Goal: Information Seeking & Learning: Learn about a topic

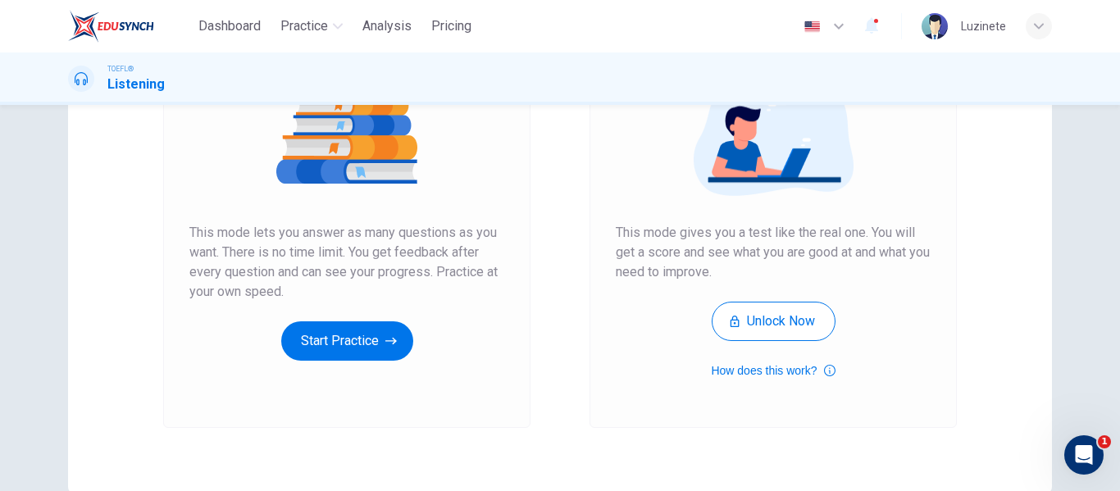
scroll to position [274, 0]
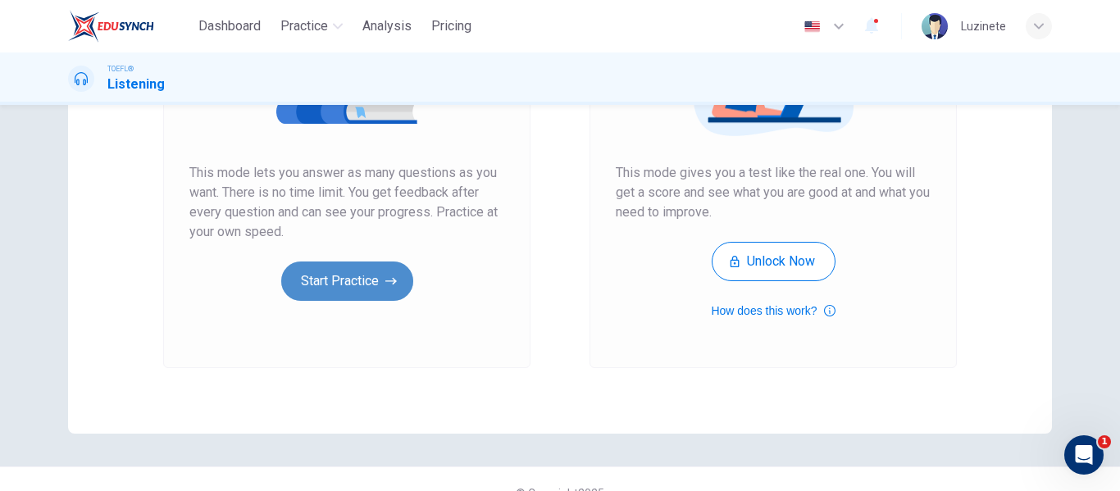
click at [361, 283] on button "Start Practice" at bounding box center [347, 281] width 132 height 39
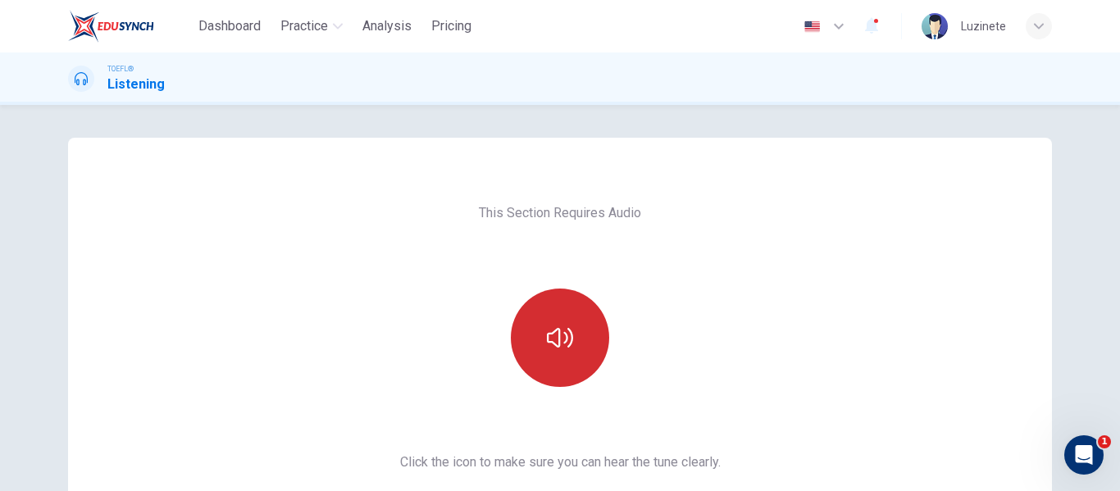
click at [553, 330] on icon "button" at bounding box center [560, 338] width 26 height 20
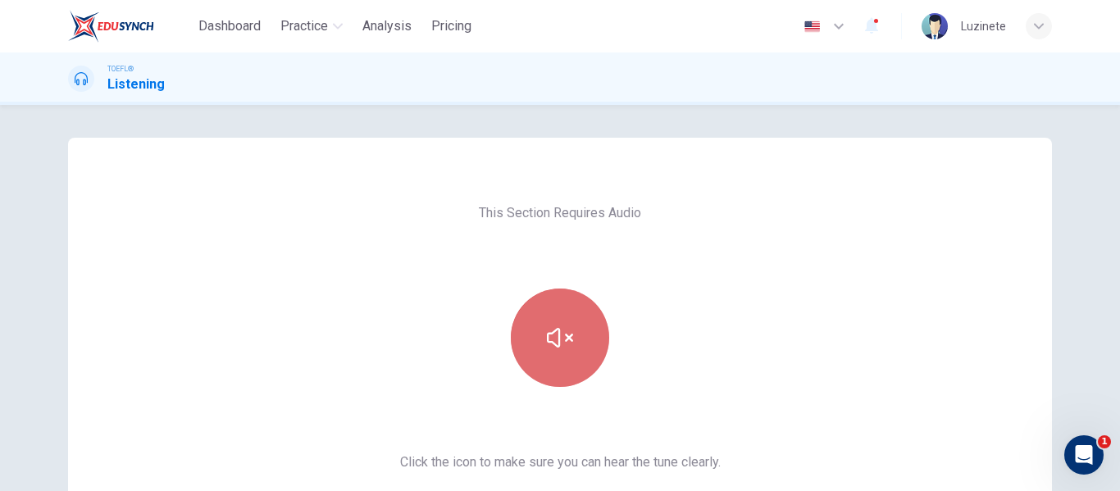
click at [552, 340] on icon "button" at bounding box center [560, 338] width 26 height 26
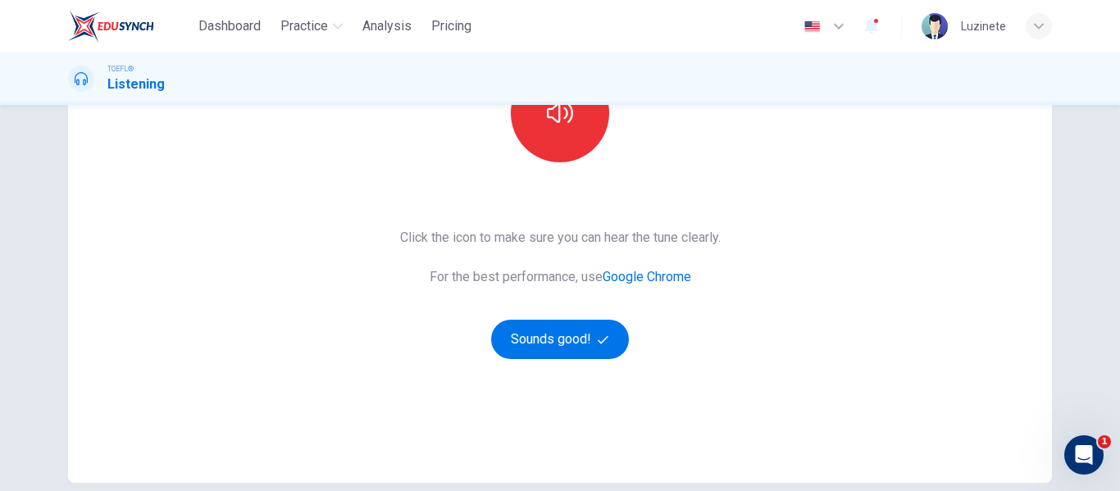
scroll to position [262, 0]
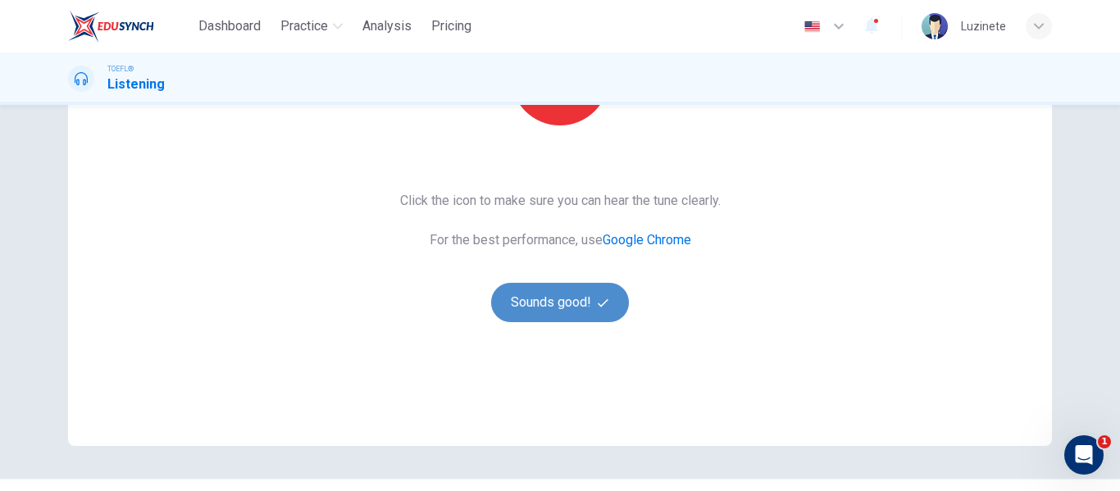
click at [532, 306] on button "Sounds good!" at bounding box center [560, 302] width 138 height 39
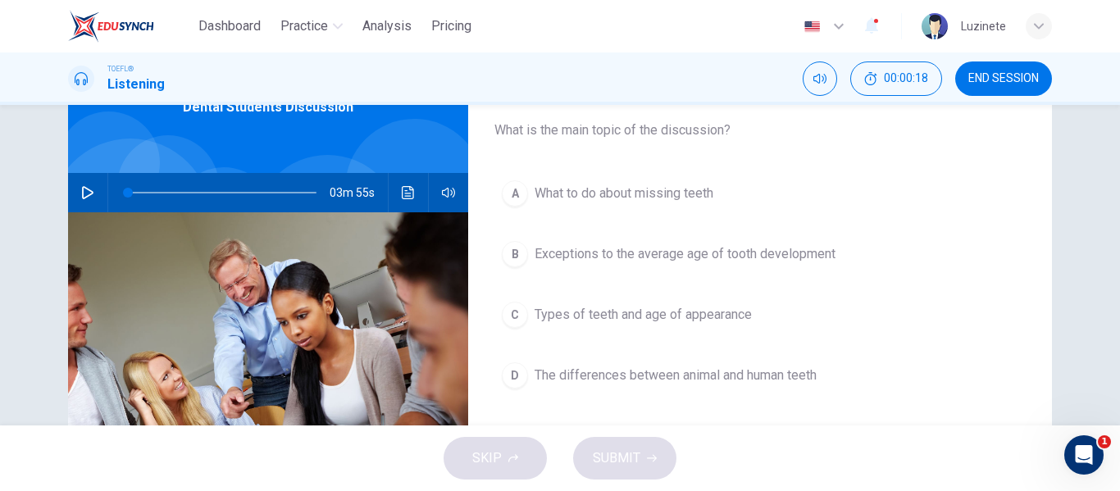
scroll to position [99, 0]
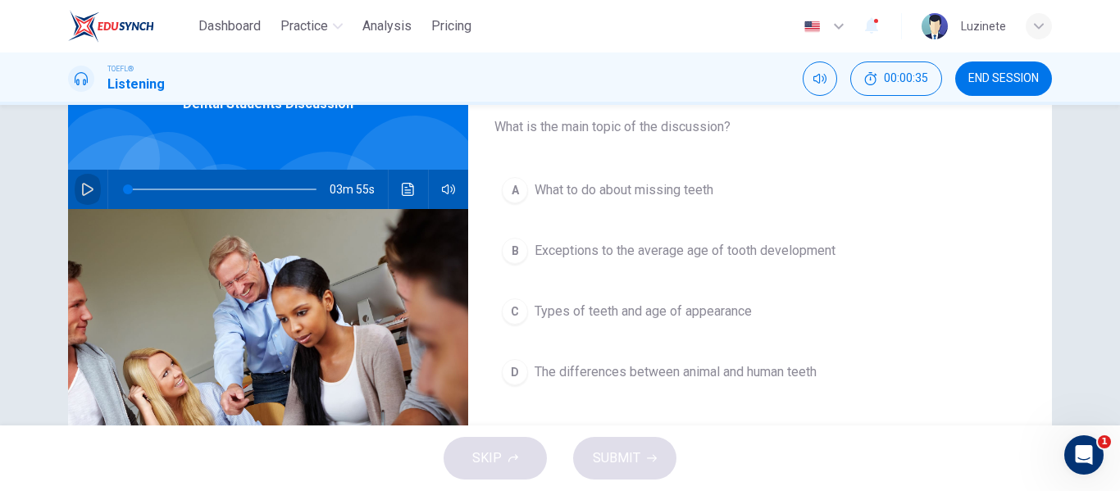
click at [81, 187] on icon "button" at bounding box center [87, 189] width 13 height 13
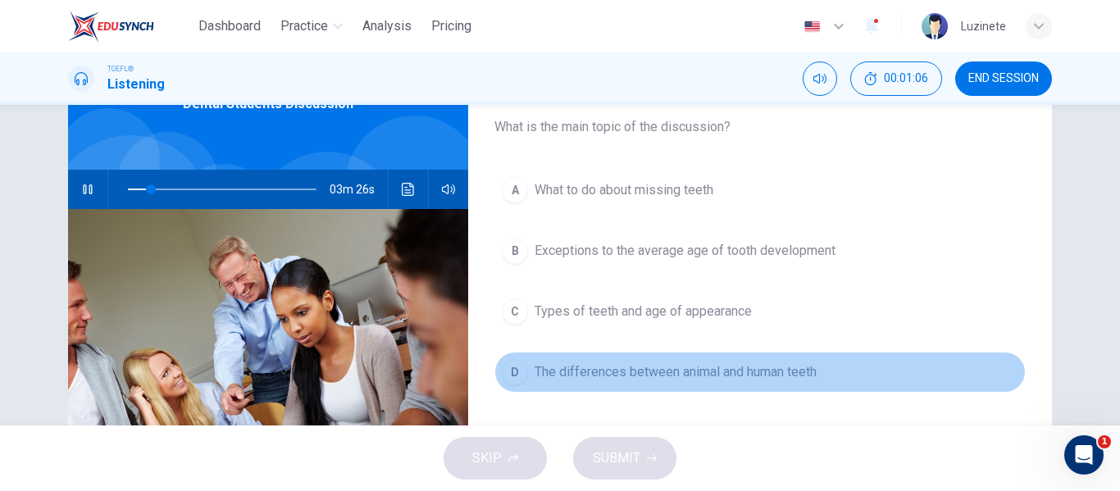
click at [504, 372] on div "D" at bounding box center [515, 372] width 26 height 26
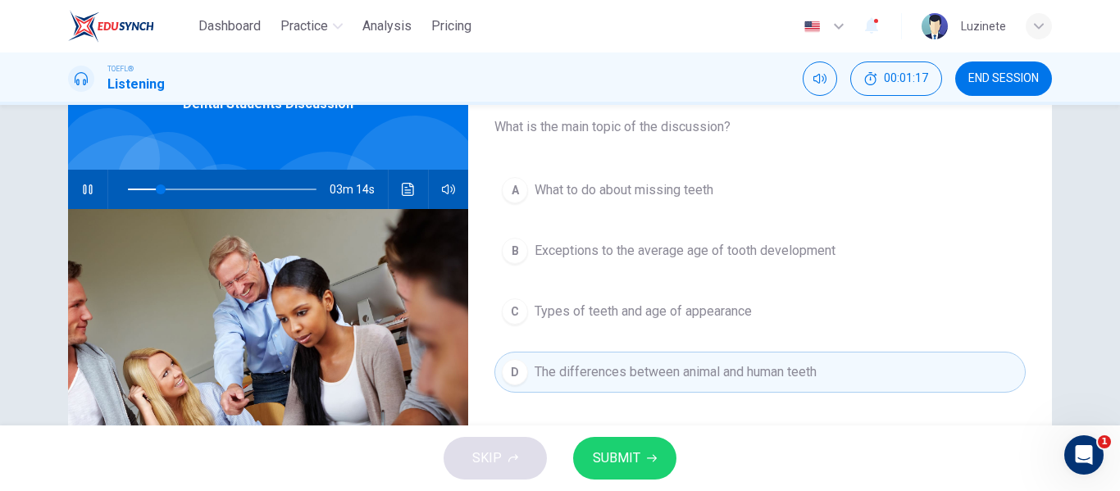
click at [609, 454] on span "SUBMIT" at bounding box center [617, 458] width 48 height 23
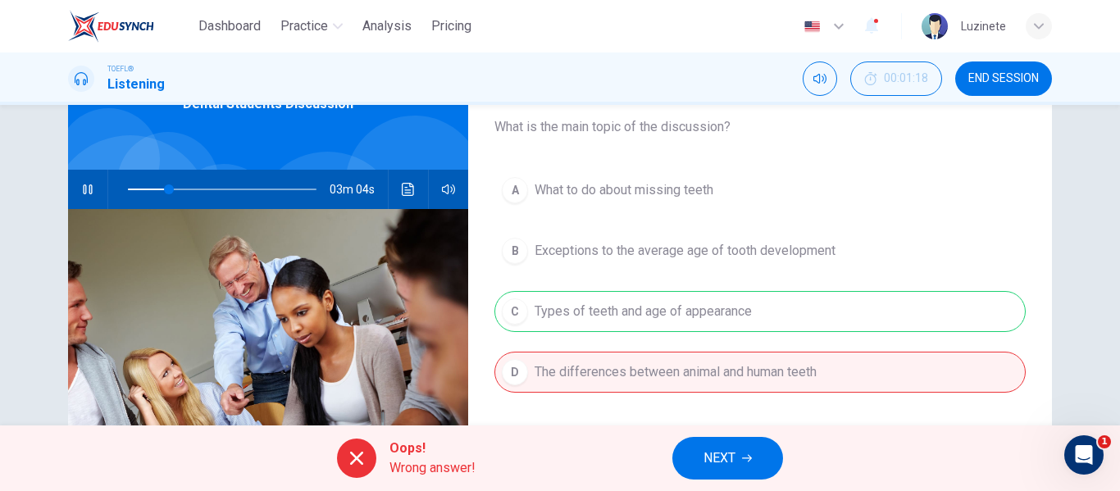
click at [713, 455] on span "NEXT" at bounding box center [720, 458] width 32 height 23
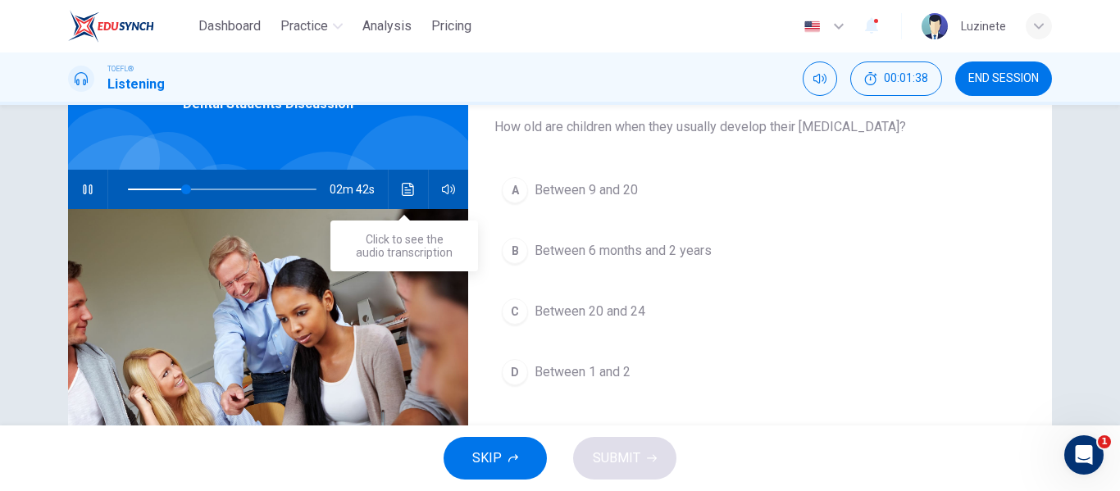
click at [410, 190] on icon "Click to see the audio transcription" at bounding box center [408, 189] width 13 height 13
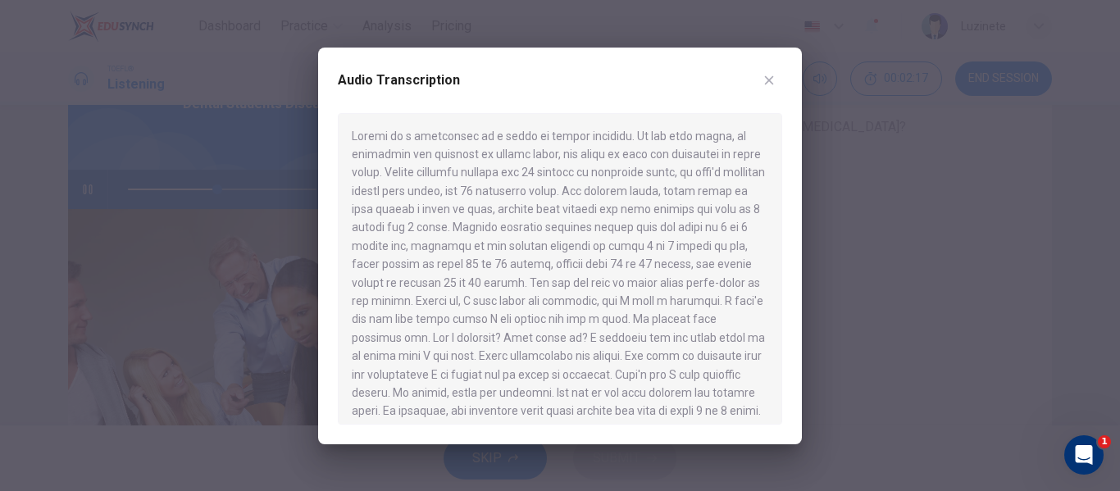
click at [775, 81] on icon "button" at bounding box center [769, 80] width 13 height 13
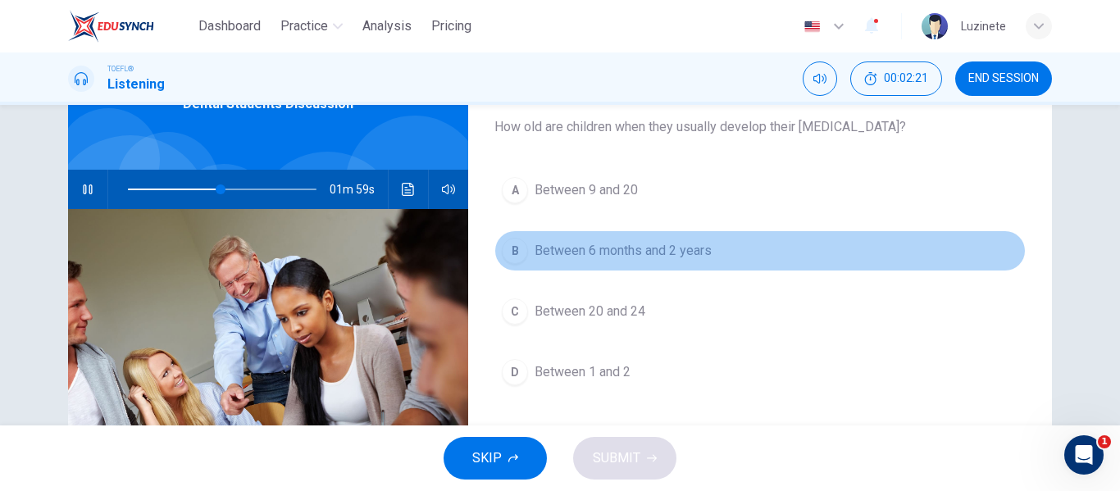
click at [509, 249] on div "B" at bounding box center [515, 251] width 26 height 26
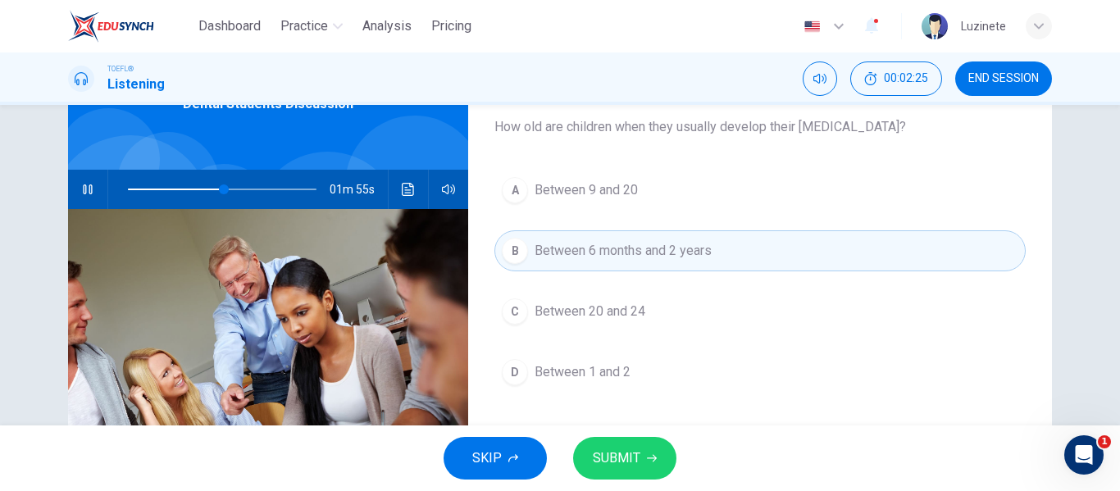
click at [619, 453] on span "SUBMIT" at bounding box center [617, 458] width 48 height 23
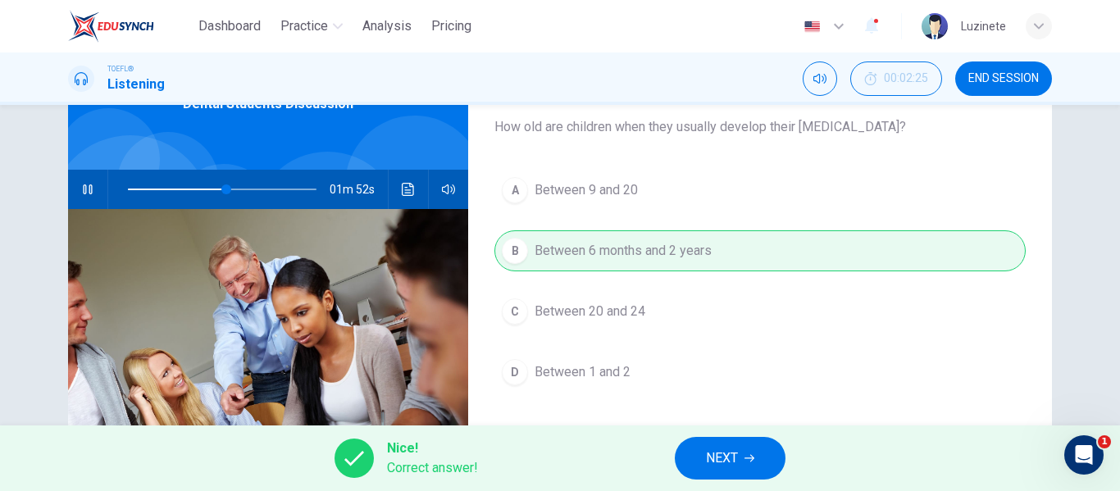
click at [695, 452] on button "NEXT" at bounding box center [730, 458] width 111 height 43
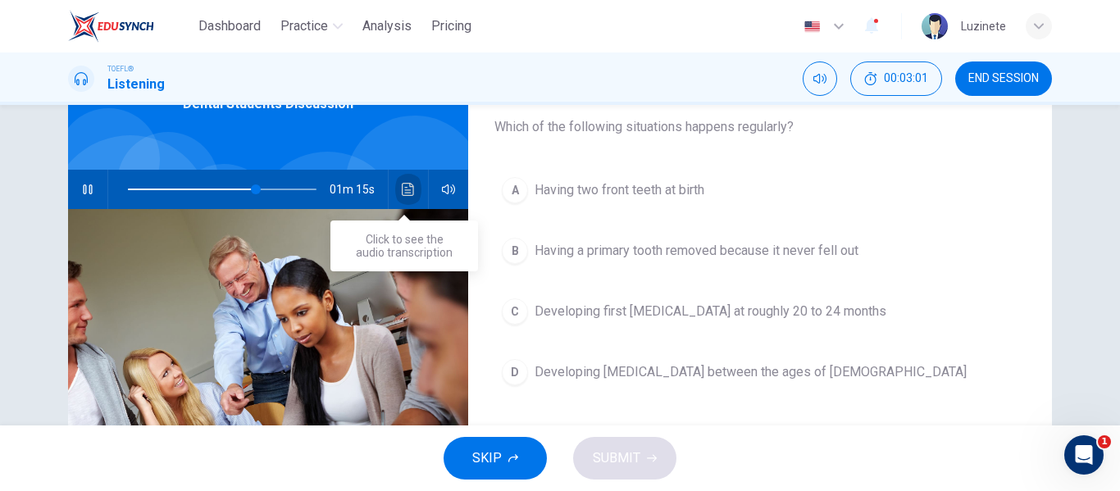
click at [404, 197] on button "Click to see the audio transcription" at bounding box center [408, 189] width 26 height 39
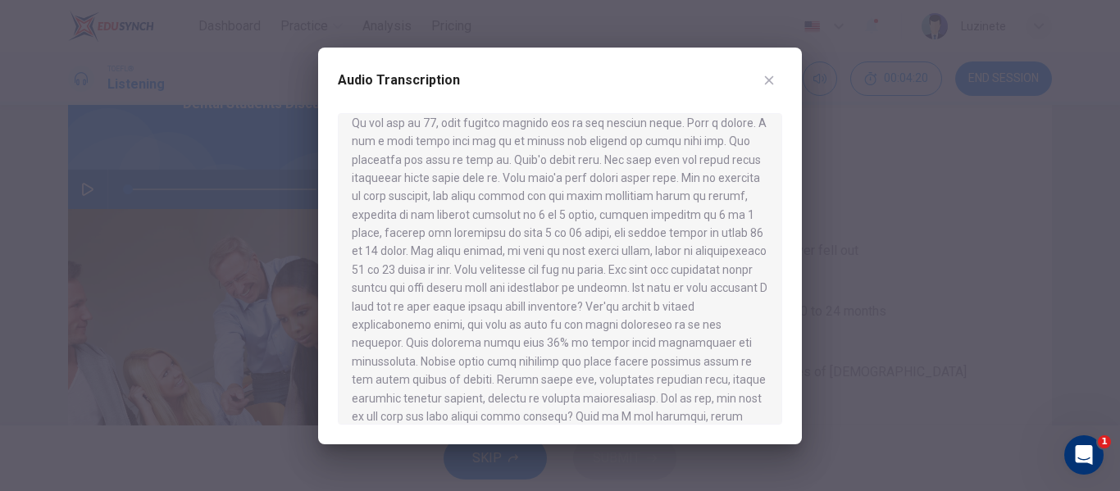
scroll to position [309, 0]
click at [763, 77] on icon "button" at bounding box center [769, 80] width 13 height 13
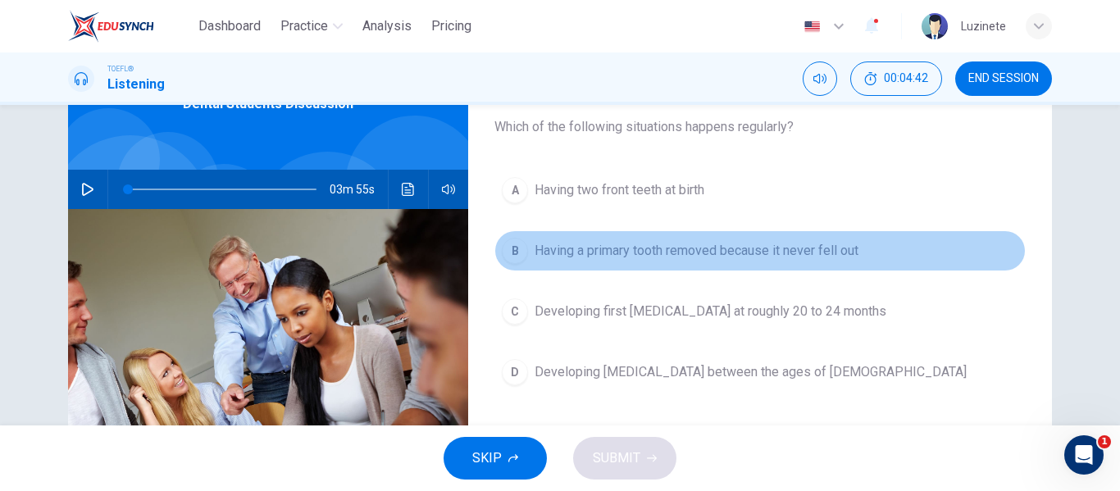
click at [527, 251] on button "B Having a primary tooth removed because it never fell out" at bounding box center [760, 250] width 531 height 41
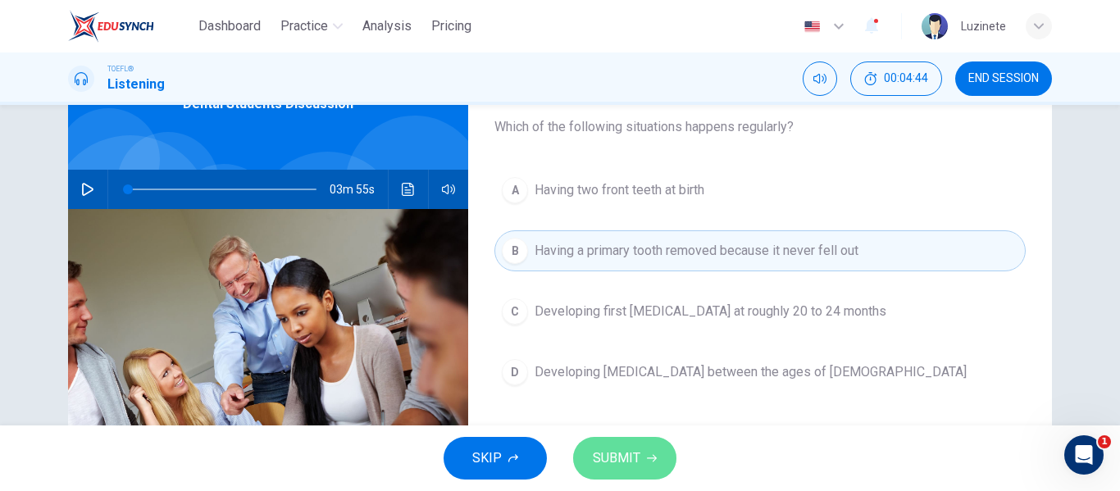
click at [636, 465] on span "SUBMIT" at bounding box center [617, 458] width 48 height 23
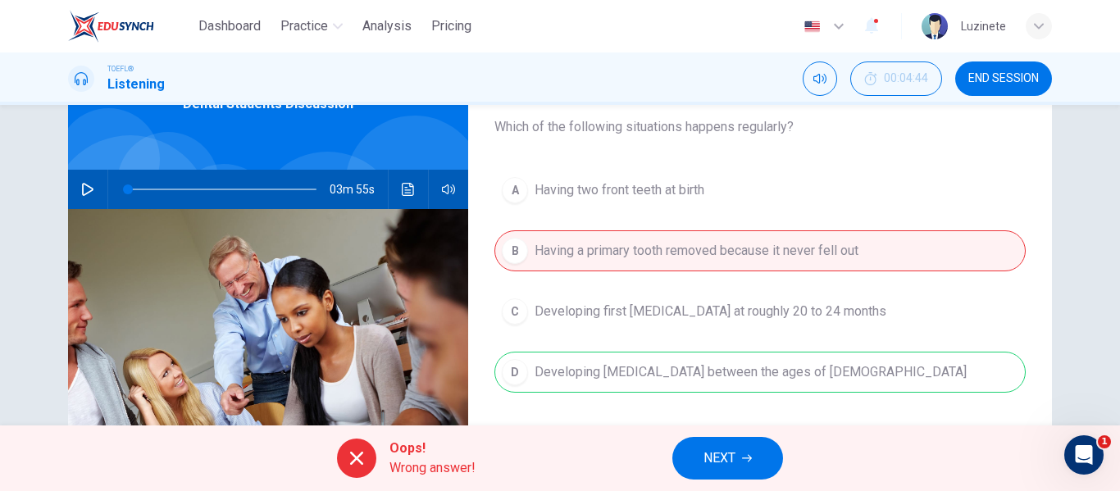
click at [636, 465] on div "Oops! Wrong answer! NEXT" at bounding box center [560, 459] width 1120 height 66
click at [741, 444] on button "NEXT" at bounding box center [728, 458] width 111 height 43
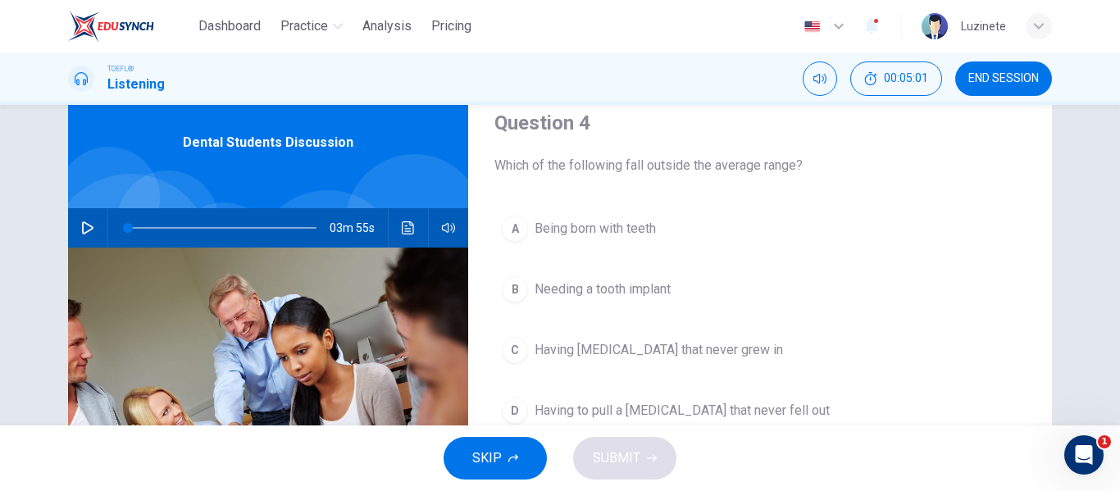
scroll to position [87, 0]
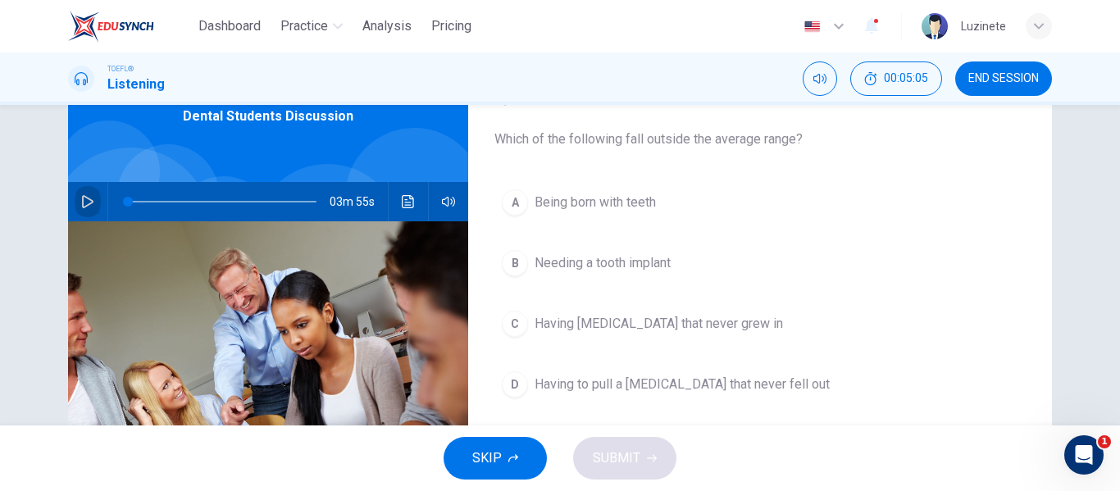
click at [75, 205] on button "button" at bounding box center [88, 201] width 26 height 39
click at [585, 271] on span "Needing a tooth implant" at bounding box center [603, 263] width 136 height 20
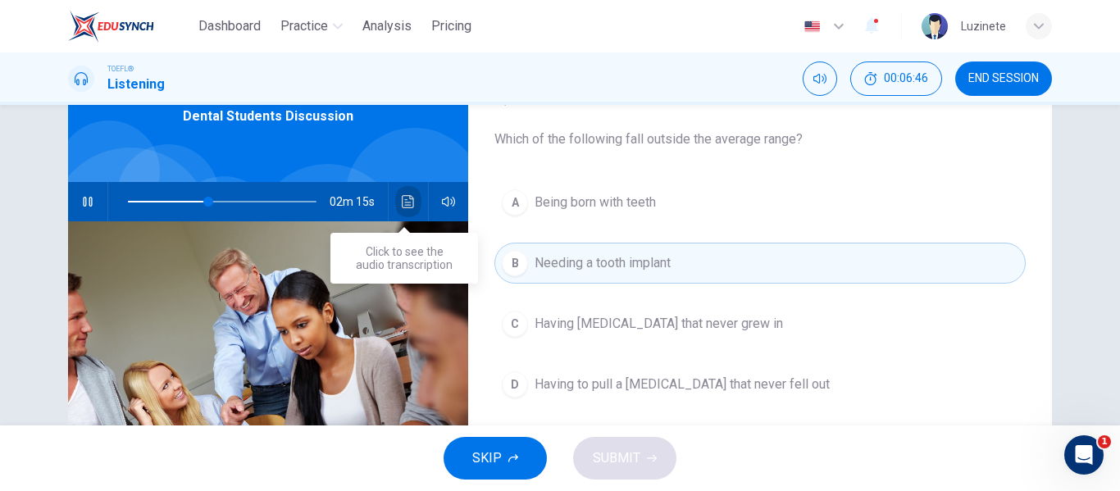
click at [405, 198] on icon "Click to see the audio transcription" at bounding box center [408, 201] width 13 height 13
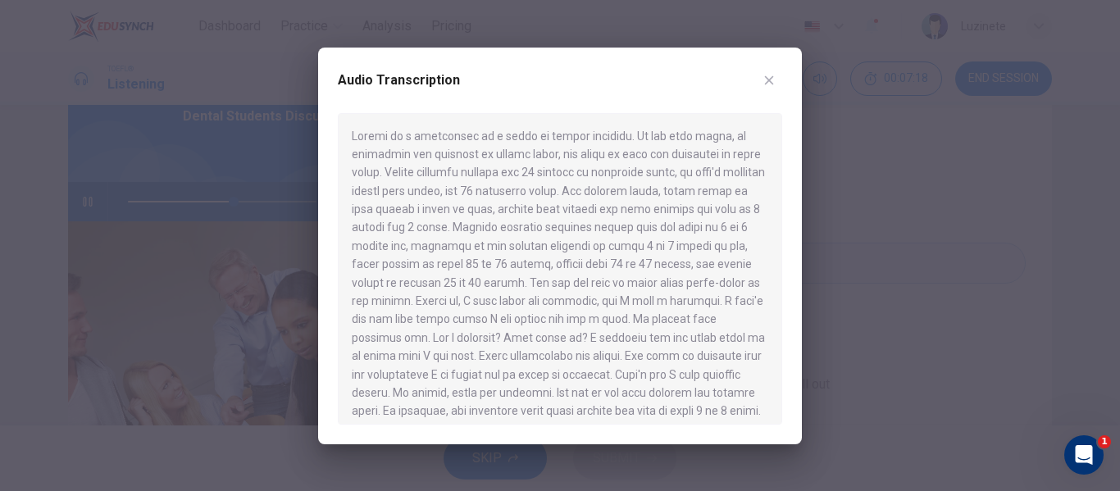
drag, startPoint x: 765, startPoint y: 254, endPoint x: 780, endPoint y: 238, distance: 22.1
click at [780, 238] on div at bounding box center [560, 269] width 445 height 312
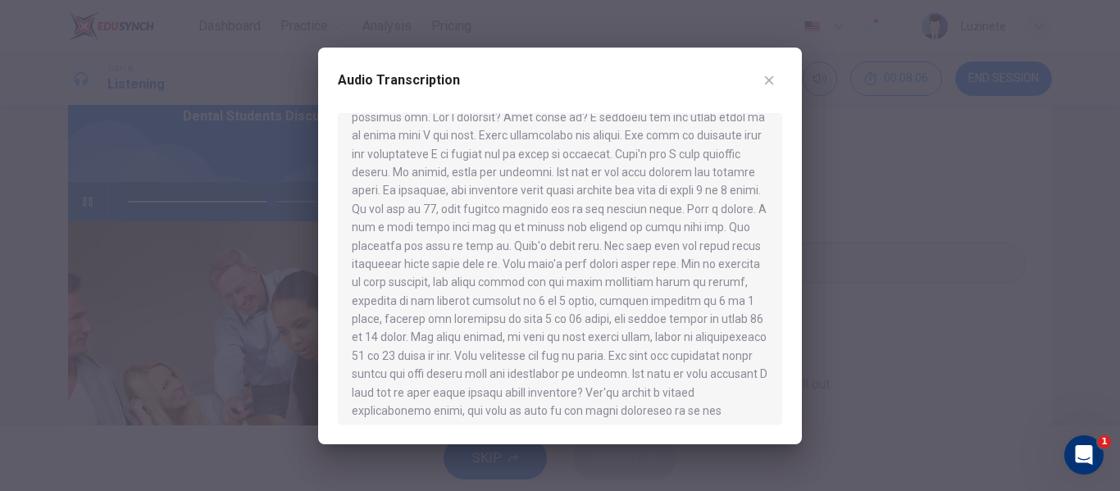
scroll to position [225, 0]
drag, startPoint x: 773, startPoint y: 311, endPoint x: 773, endPoint y: 320, distance: 9.0
click at [773, 320] on div at bounding box center [560, 269] width 445 height 312
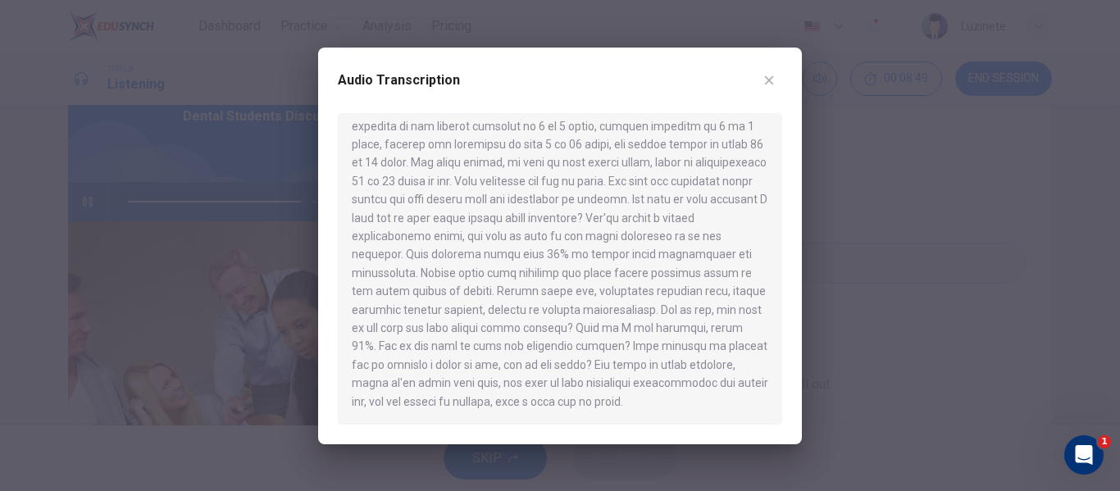
scroll to position [413, 0]
type input "0"
click at [771, 80] on icon "button" at bounding box center [769, 80] width 13 height 13
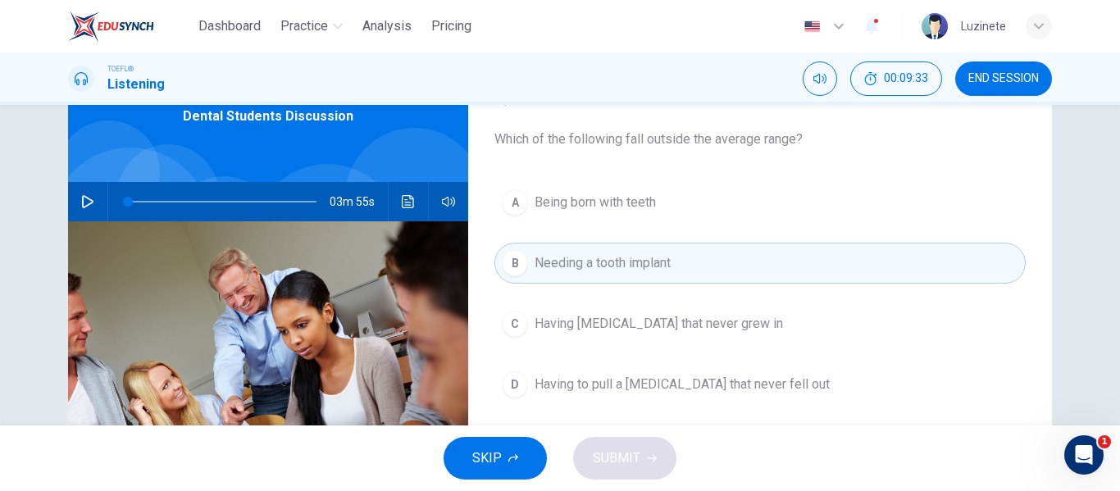
click at [570, 386] on span "Having to pull a [MEDICAL_DATA] that never fell out" at bounding box center [682, 385] width 295 height 20
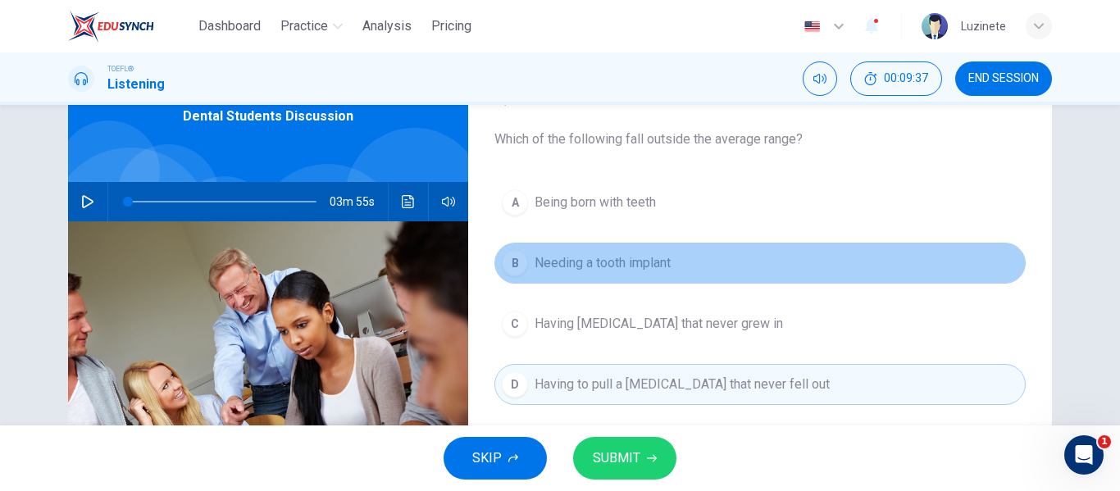
click at [688, 274] on button "B Needing a tooth implant" at bounding box center [760, 263] width 531 height 41
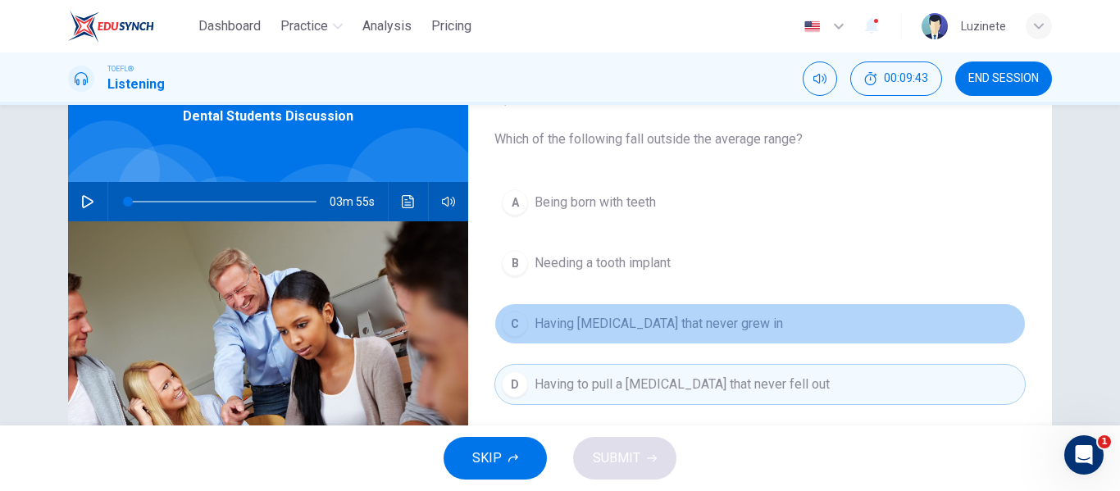
click at [655, 324] on span "Having [MEDICAL_DATA] that never grew in" at bounding box center [659, 324] width 249 height 20
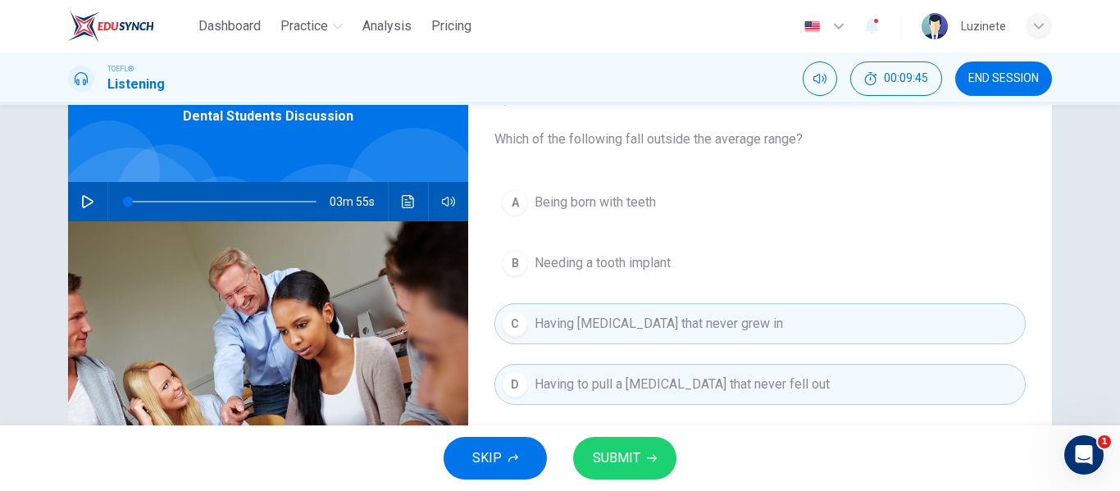
click at [647, 391] on span "Having to pull a [MEDICAL_DATA] that never fell out" at bounding box center [682, 385] width 295 height 20
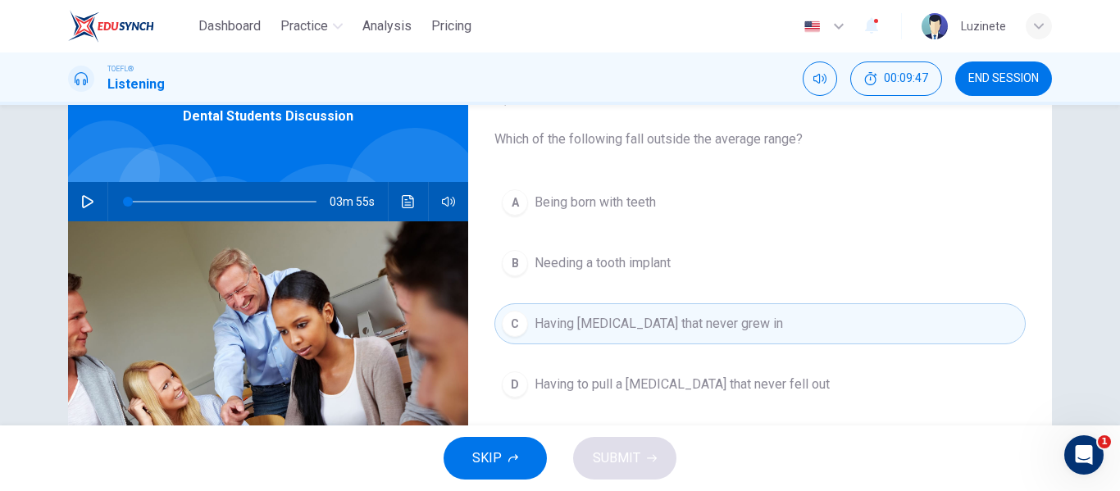
click at [612, 463] on div "SKIP SUBMIT" at bounding box center [560, 459] width 1120 height 66
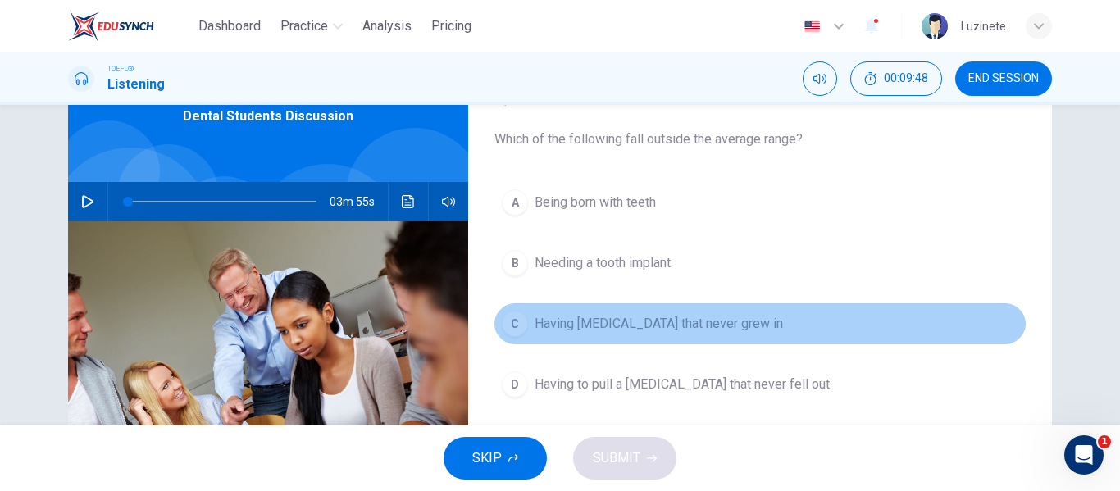
click at [699, 322] on span "Having [MEDICAL_DATA] that never grew in" at bounding box center [659, 324] width 249 height 20
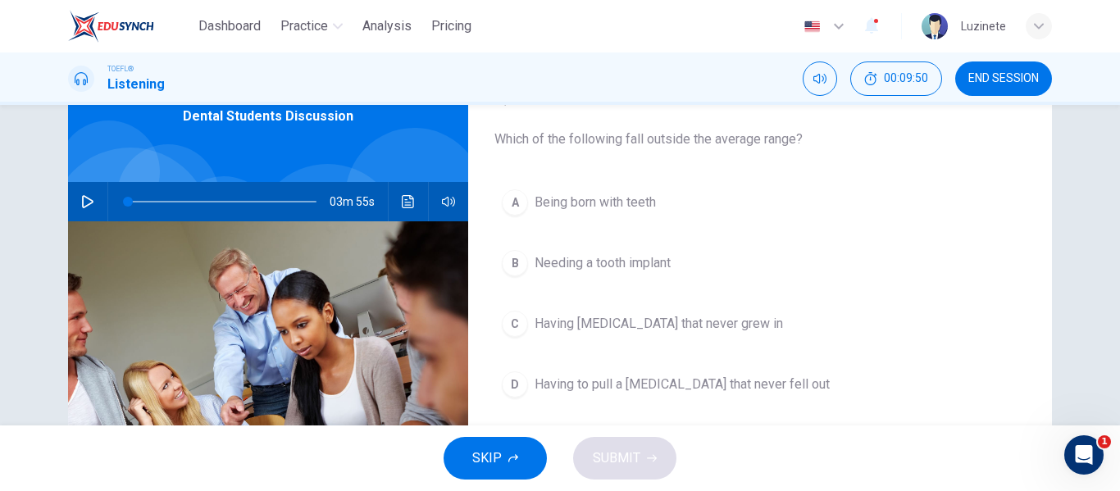
click at [618, 441] on div "SKIP SUBMIT" at bounding box center [560, 459] width 1120 height 66
click at [611, 470] on div "SKIP SUBMIT" at bounding box center [560, 459] width 1120 height 66
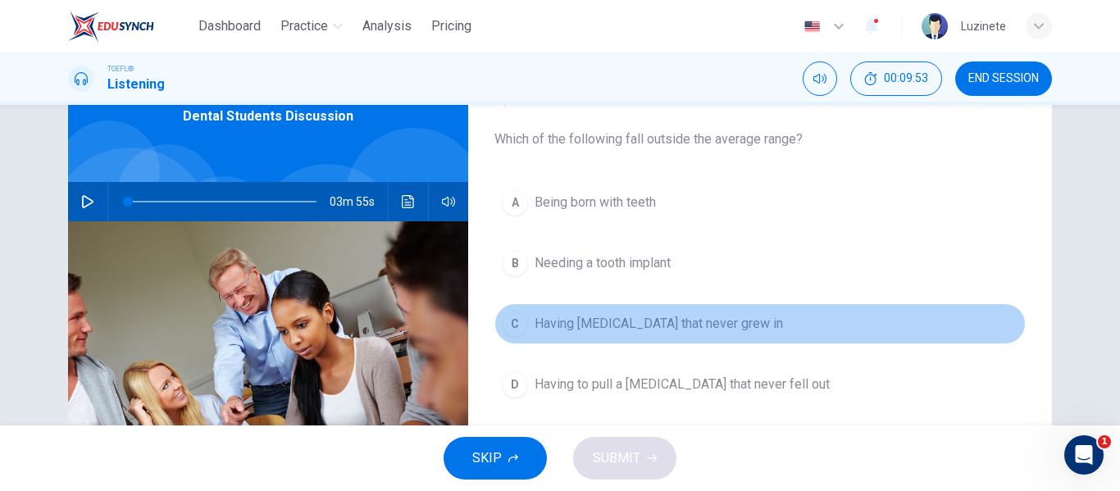
click at [704, 314] on span "Having [MEDICAL_DATA] that never grew in" at bounding box center [659, 324] width 249 height 20
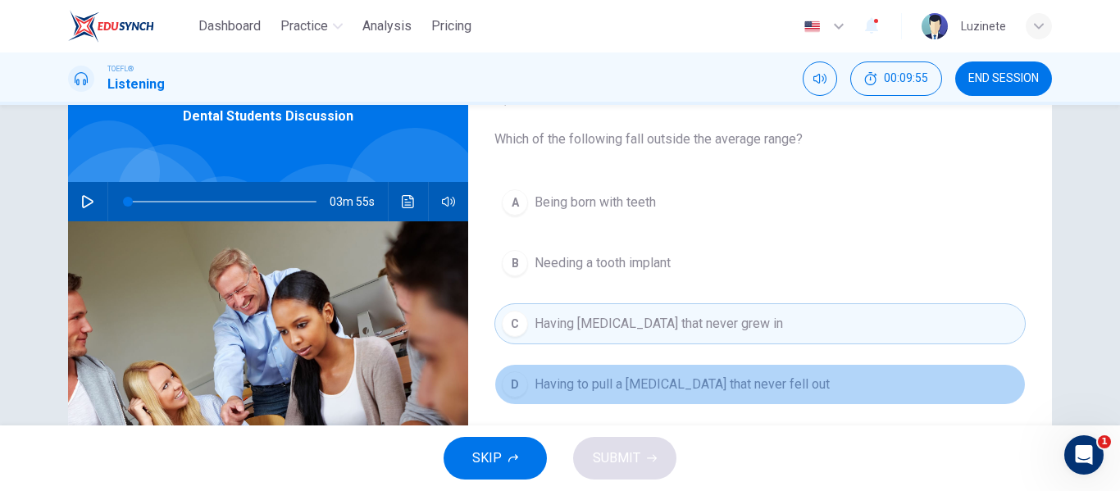
click at [650, 385] on span "Having to pull a [MEDICAL_DATA] that never fell out" at bounding box center [682, 385] width 295 height 20
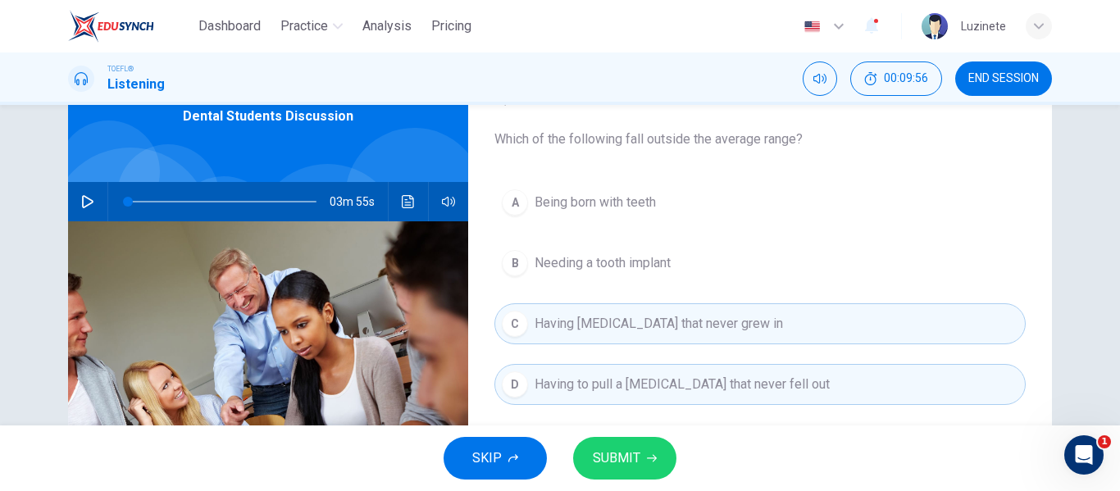
click at [707, 321] on span "Having [MEDICAL_DATA] that never grew in" at bounding box center [659, 324] width 249 height 20
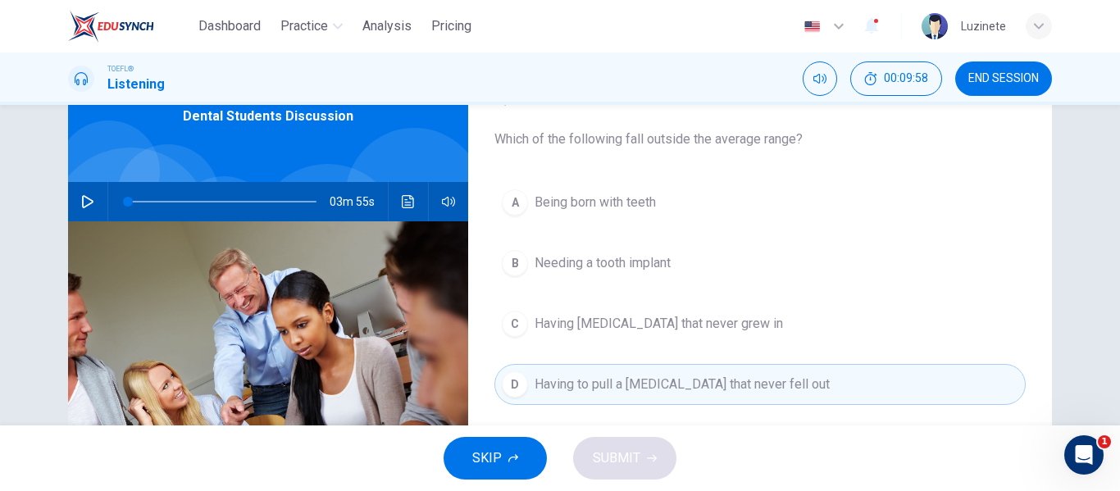
click at [617, 452] on div "SKIP SUBMIT" at bounding box center [560, 459] width 1120 height 66
click at [692, 320] on span "Having [MEDICAL_DATA] that never grew in" at bounding box center [659, 324] width 249 height 20
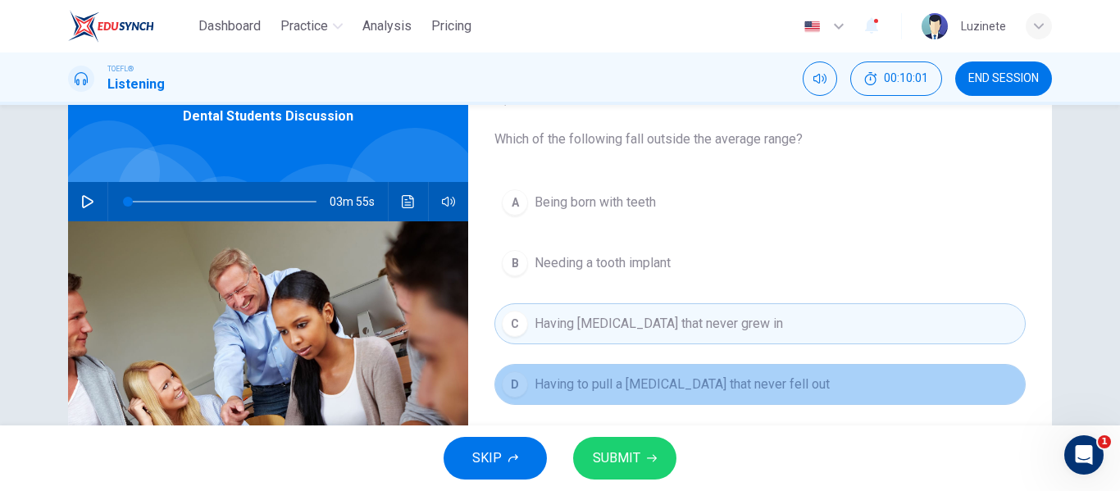
click at [649, 389] on span "Having to pull a [MEDICAL_DATA] that never fell out" at bounding box center [682, 385] width 295 height 20
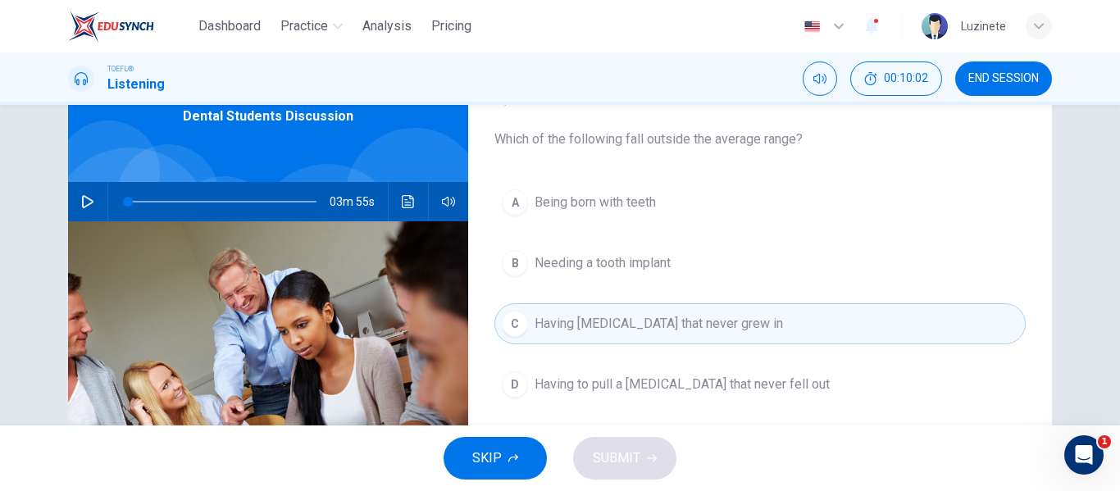
click at [652, 375] on span "Having to pull a [MEDICAL_DATA] that never fell out" at bounding box center [682, 385] width 295 height 20
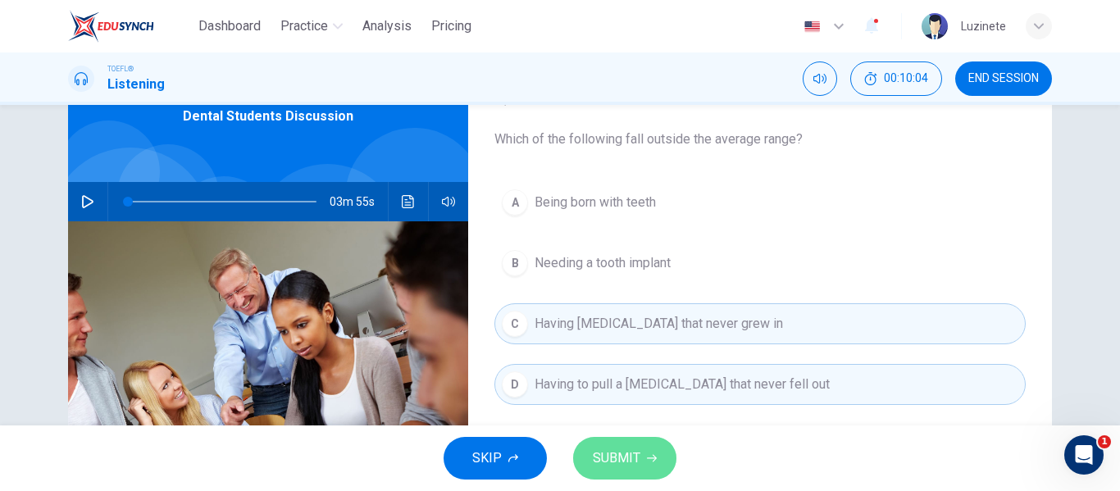
click at [597, 472] on button "SUBMIT" at bounding box center [624, 458] width 103 height 43
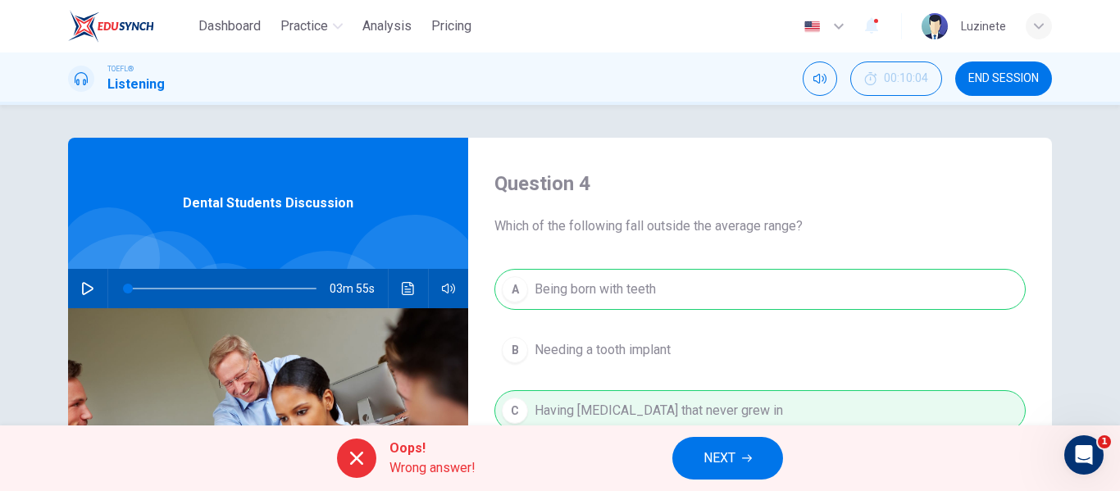
scroll to position [4, 0]
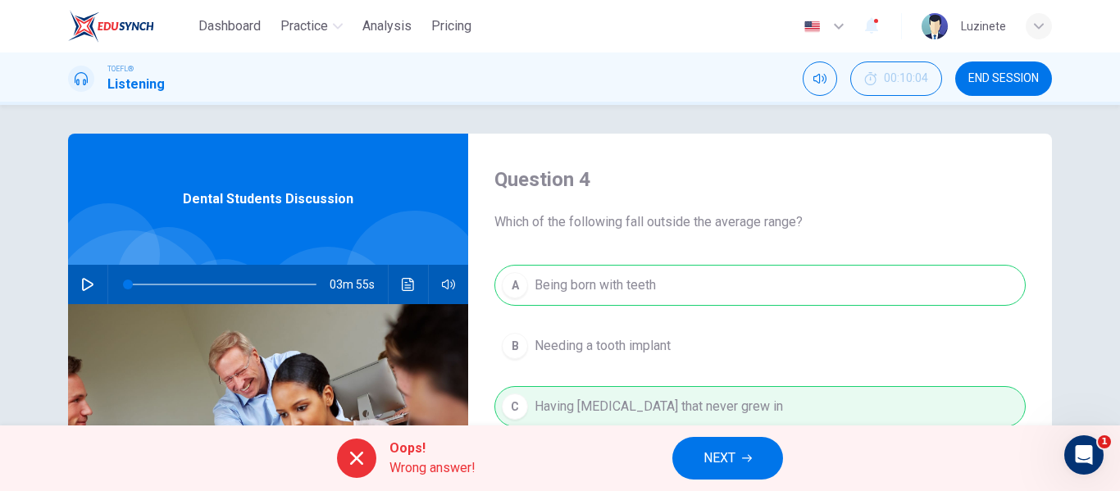
drag, startPoint x: 413, startPoint y: 452, endPoint x: 773, endPoint y: 470, distance: 361.3
click at [773, 470] on div "Oops! Wrong answer! NEXT" at bounding box center [560, 459] width 1120 height 66
click at [750, 466] on button "NEXT" at bounding box center [728, 458] width 111 height 43
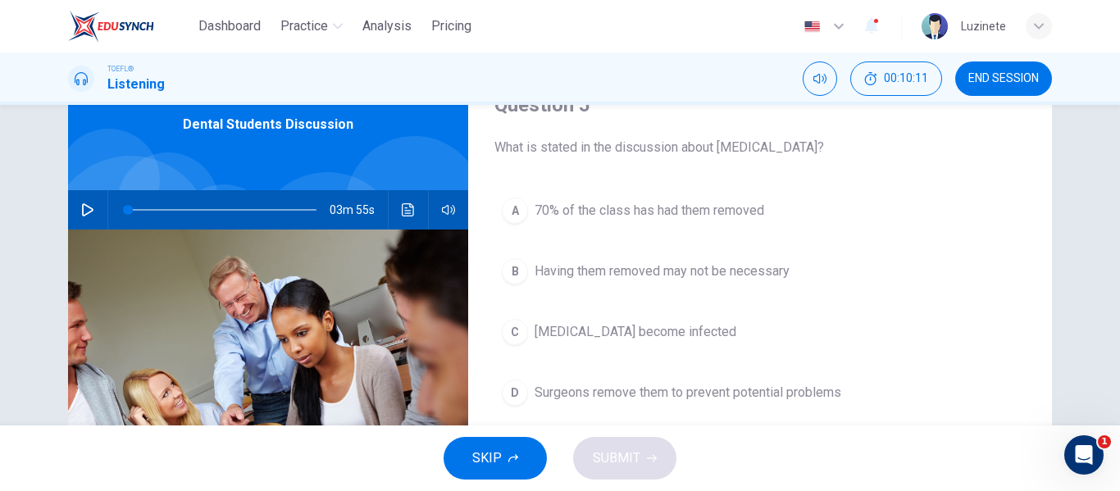
scroll to position [80, 0]
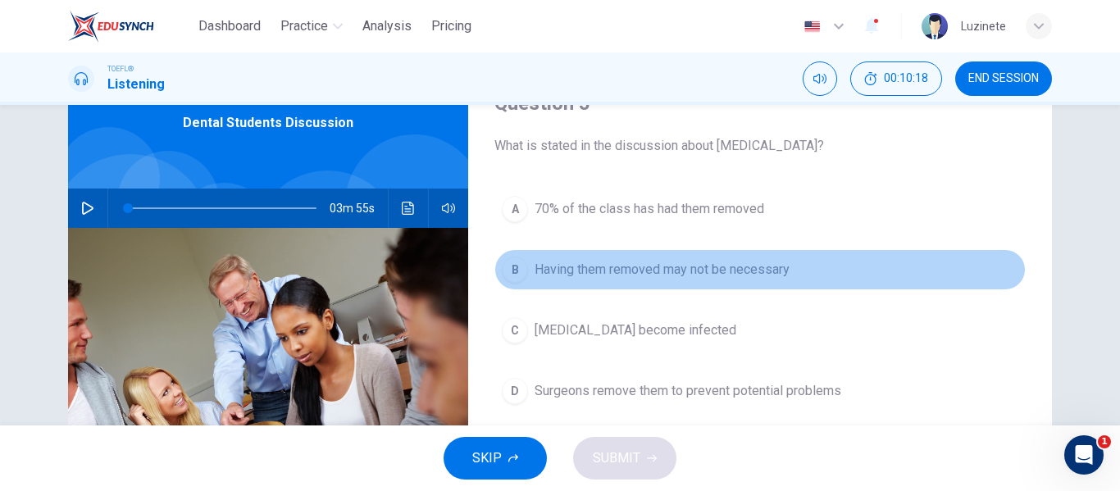
click at [678, 262] on span "Having them removed may not be necessary" at bounding box center [662, 270] width 255 height 20
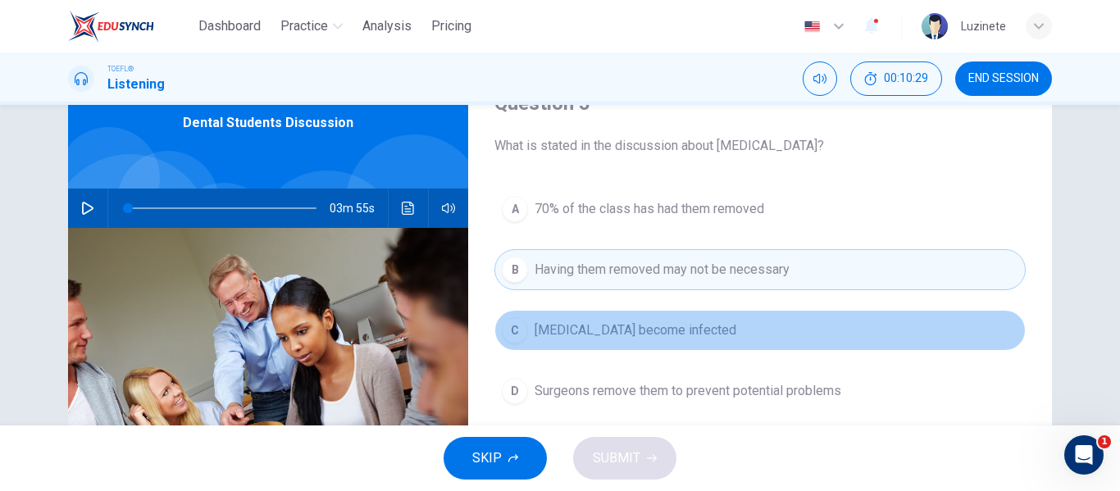
click at [697, 325] on span "[MEDICAL_DATA] become infected" at bounding box center [636, 331] width 202 height 20
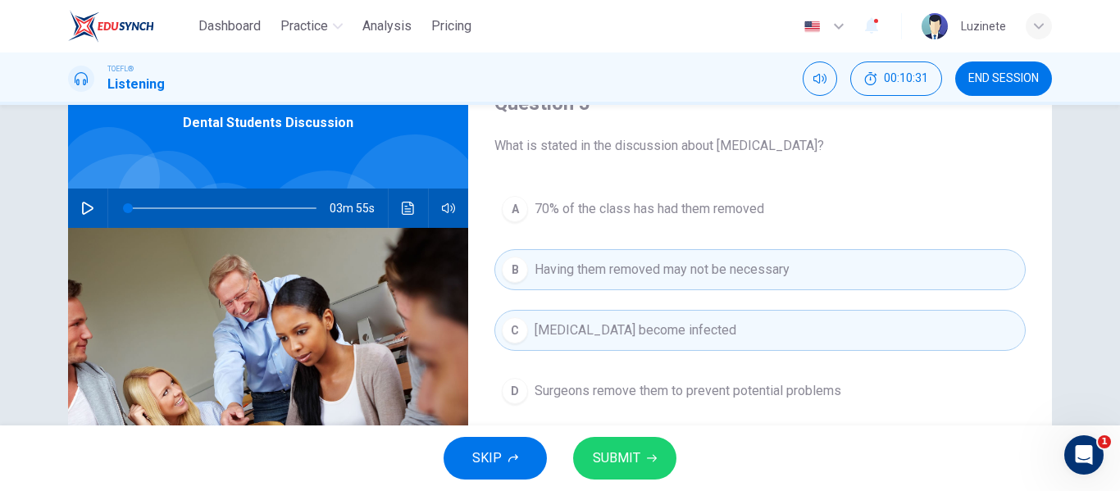
click at [721, 281] on button "B Having them removed may not be necessary" at bounding box center [760, 269] width 531 height 41
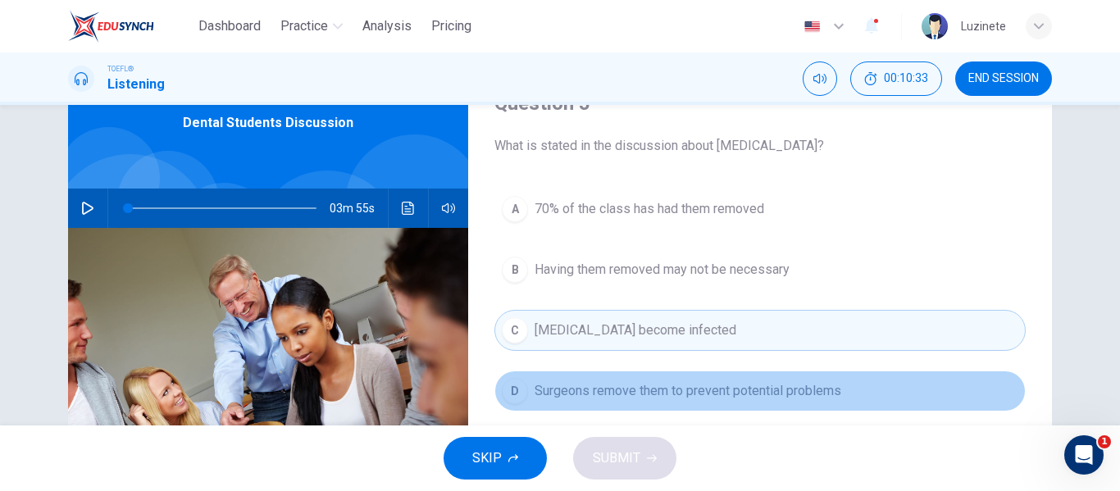
click at [540, 391] on span "Surgeons remove them to prevent potential problems" at bounding box center [688, 391] width 307 height 20
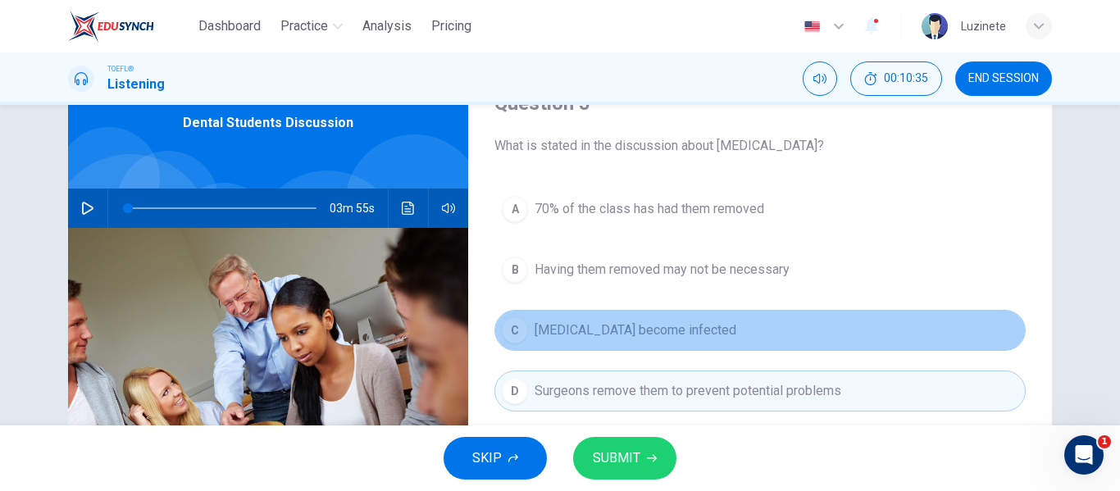
click at [609, 323] on span "[MEDICAL_DATA] become infected" at bounding box center [636, 331] width 202 height 20
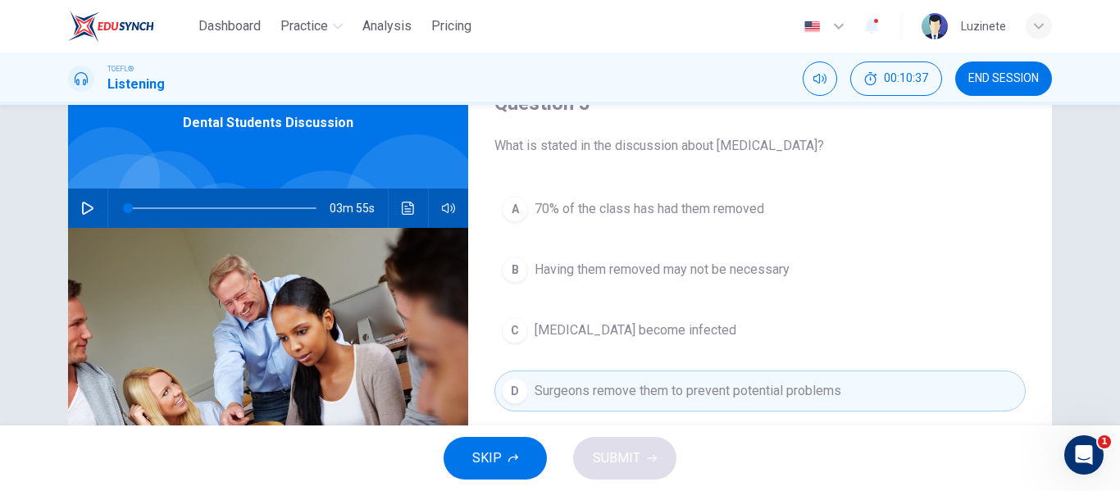
click at [653, 196] on button "A 70% of the class has had them removed" at bounding box center [760, 209] width 531 height 41
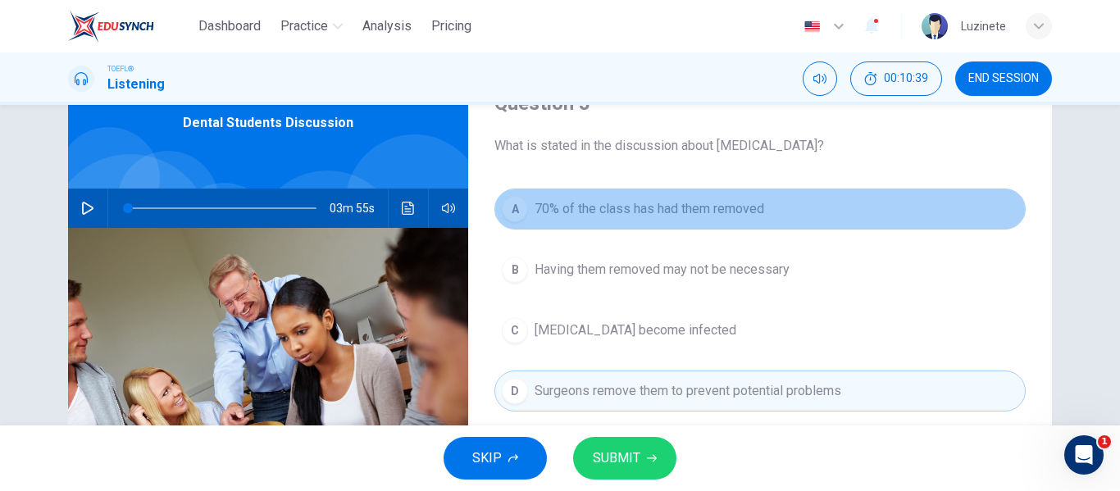
click at [631, 220] on button "A 70% of the class has had them removed" at bounding box center [760, 209] width 531 height 41
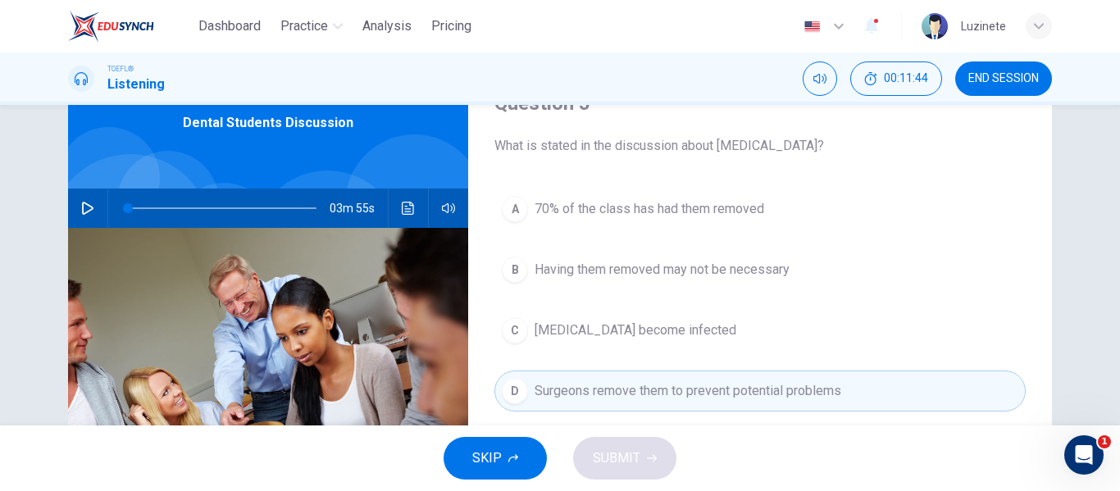
click at [607, 256] on button "B Having them removed may not be necessary" at bounding box center [760, 269] width 531 height 41
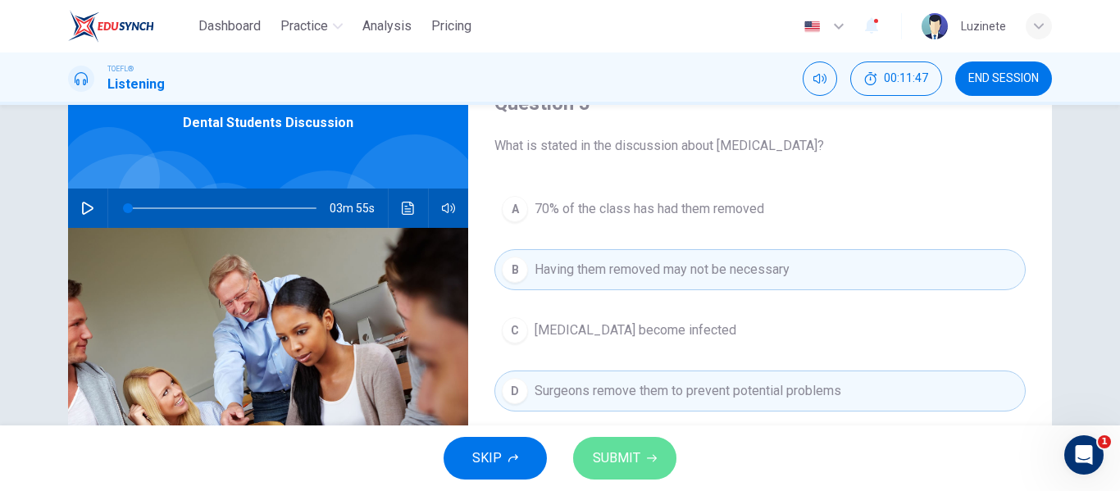
click at [595, 451] on span "SUBMIT" at bounding box center [617, 458] width 48 height 23
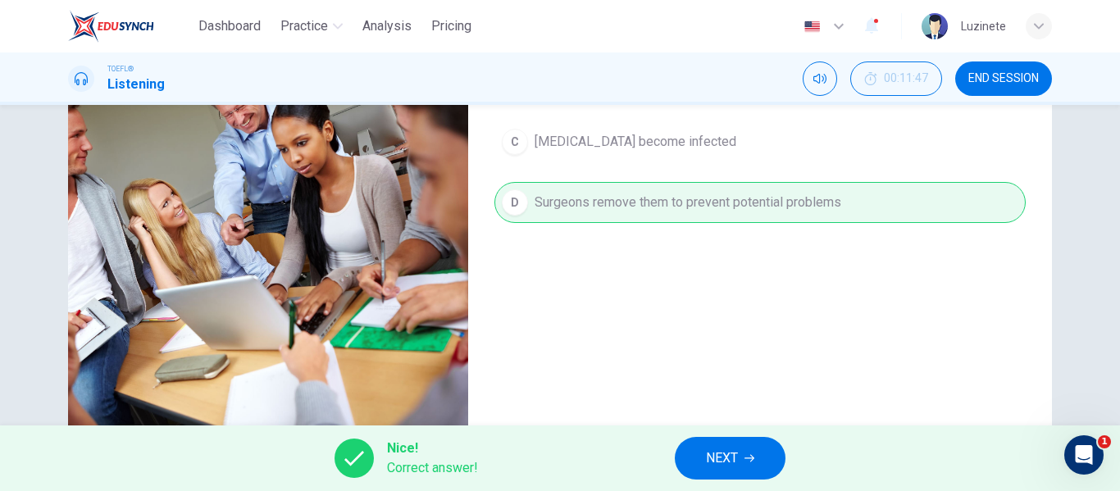
scroll to position [315, 0]
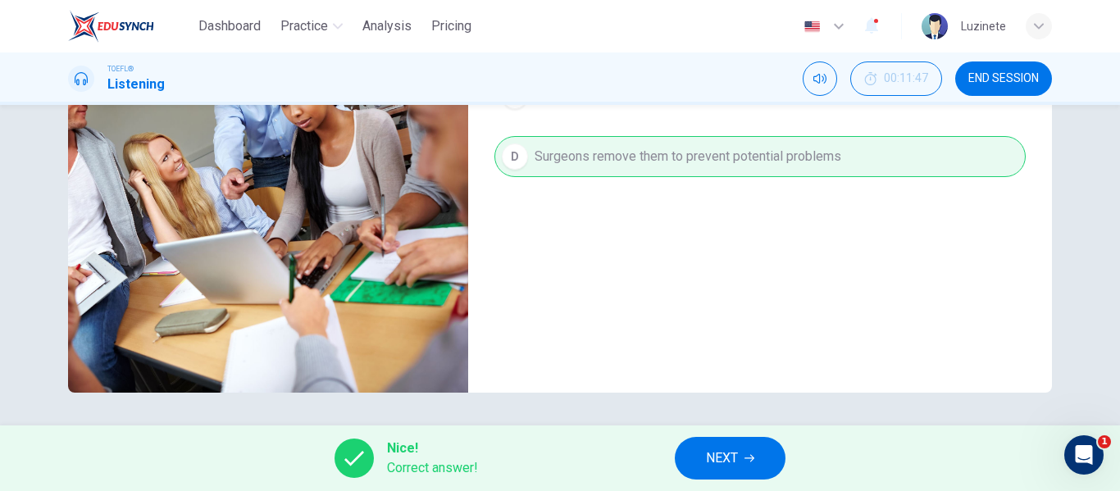
click at [349, 460] on icon at bounding box center [354, 459] width 20 height 20
click at [394, 458] on span "Nice!" at bounding box center [432, 449] width 91 height 20
click at [732, 467] on span "NEXT" at bounding box center [722, 458] width 32 height 23
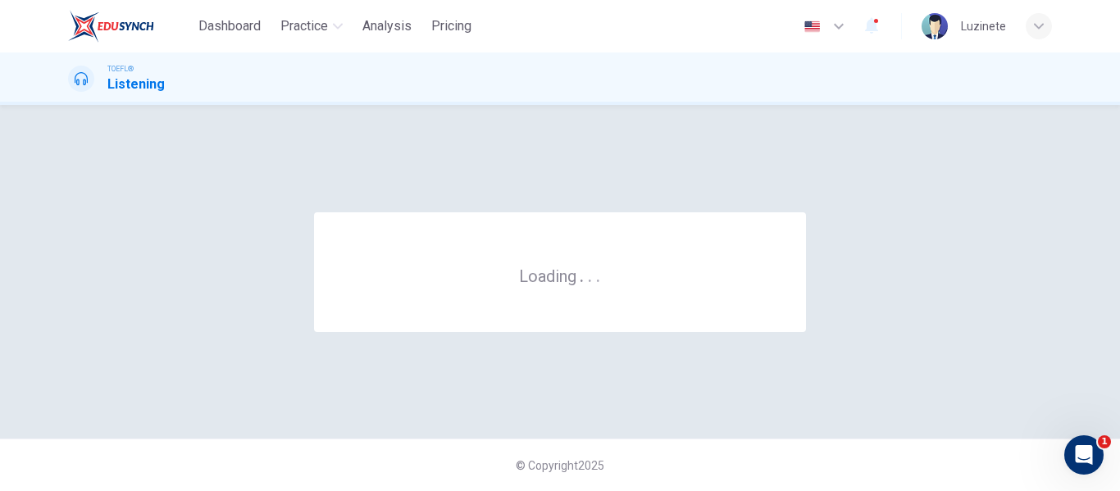
scroll to position [0, 0]
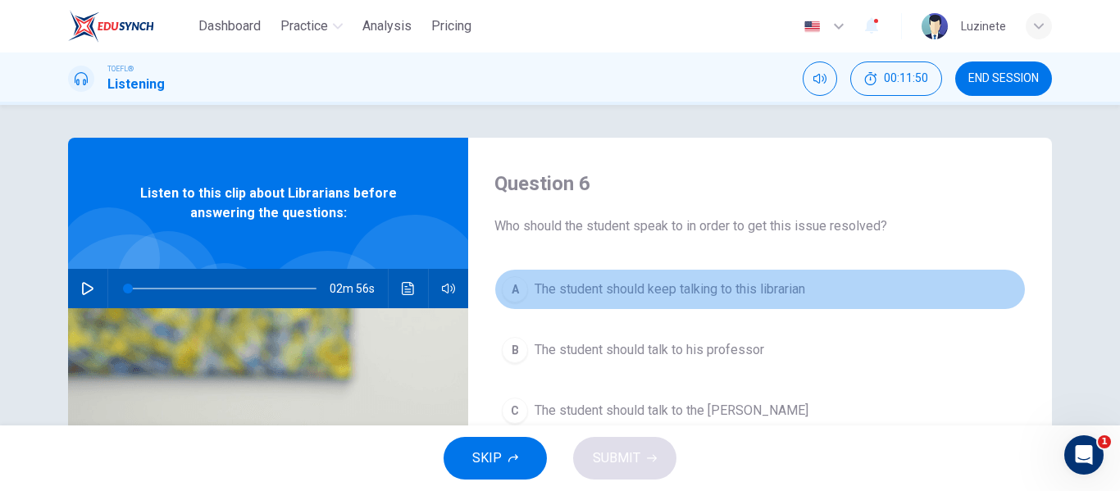
click at [617, 302] on button "A The student should keep talking to this librarian" at bounding box center [760, 289] width 531 height 41
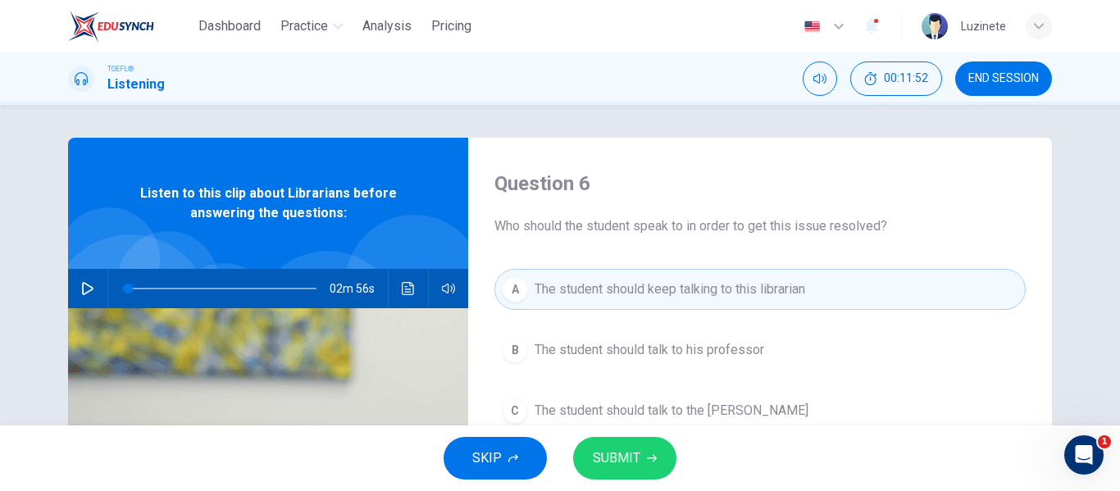
click at [645, 293] on span "The student should keep talking to this librarian" at bounding box center [670, 290] width 271 height 20
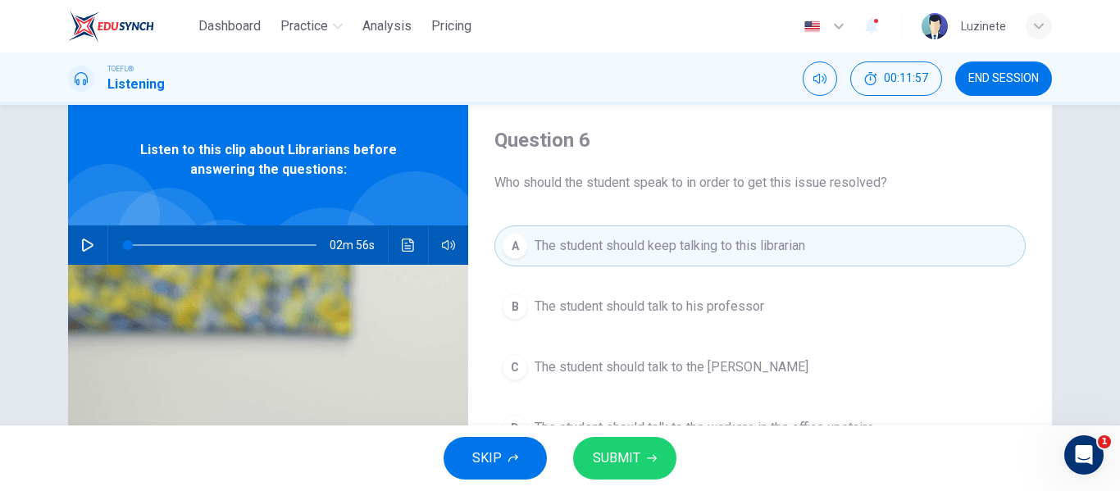
scroll to position [40, 0]
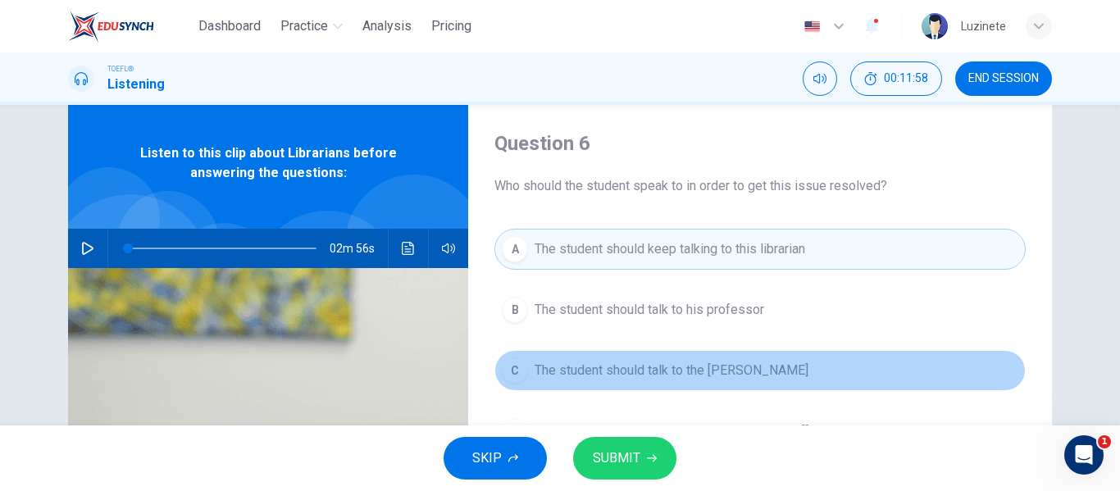
click at [920, 376] on button "C The student should talk to the [PERSON_NAME]" at bounding box center [760, 370] width 531 height 41
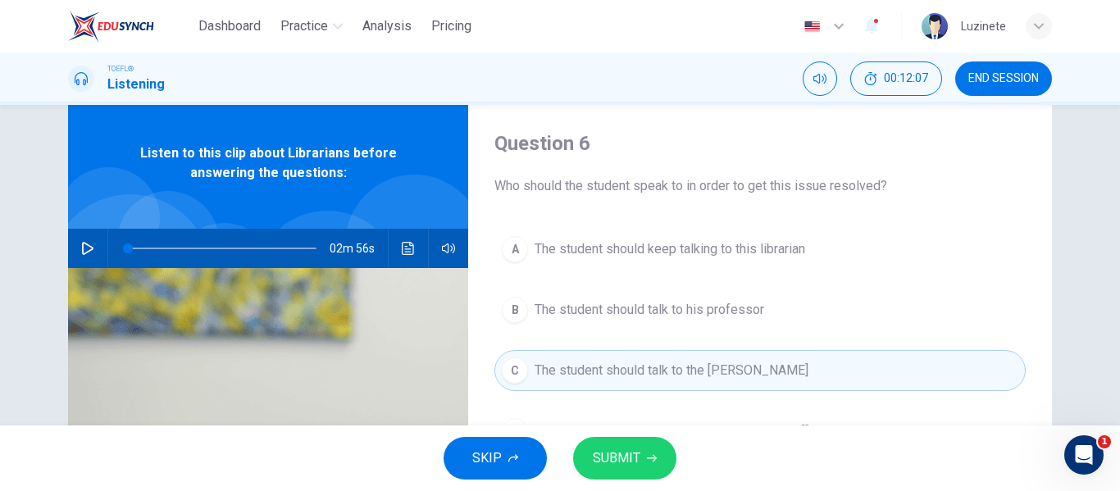
click at [81, 249] on icon "button" at bounding box center [87, 248] width 13 height 13
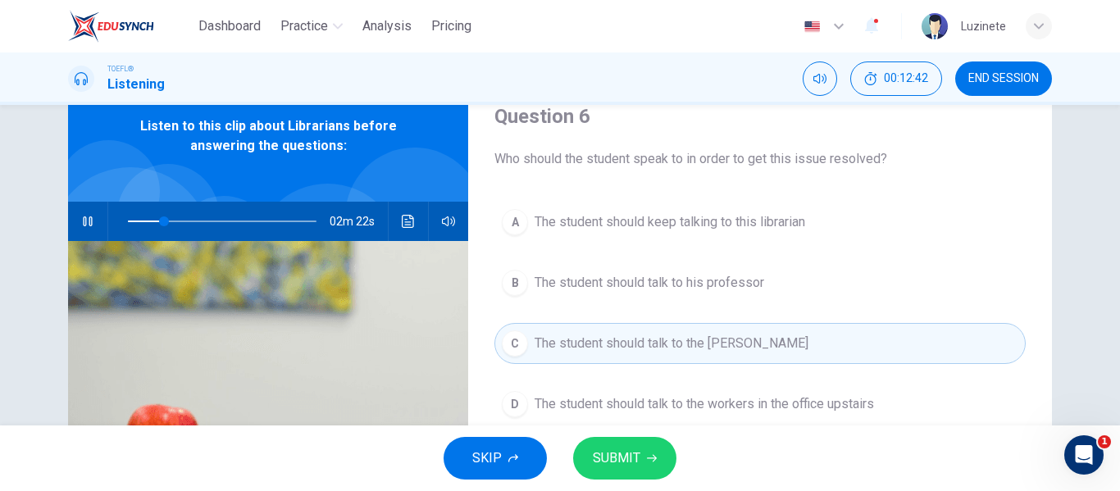
scroll to position [66, 0]
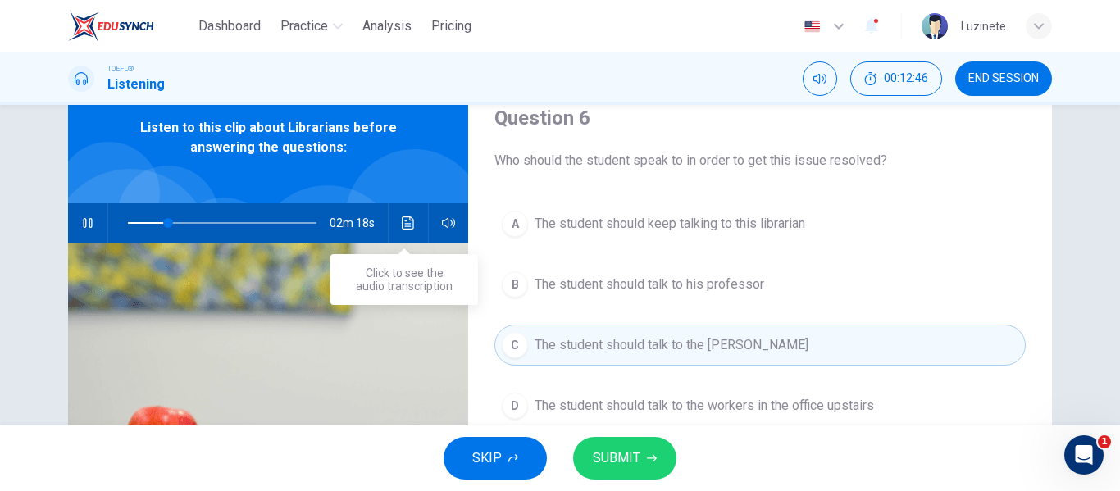
click at [402, 227] on icon "Click to see the audio transcription" at bounding box center [408, 223] width 13 height 13
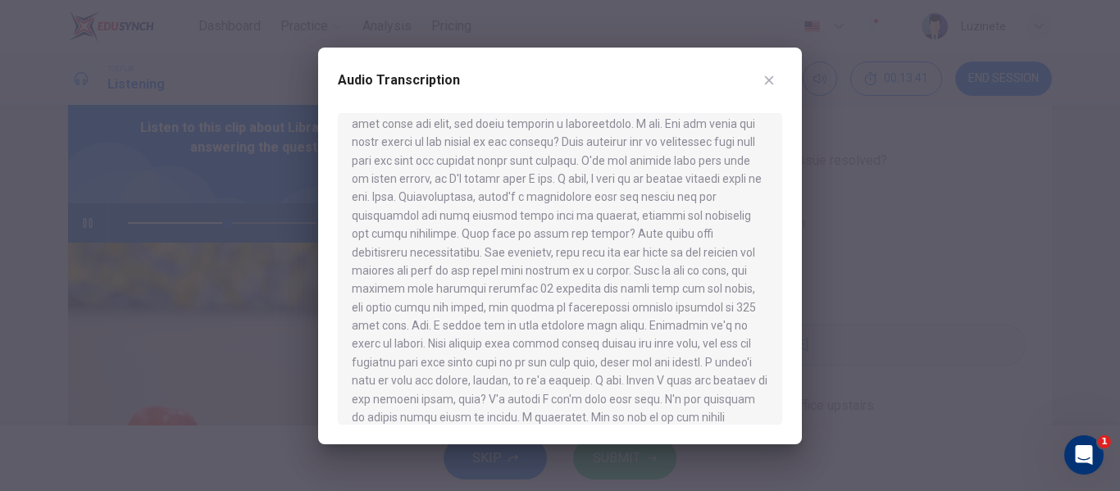
scroll to position [223, 0]
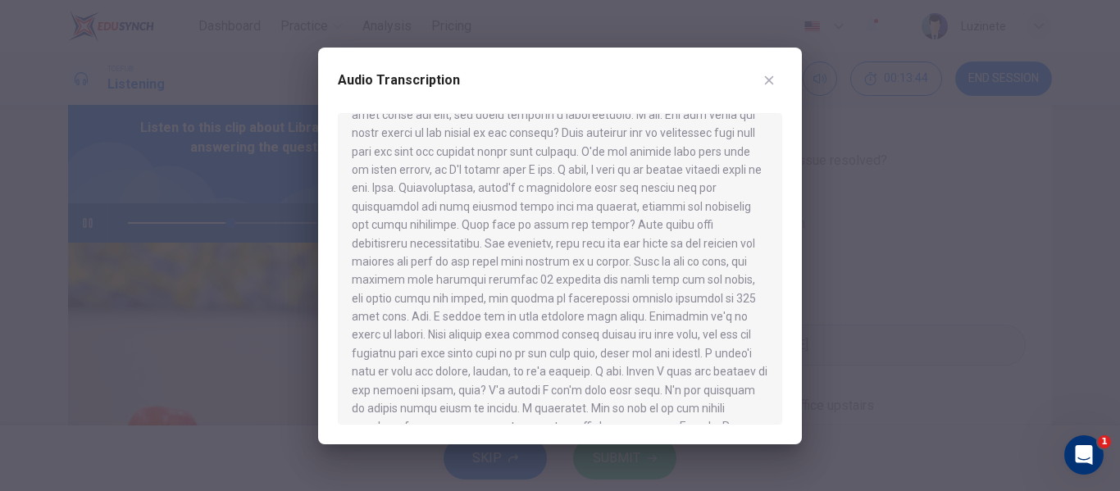
drag, startPoint x: 782, startPoint y: 300, endPoint x: 782, endPoint y: 316, distance: 15.6
click at [782, 316] on div at bounding box center [560, 269] width 445 height 312
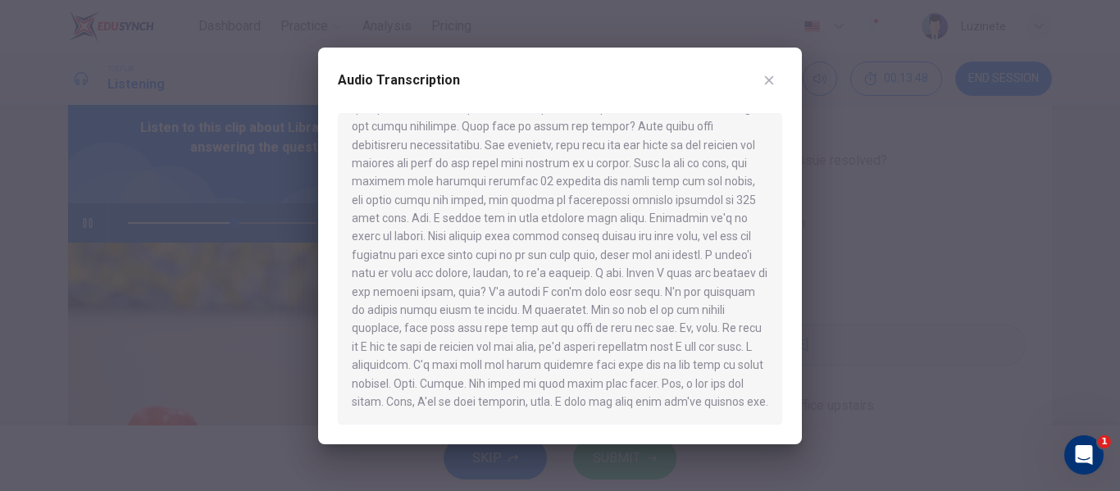
click at [762, 77] on button "button" at bounding box center [769, 80] width 26 height 26
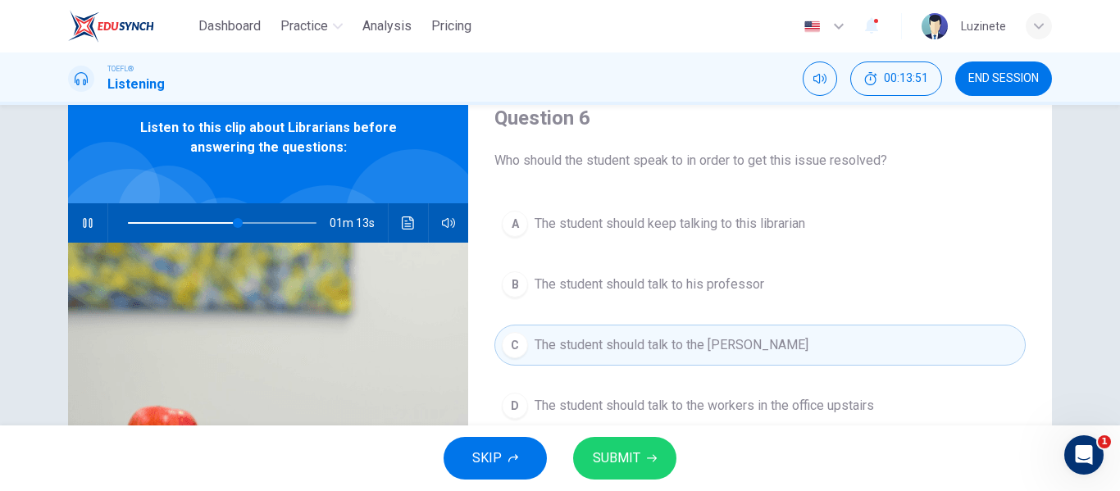
click at [725, 217] on span "The student should keep talking to this librarian" at bounding box center [670, 224] width 271 height 20
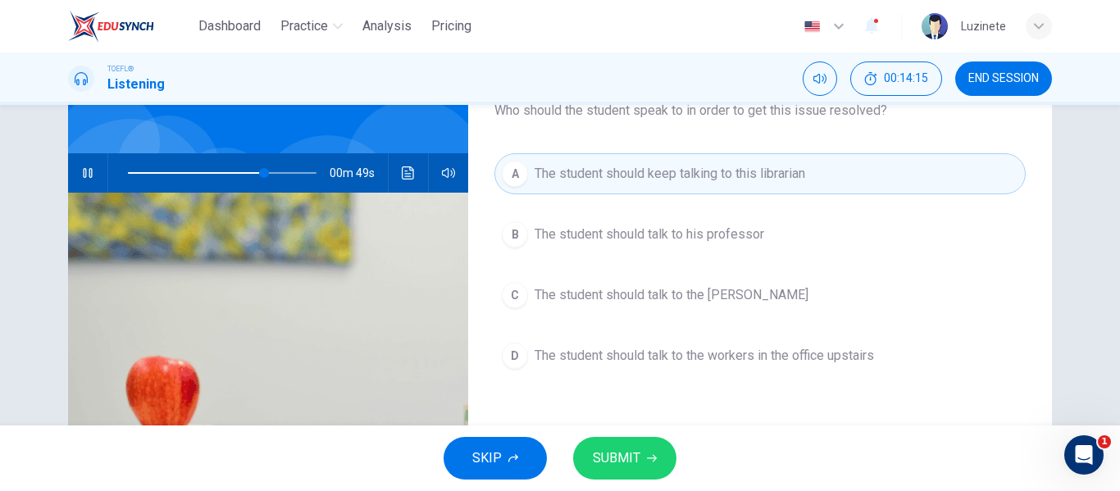
scroll to position [120, 0]
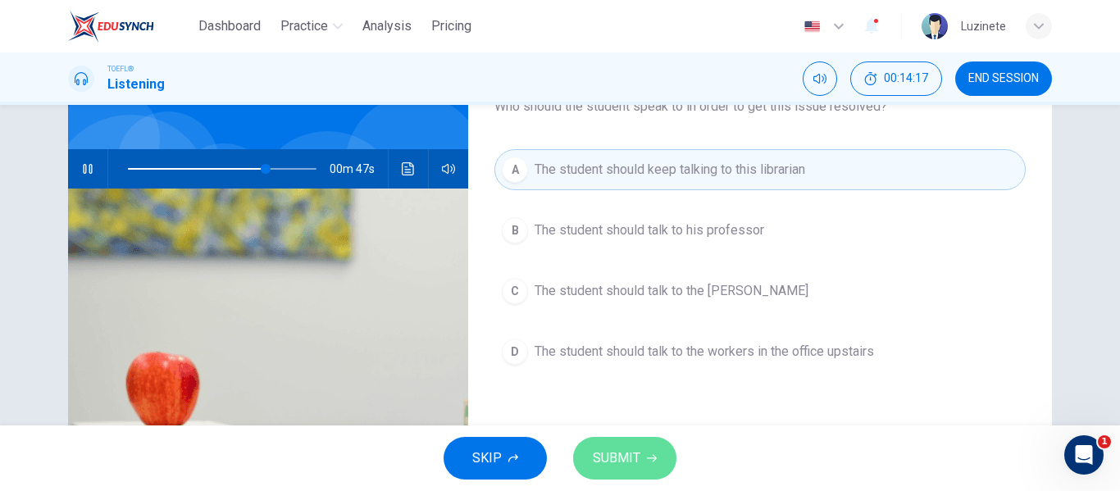
click at [600, 457] on span "SUBMIT" at bounding box center [617, 458] width 48 height 23
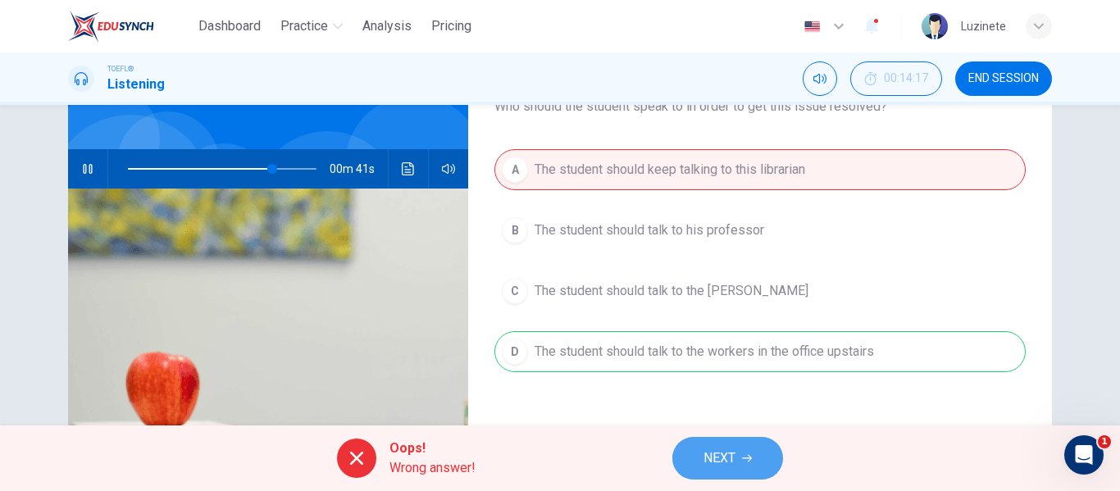
click at [716, 455] on span "NEXT" at bounding box center [720, 458] width 32 height 23
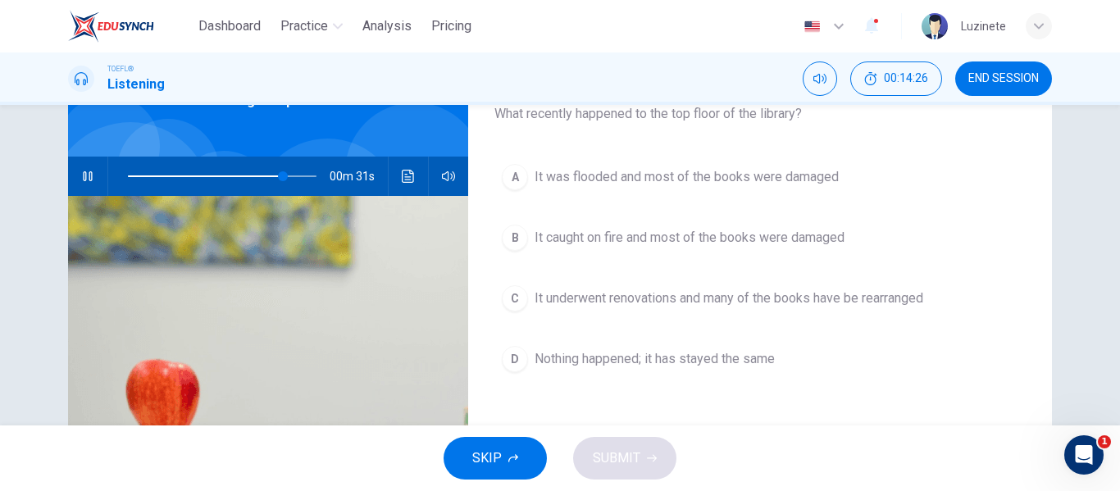
scroll to position [116, 0]
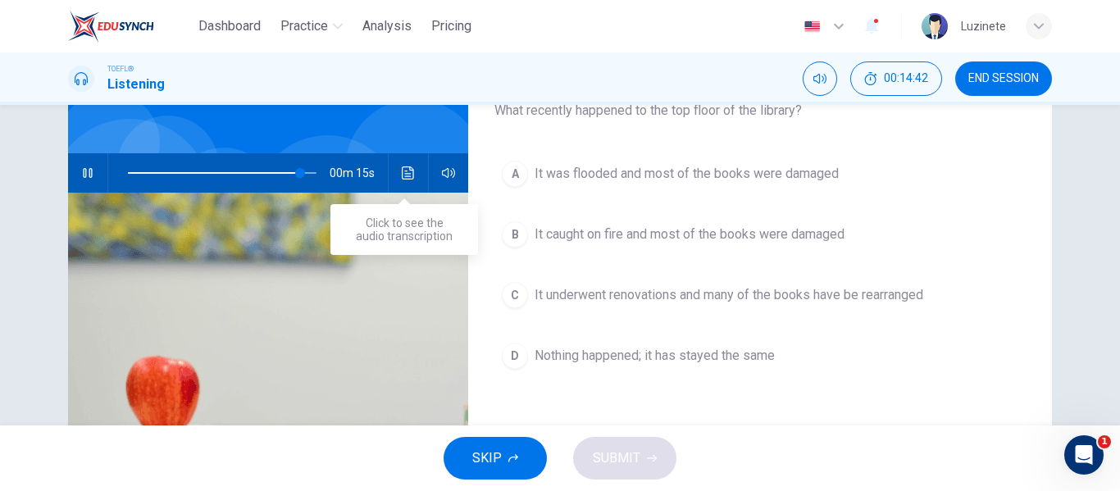
click at [411, 171] on button "Click to see the audio transcription" at bounding box center [408, 172] width 26 height 39
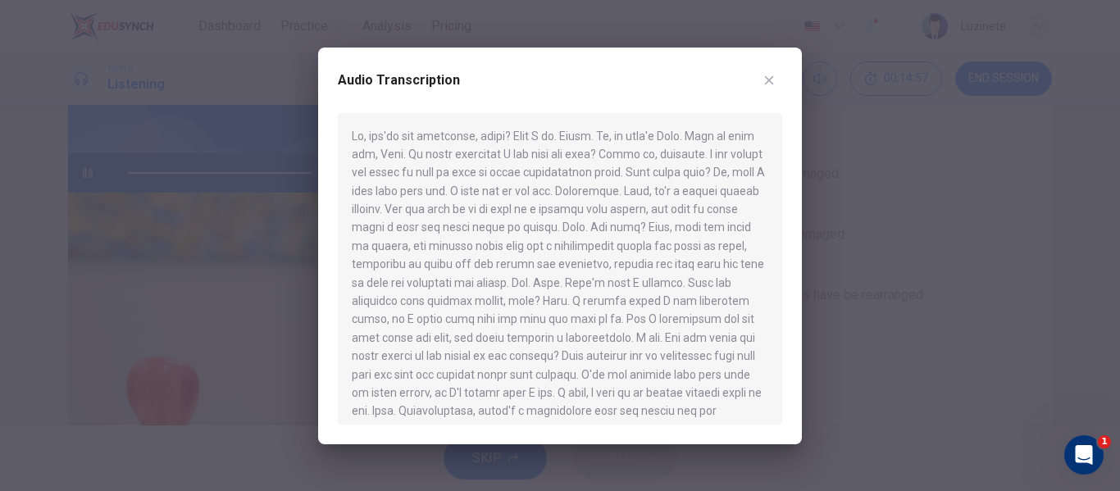
type input "0"
click at [773, 252] on div at bounding box center [560, 269] width 445 height 312
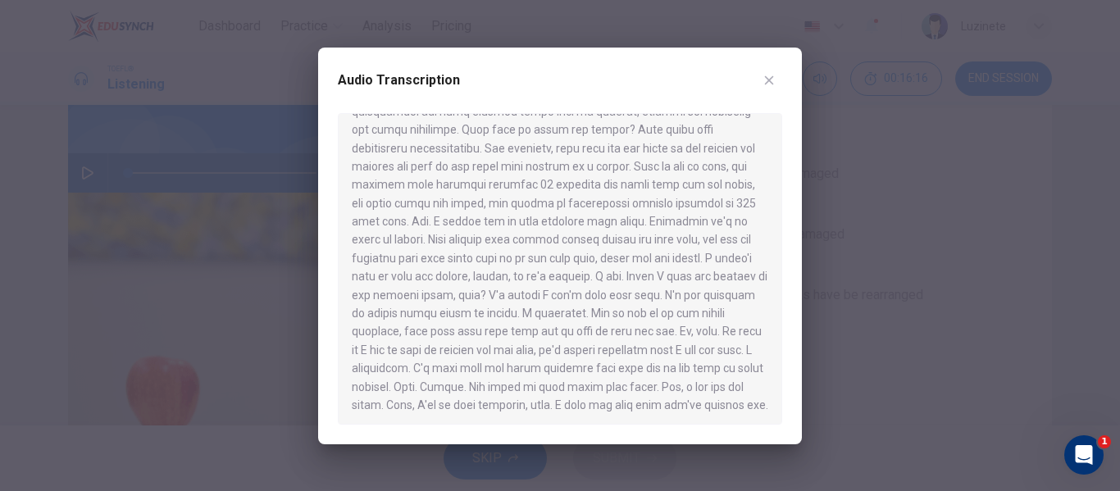
scroll to position [322, 0]
click at [776, 79] on button "button" at bounding box center [769, 80] width 26 height 26
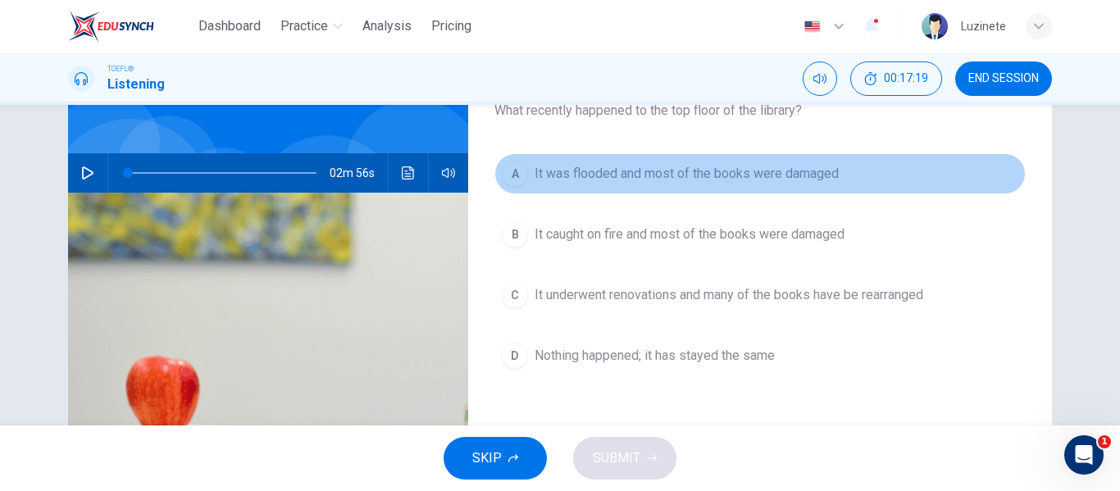
click at [764, 173] on span "It was flooded and most of the books were damaged" at bounding box center [687, 174] width 304 height 20
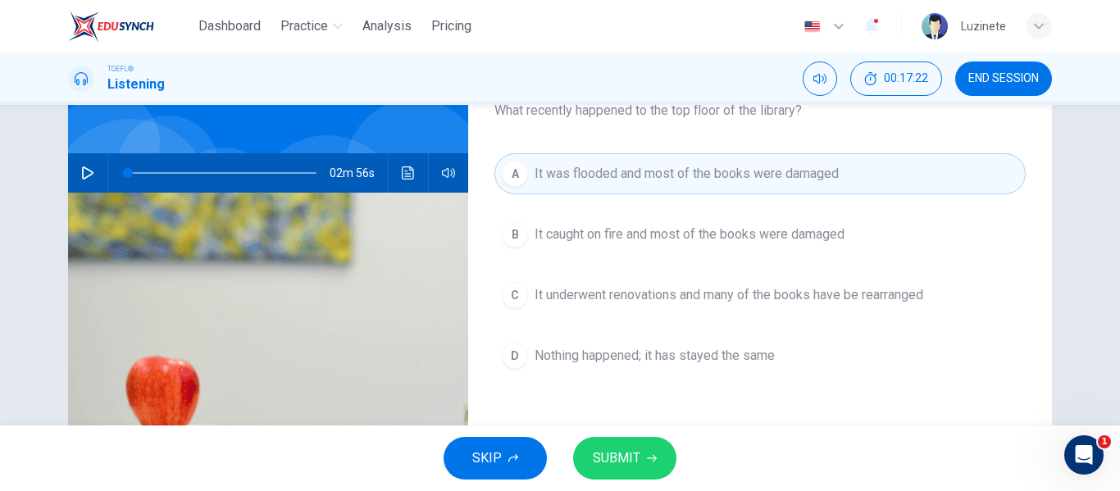
click at [613, 457] on span "SUBMIT" at bounding box center [617, 458] width 48 height 23
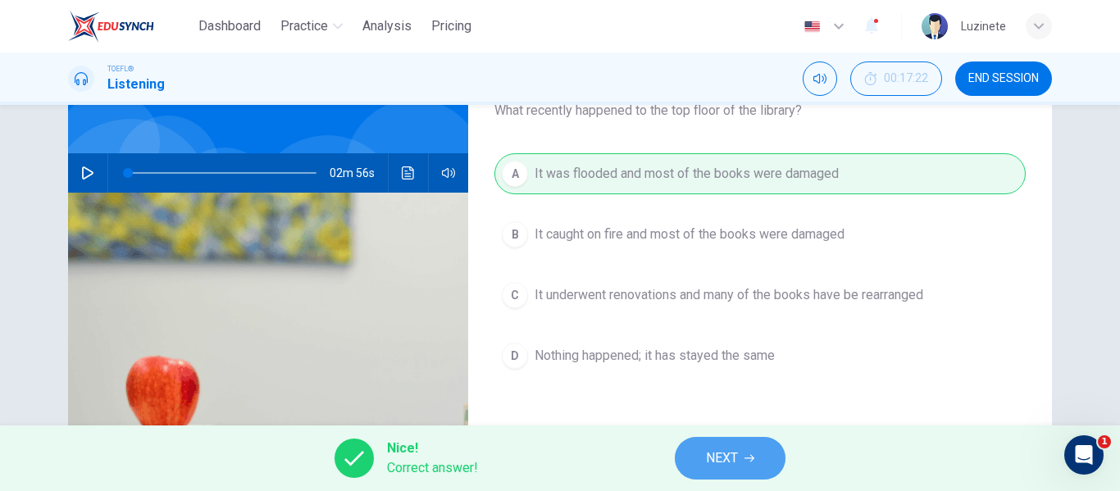
click at [741, 452] on button "NEXT" at bounding box center [730, 458] width 111 height 43
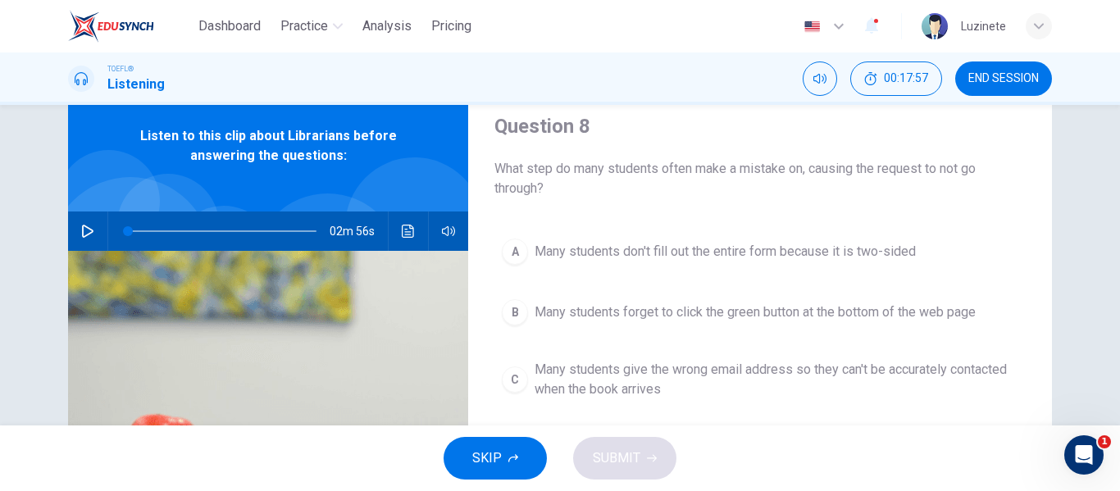
scroll to position [47, 0]
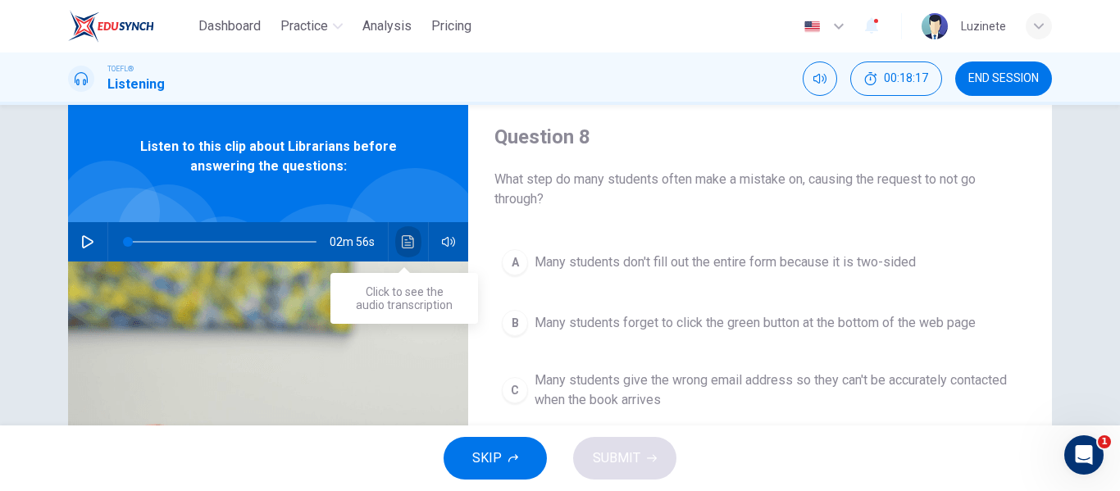
click at [407, 238] on icon "Click to see the audio transcription" at bounding box center [408, 241] width 13 height 13
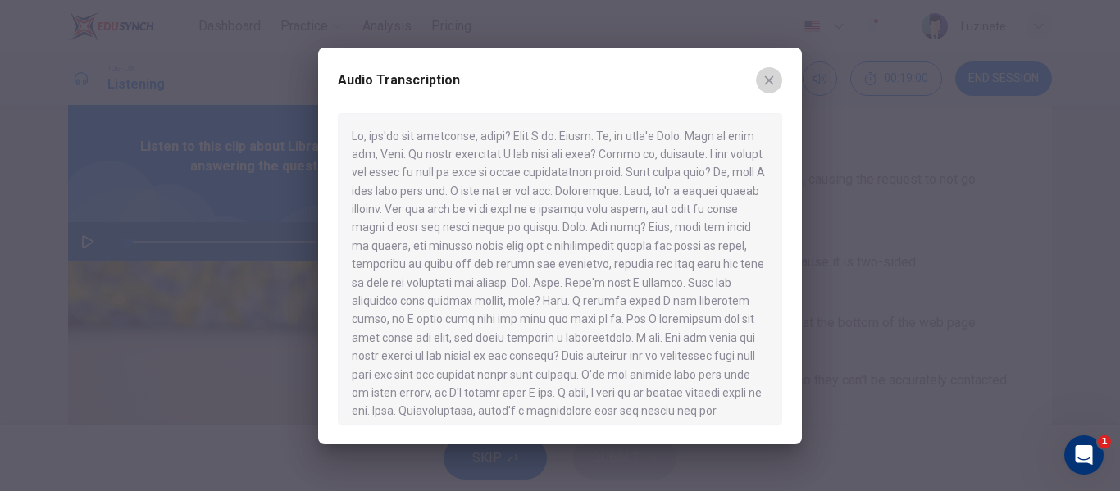
click at [771, 76] on icon "button" at bounding box center [769, 80] width 13 height 13
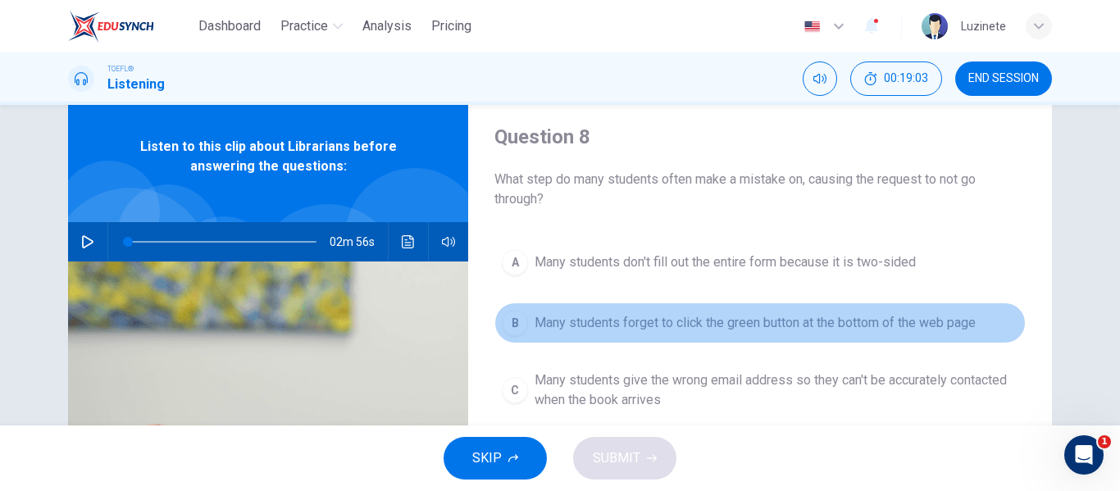
click at [587, 331] on span "Many students forget to click the green button at the bottom of the web page" at bounding box center [755, 323] width 441 height 20
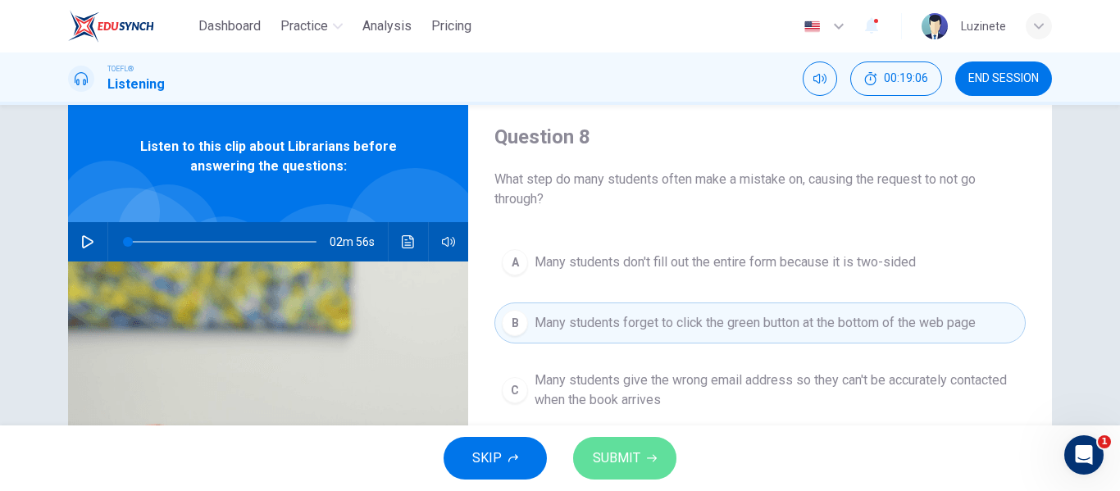
click at [611, 465] on span "SUBMIT" at bounding box center [617, 458] width 48 height 23
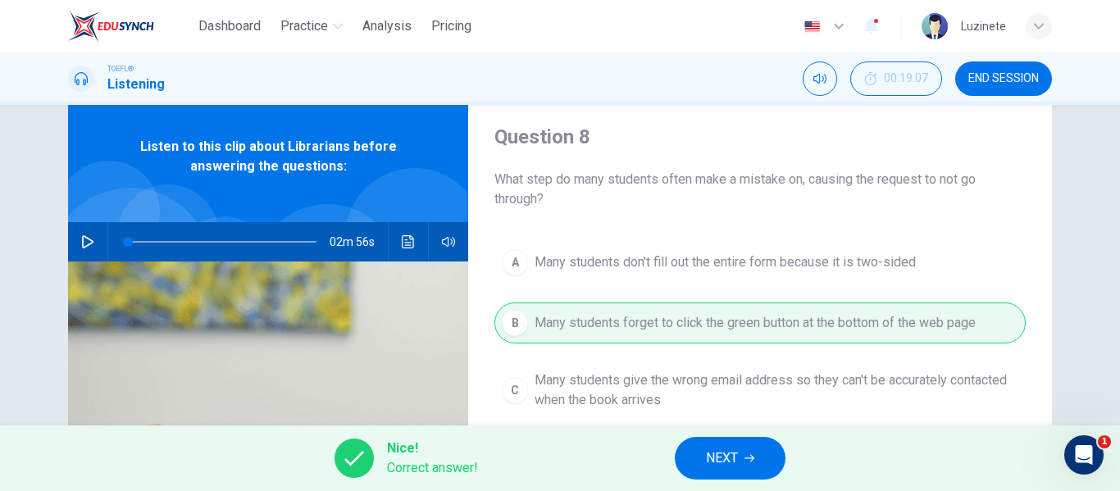
click at [724, 451] on span "NEXT" at bounding box center [722, 458] width 32 height 23
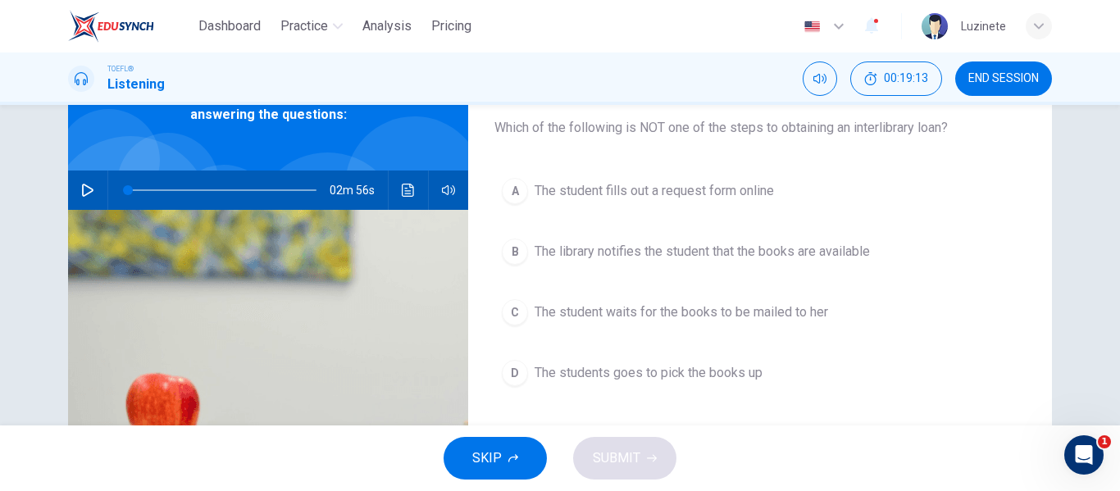
scroll to position [100, 0]
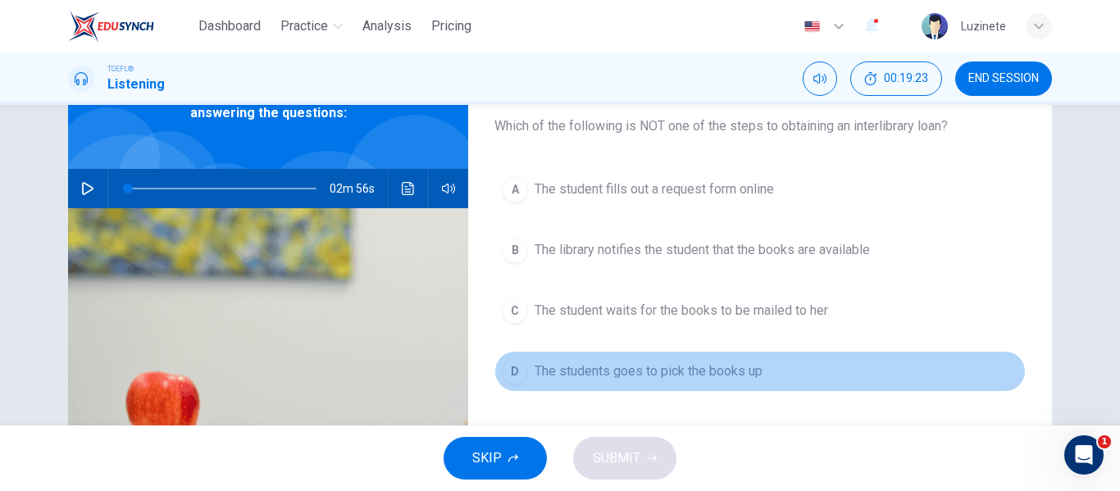
click at [725, 362] on span "The students goes to pick the books up" at bounding box center [649, 372] width 228 height 20
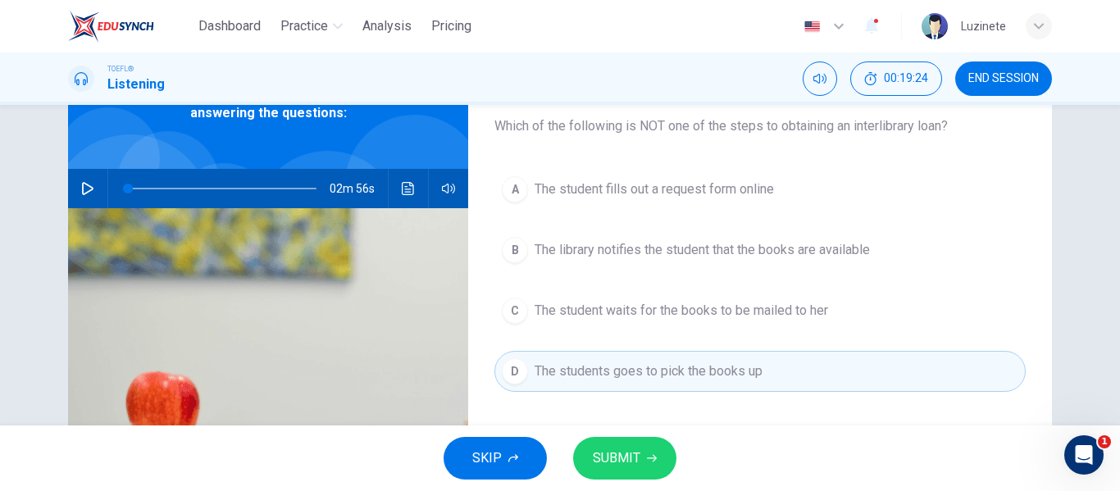
click at [614, 454] on span "SUBMIT" at bounding box center [617, 458] width 48 height 23
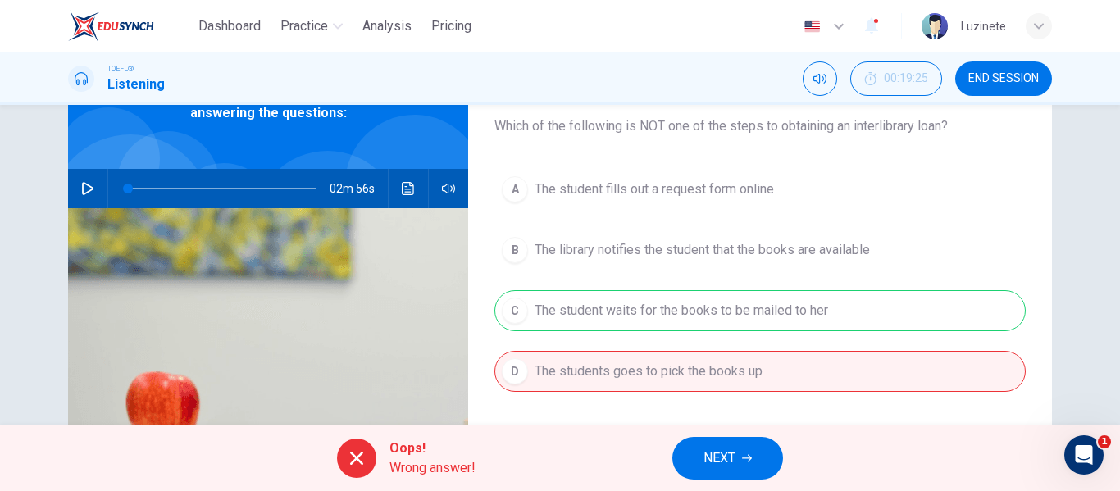
click at [712, 458] on span "NEXT" at bounding box center [720, 458] width 32 height 23
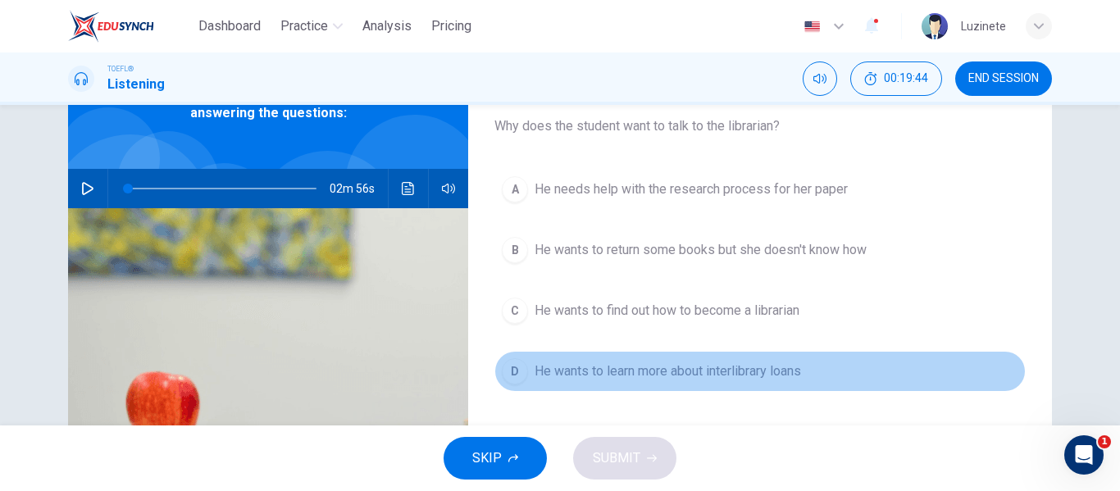
click at [685, 367] on span "He wants to learn more about interlibrary loans" at bounding box center [668, 372] width 267 height 20
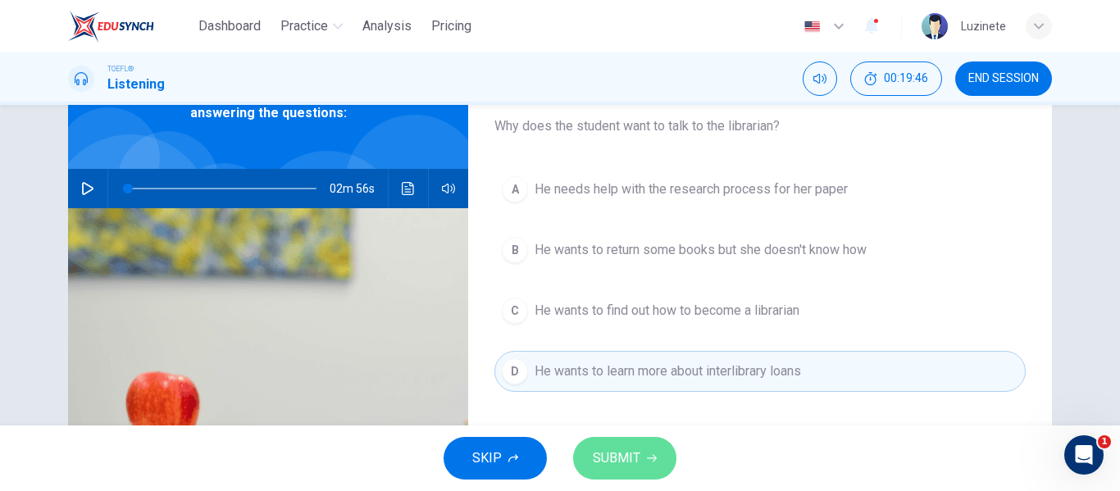
click at [604, 458] on span "SUBMIT" at bounding box center [617, 458] width 48 height 23
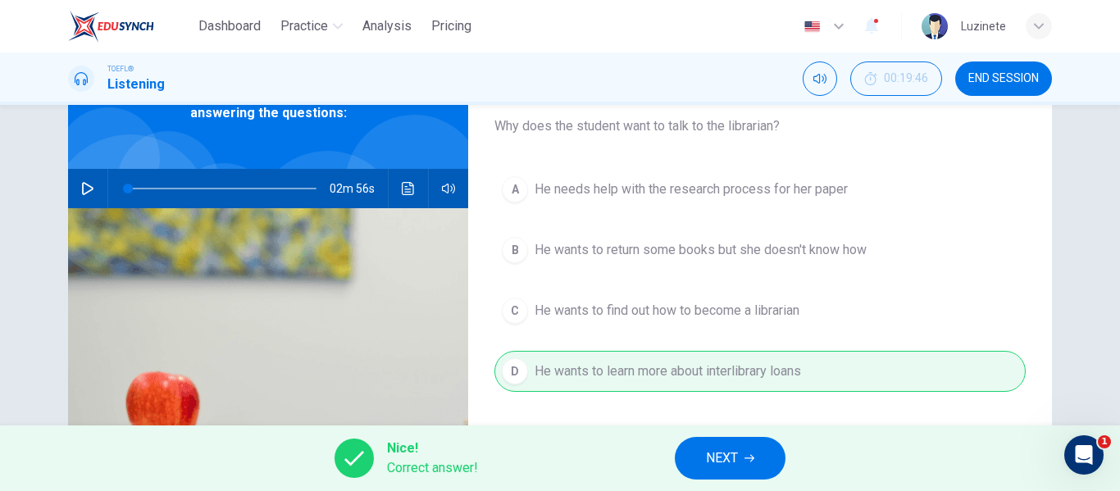
click at [702, 456] on button "NEXT" at bounding box center [730, 458] width 111 height 43
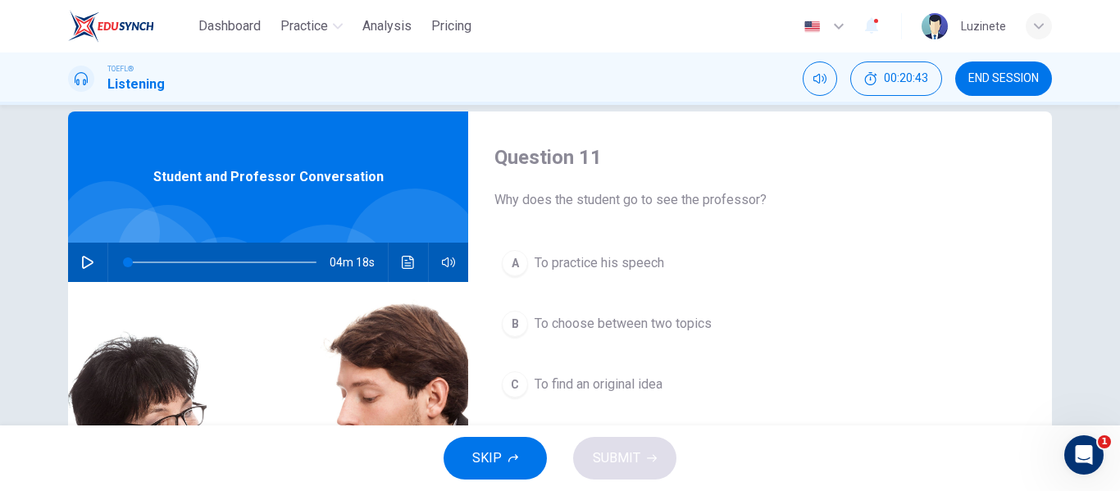
scroll to position [22, 0]
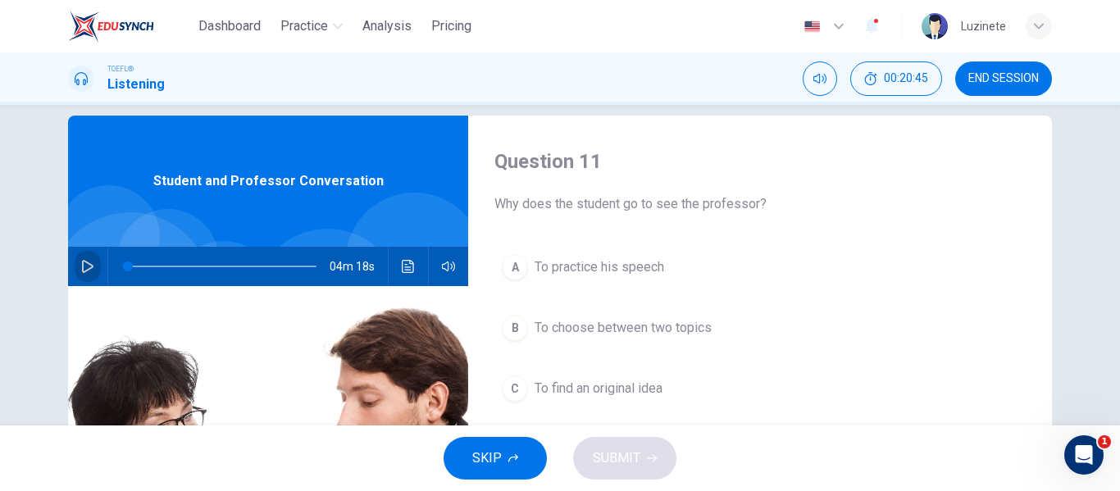
click at [83, 264] on icon "button" at bounding box center [87, 266] width 13 height 13
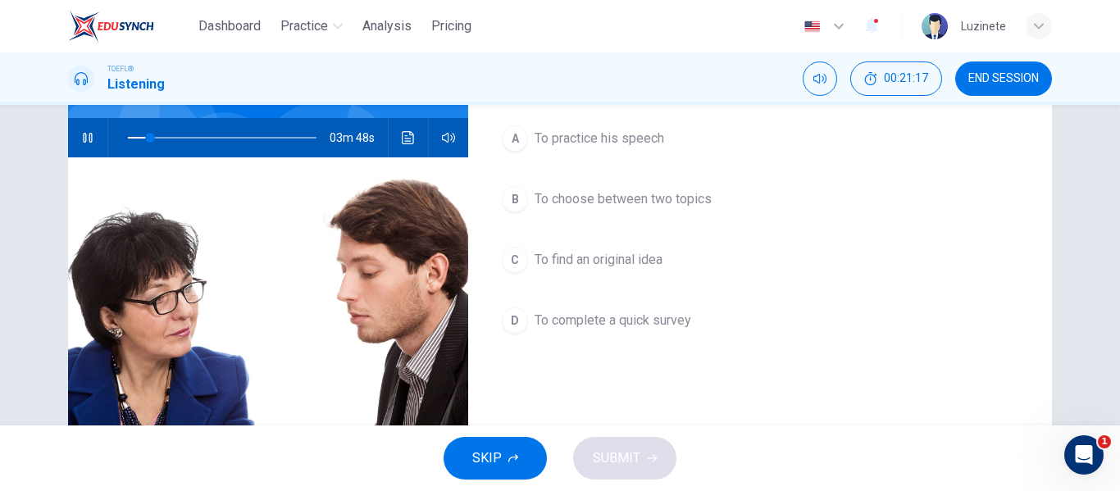
scroll to position [153, 0]
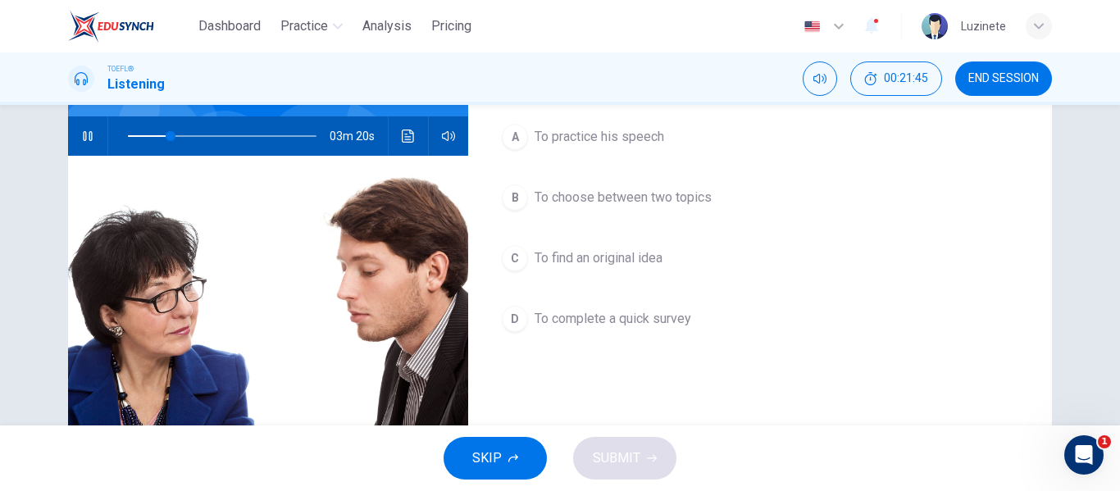
click at [579, 257] on span "To find an original idea" at bounding box center [599, 259] width 128 height 20
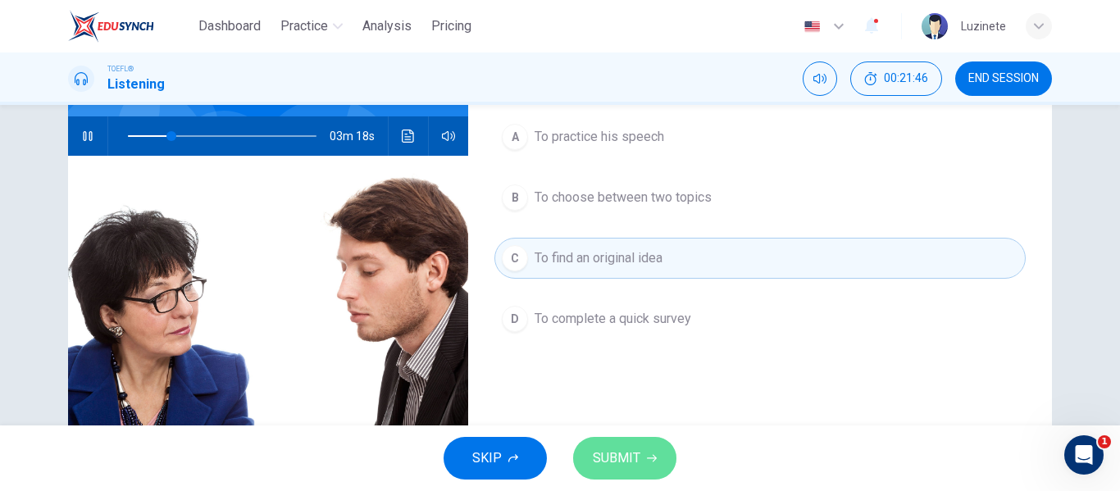
click at [627, 465] on span "SUBMIT" at bounding box center [617, 458] width 48 height 23
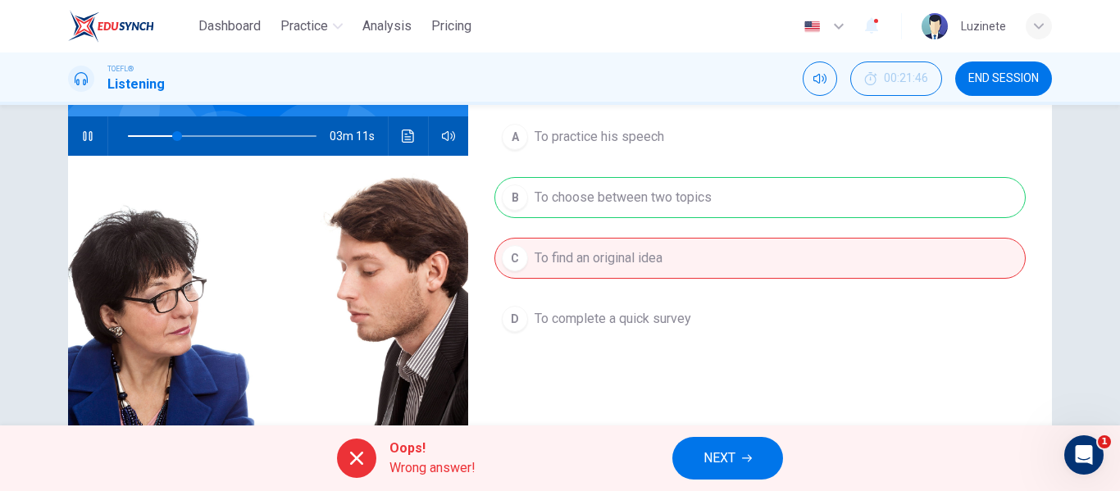
click at [712, 468] on span "NEXT" at bounding box center [720, 458] width 32 height 23
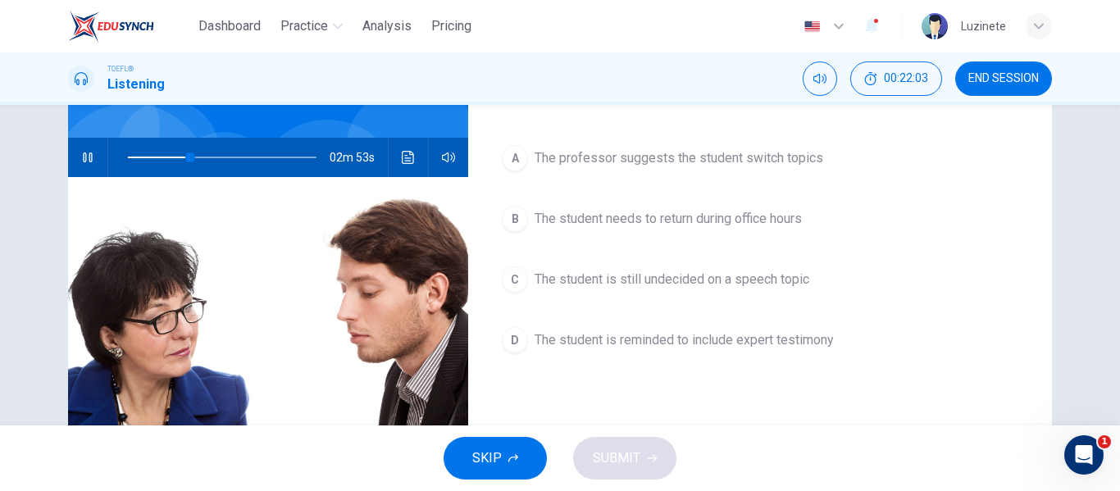
scroll to position [133, 0]
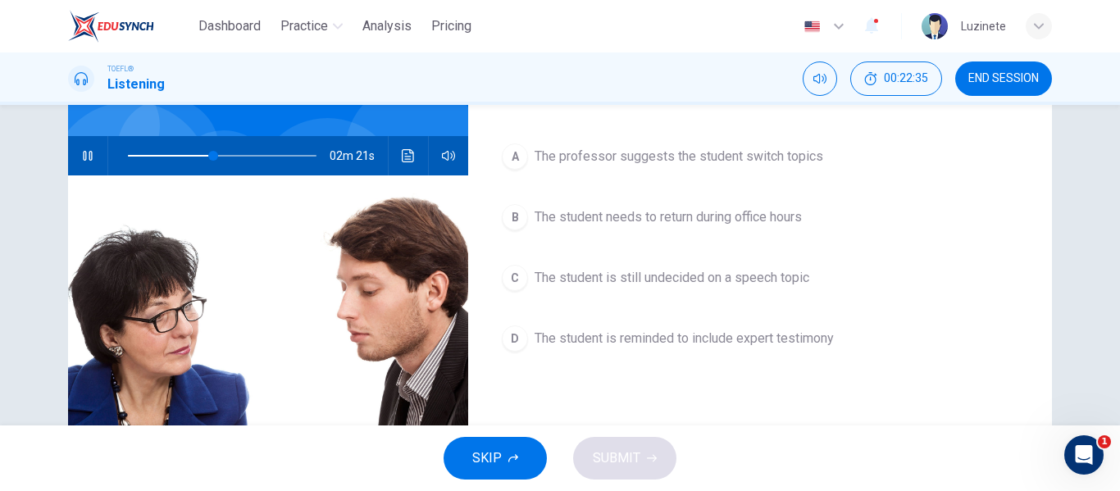
click at [653, 277] on span "The student is still undecided on a speech topic" at bounding box center [672, 278] width 275 height 20
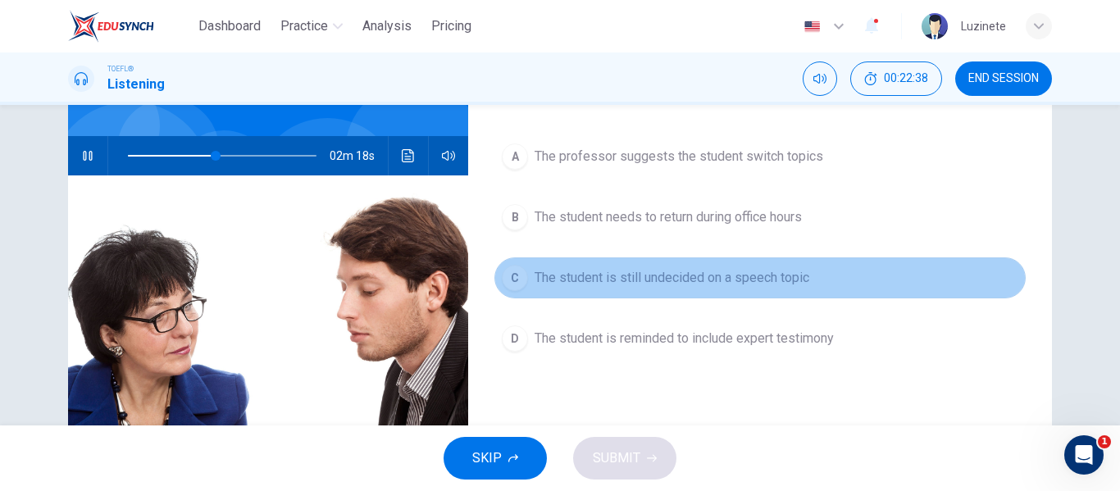
click at [653, 277] on span "The student is still undecided on a speech topic" at bounding box center [672, 278] width 275 height 20
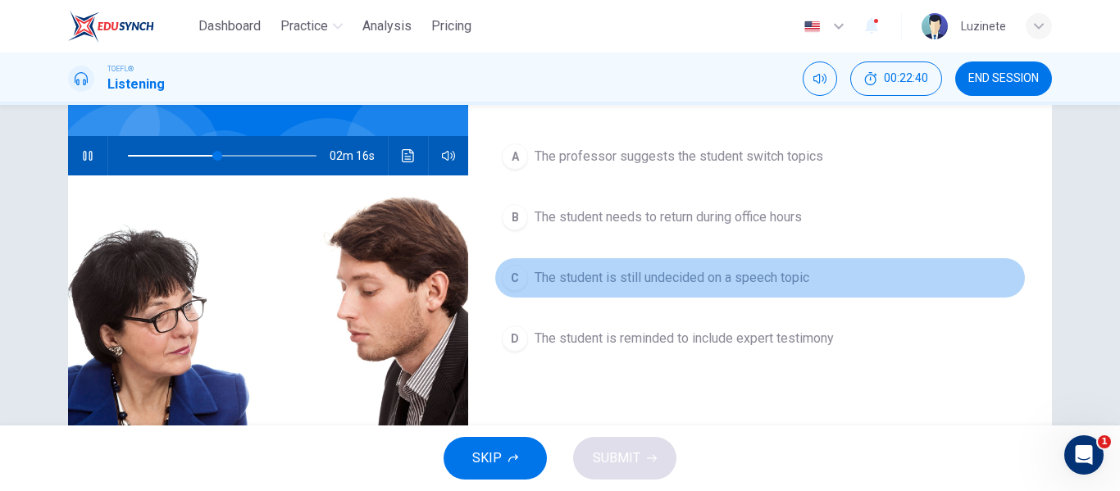
click at [629, 281] on span "The student is still undecided on a speech topic" at bounding box center [672, 278] width 275 height 20
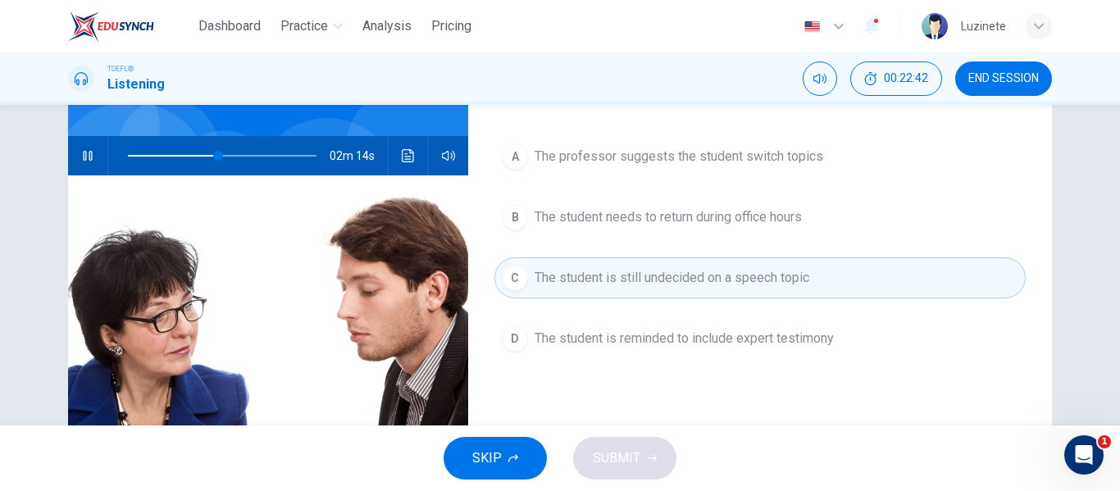
click at [674, 166] on span "The professor suggests the student switch topics" at bounding box center [679, 157] width 289 height 20
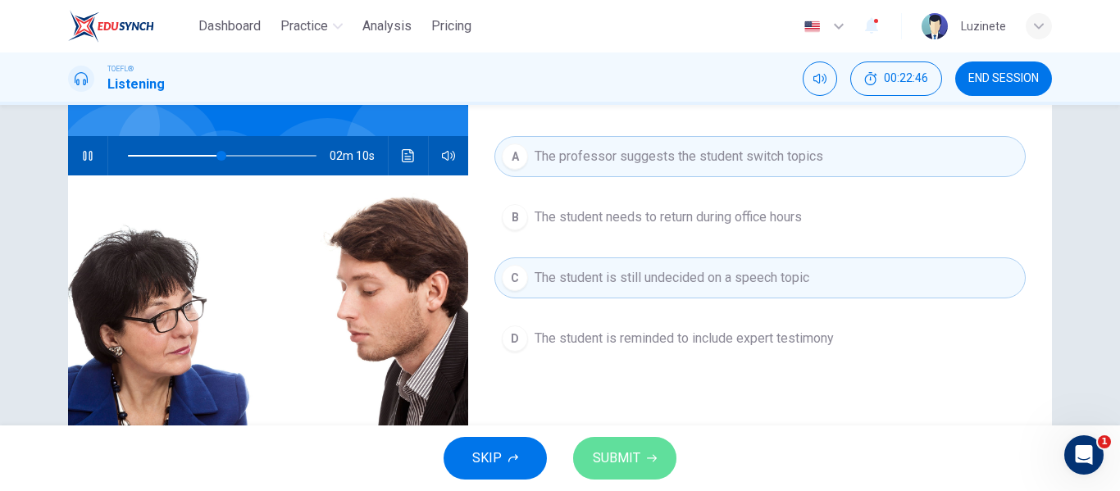
click at [606, 456] on span "SUBMIT" at bounding box center [617, 458] width 48 height 23
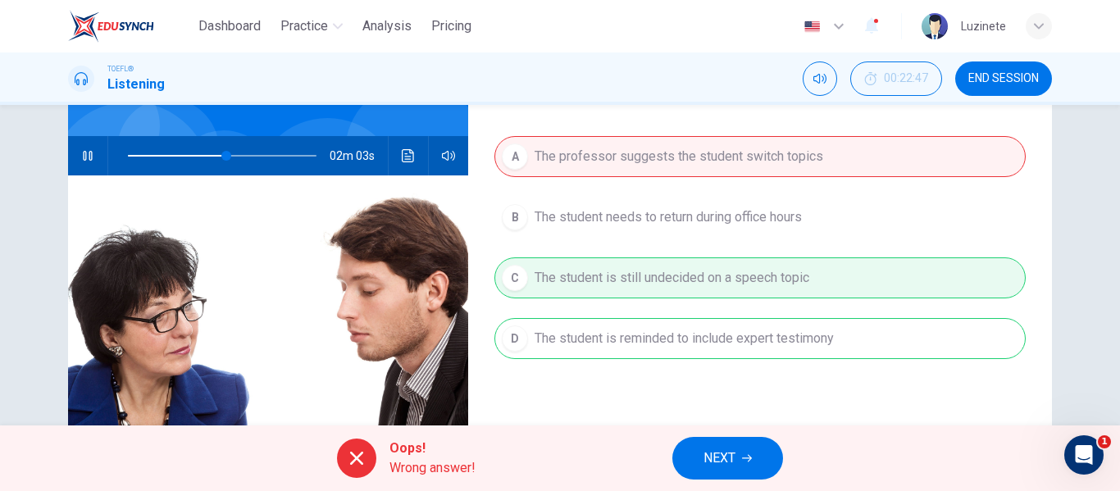
click at [673, 349] on div "A The professor suggests the student switch topics B The student needs to retur…" at bounding box center [760, 264] width 531 height 256
click at [406, 460] on span "Wrong answer!" at bounding box center [433, 468] width 86 height 20
click at [724, 445] on button "NEXT" at bounding box center [728, 458] width 111 height 43
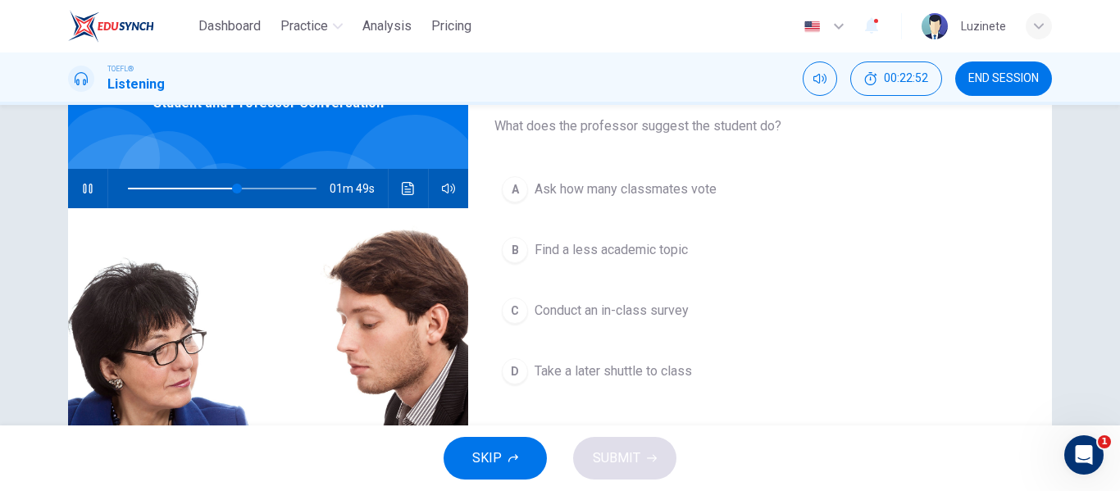
scroll to position [102, 0]
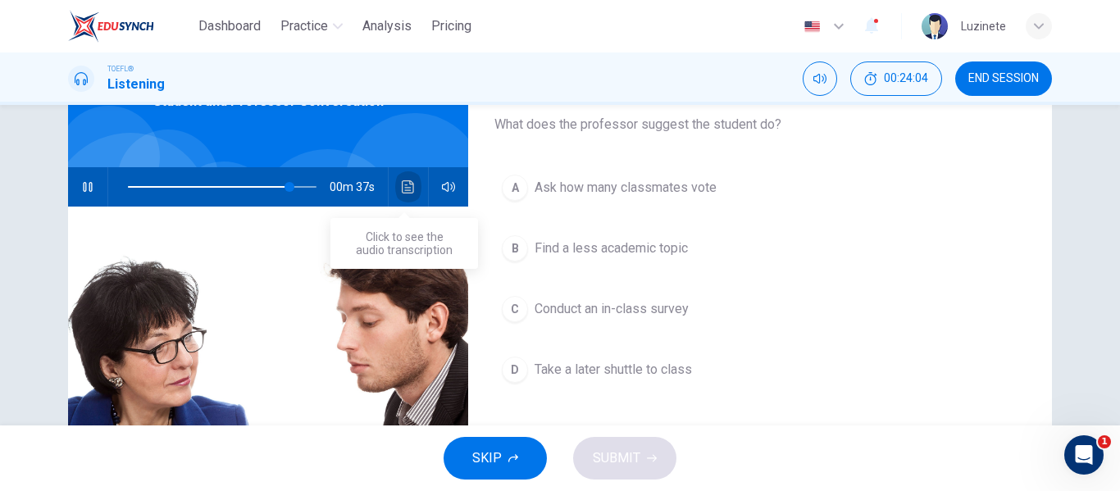
click at [403, 188] on icon "Click to see the audio transcription" at bounding box center [408, 186] width 12 height 13
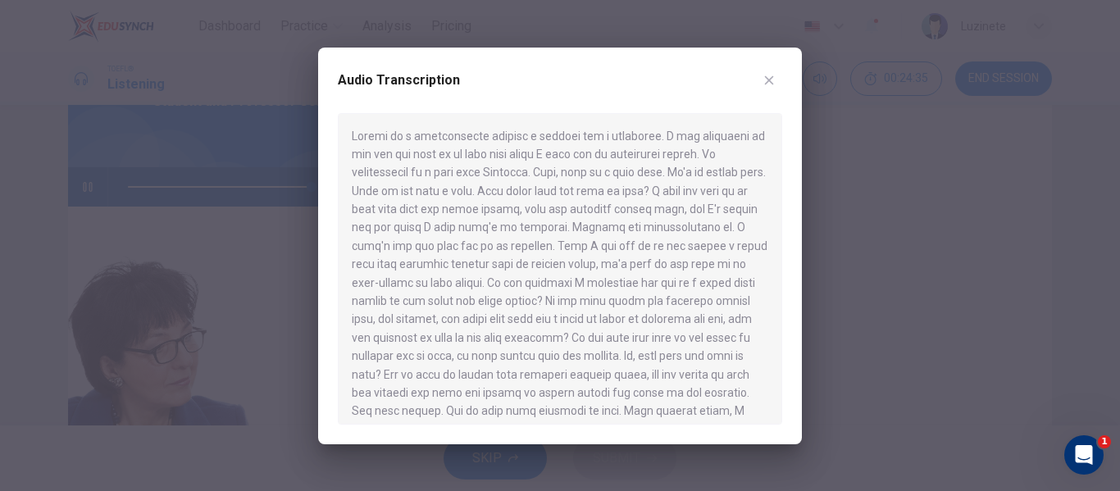
click at [767, 86] on icon "button" at bounding box center [769, 80] width 13 height 13
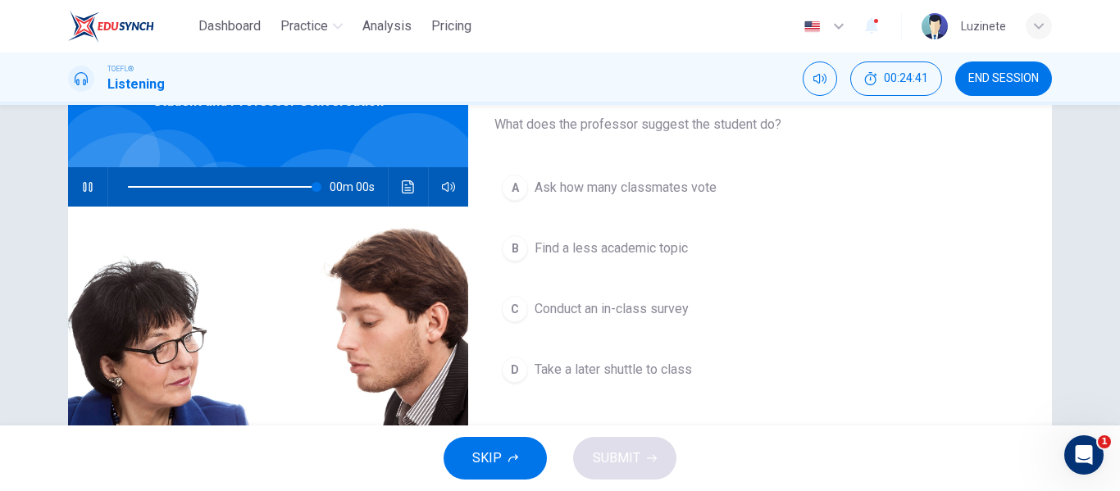
type input "0"
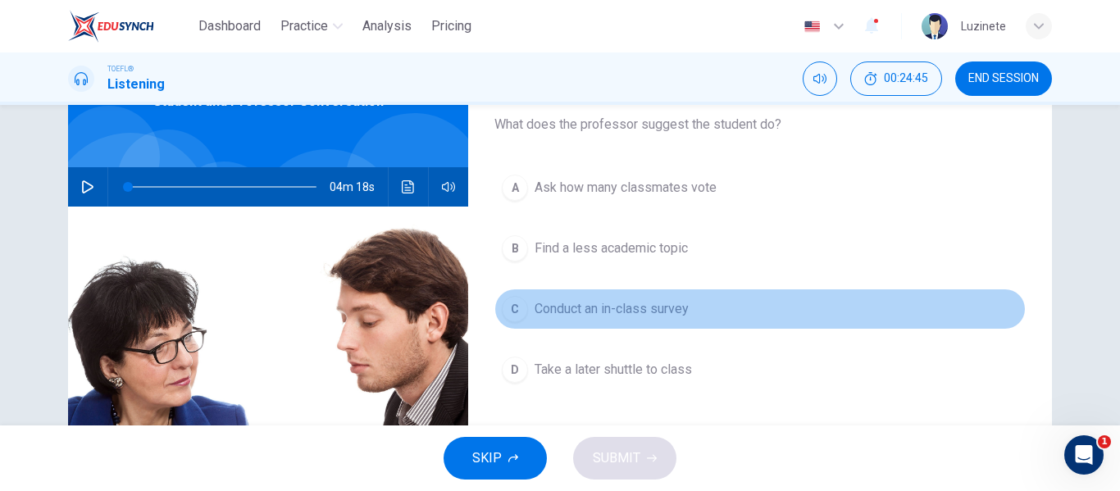
click at [573, 314] on span "Conduct an in-class survey" at bounding box center [612, 309] width 154 height 20
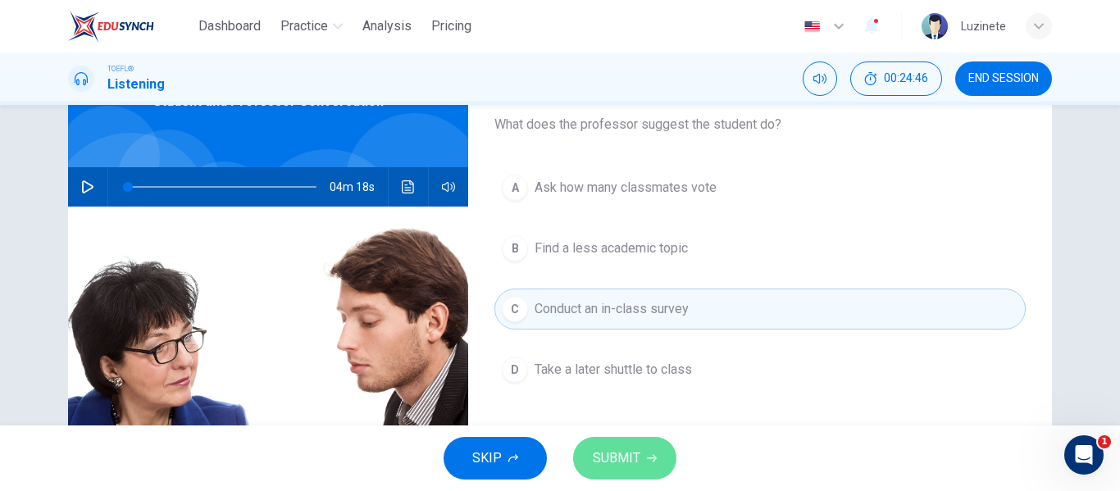
click at [605, 460] on span "SUBMIT" at bounding box center [617, 458] width 48 height 23
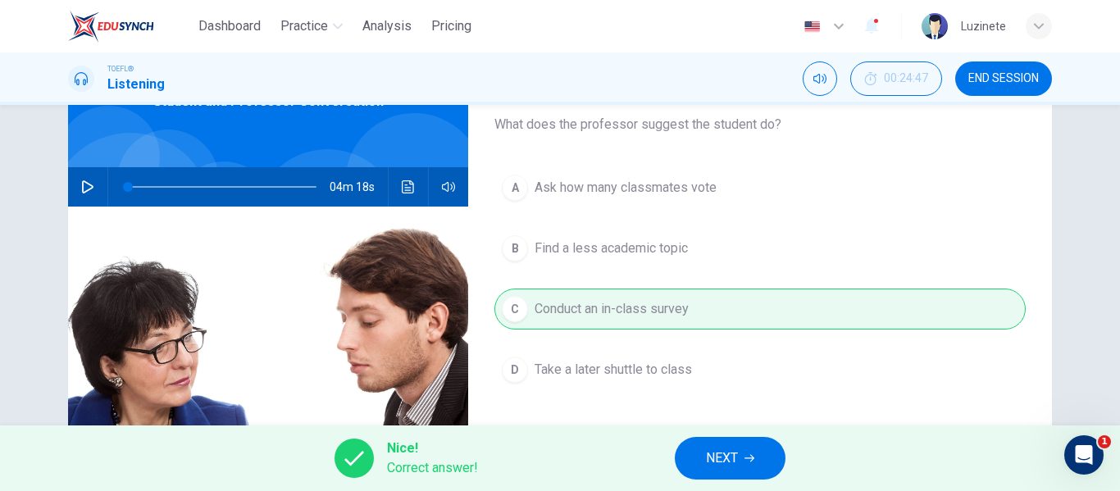
click at [730, 460] on span "NEXT" at bounding box center [722, 458] width 32 height 23
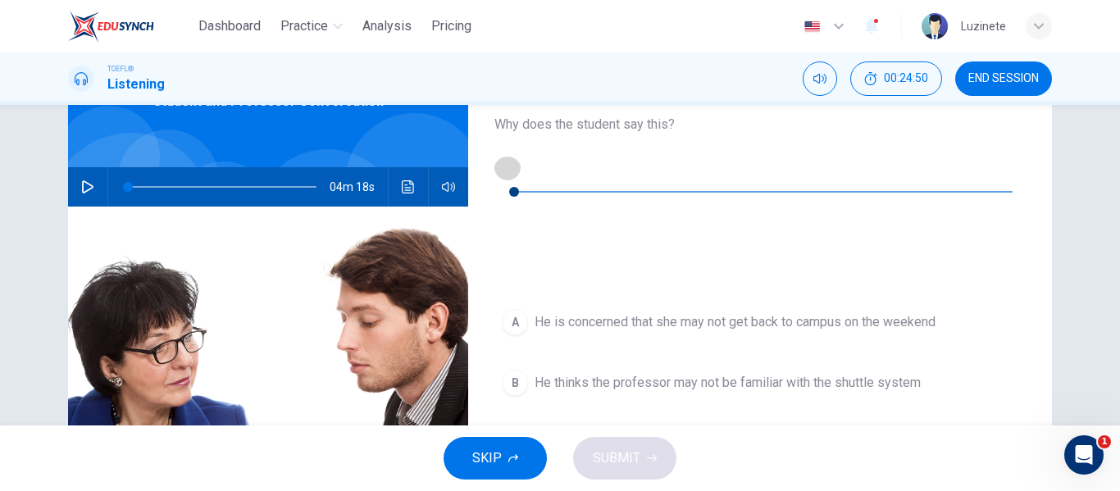
click at [508, 169] on icon "button" at bounding box center [507, 167] width 13 height 13
type input "0"
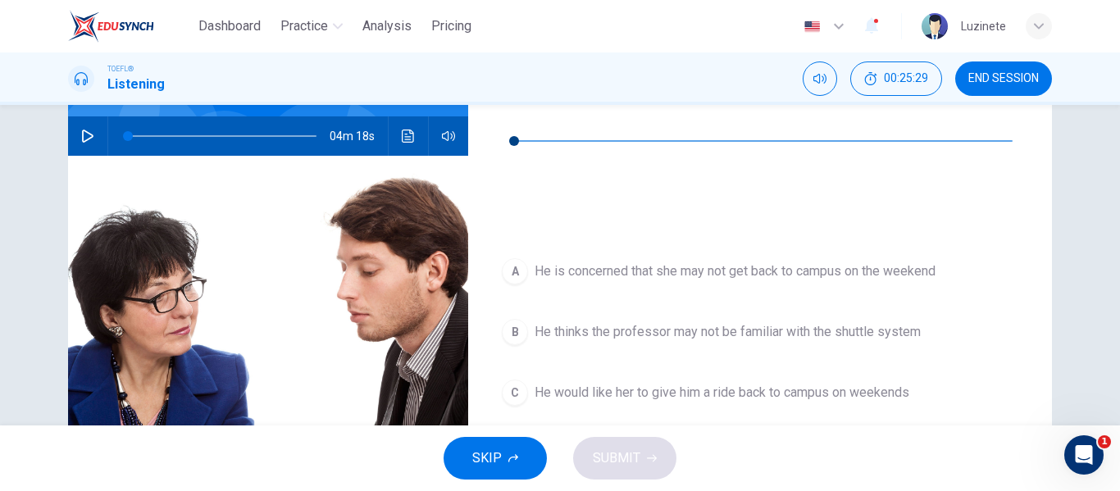
scroll to position [151, 0]
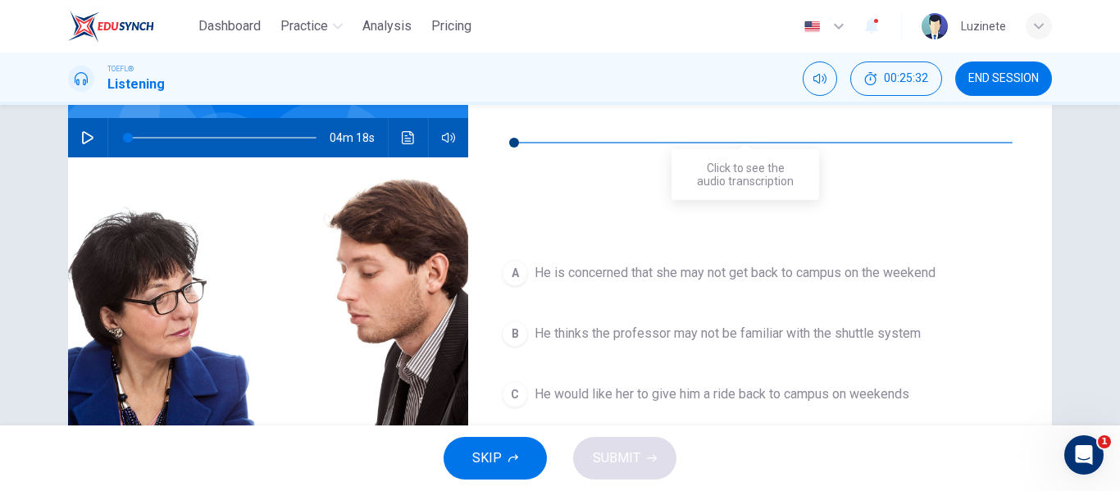
click at [521, 167] on button "Click to see the audio transcription" at bounding box center [508, 180] width 26 height 26
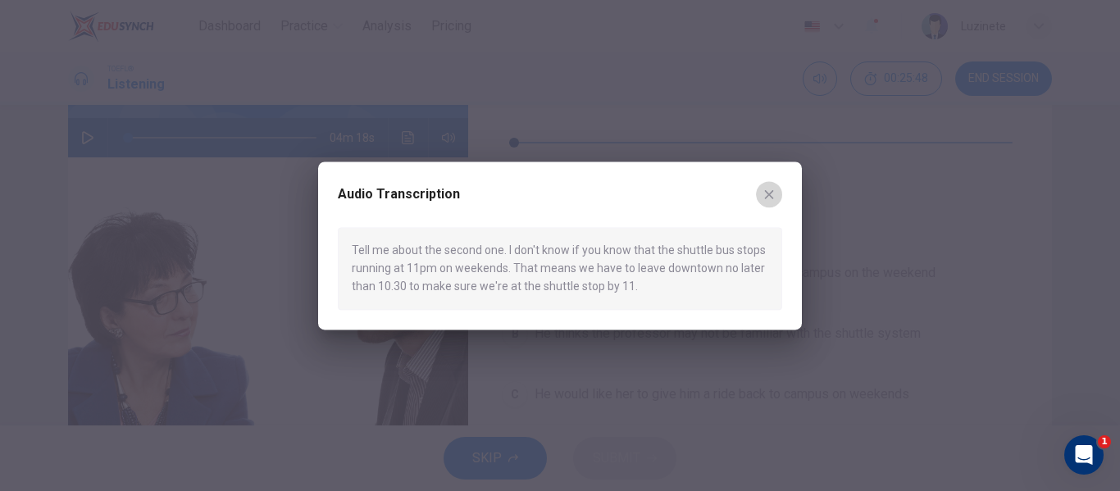
click at [767, 188] on icon "button" at bounding box center [769, 194] width 13 height 13
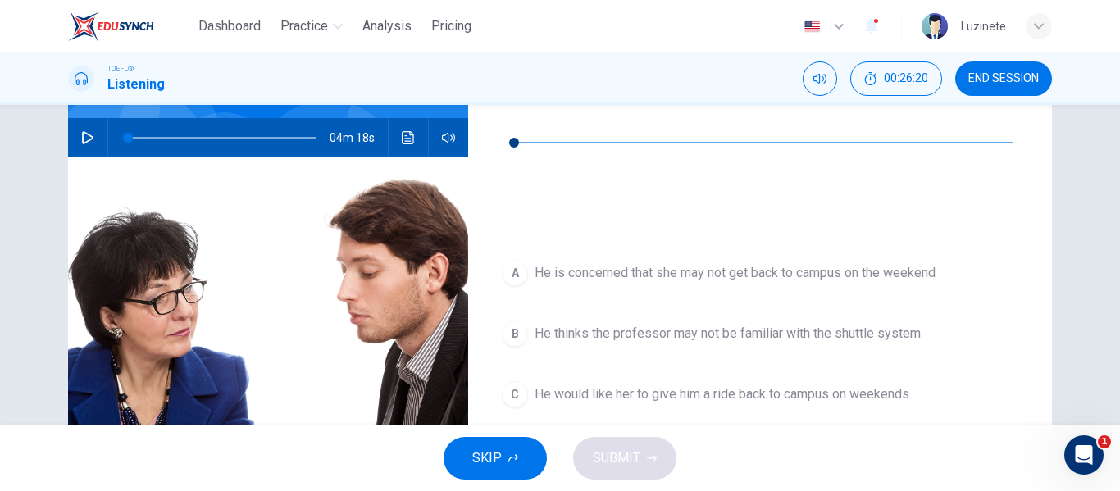
click at [797, 445] on span "He needs her to know that students go downtown on the weekend" at bounding box center [724, 455] width 379 height 20
click at [604, 455] on span "SUBMIT" at bounding box center [617, 458] width 48 height 23
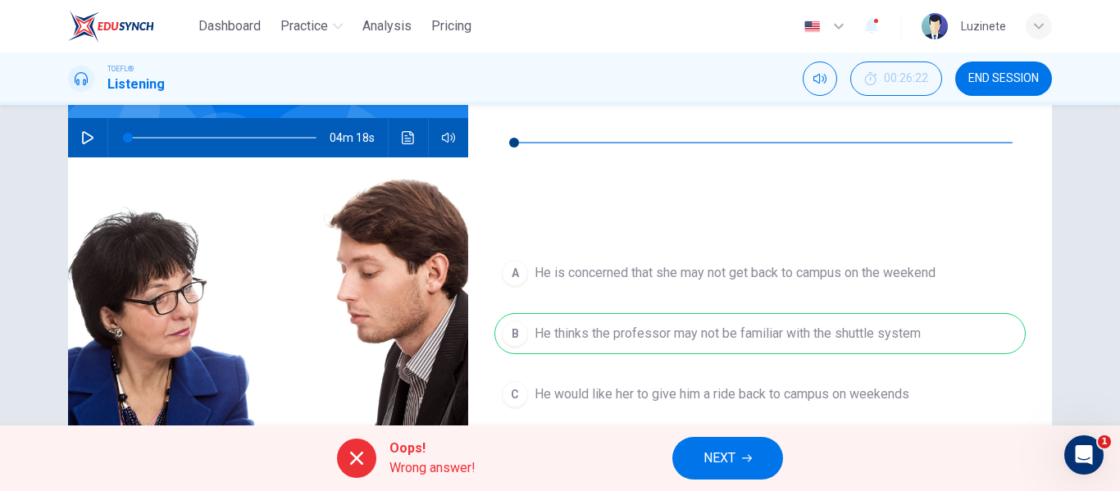
click at [738, 468] on button "NEXT" at bounding box center [728, 458] width 111 height 43
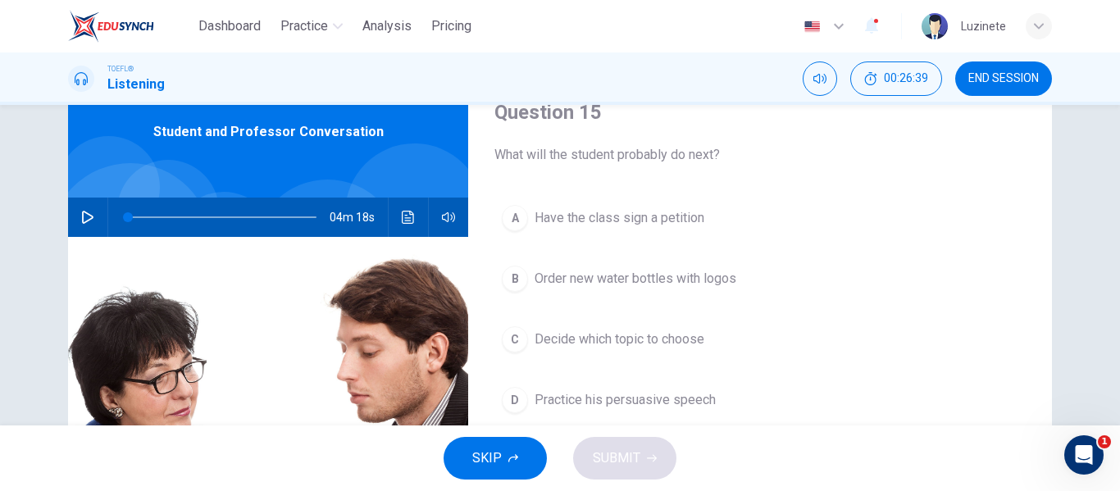
scroll to position [76, 0]
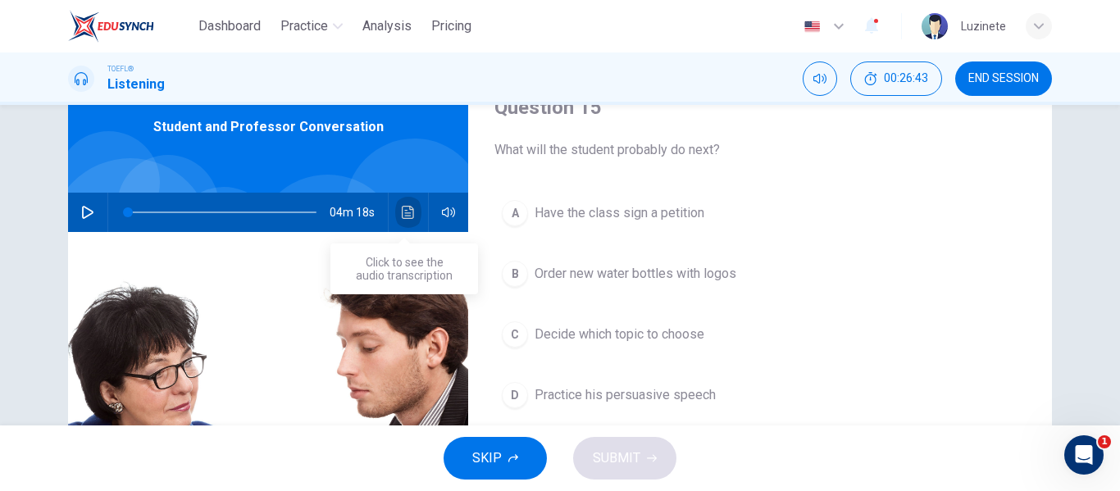
click at [402, 212] on icon "Click to see the audio transcription" at bounding box center [408, 212] width 12 height 13
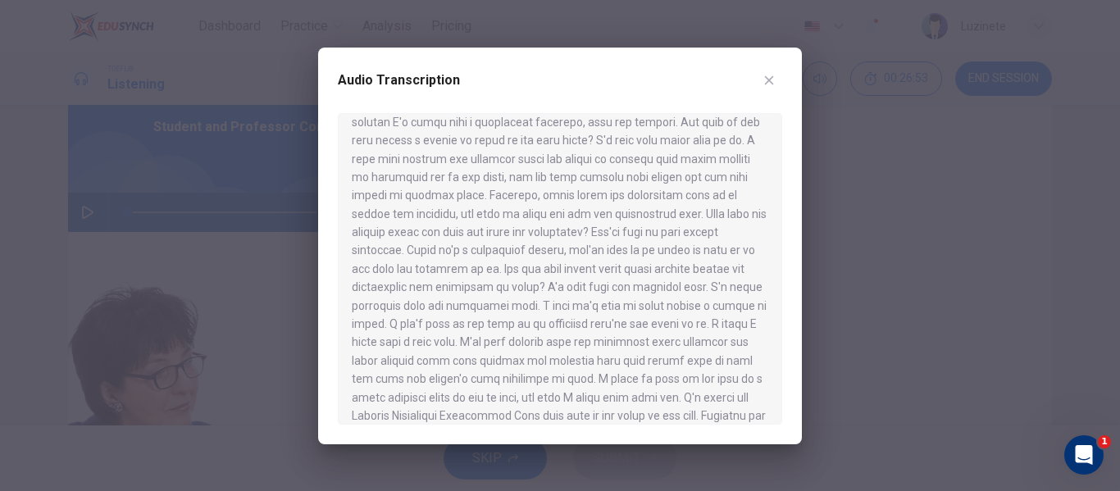
scroll to position [312, 0]
click at [768, 317] on div at bounding box center [560, 269] width 445 height 312
drag, startPoint x: 787, startPoint y: 295, endPoint x: 787, endPoint y: 309, distance: 13.9
click at [787, 309] on div "Audio Transcription" at bounding box center [560, 246] width 484 height 397
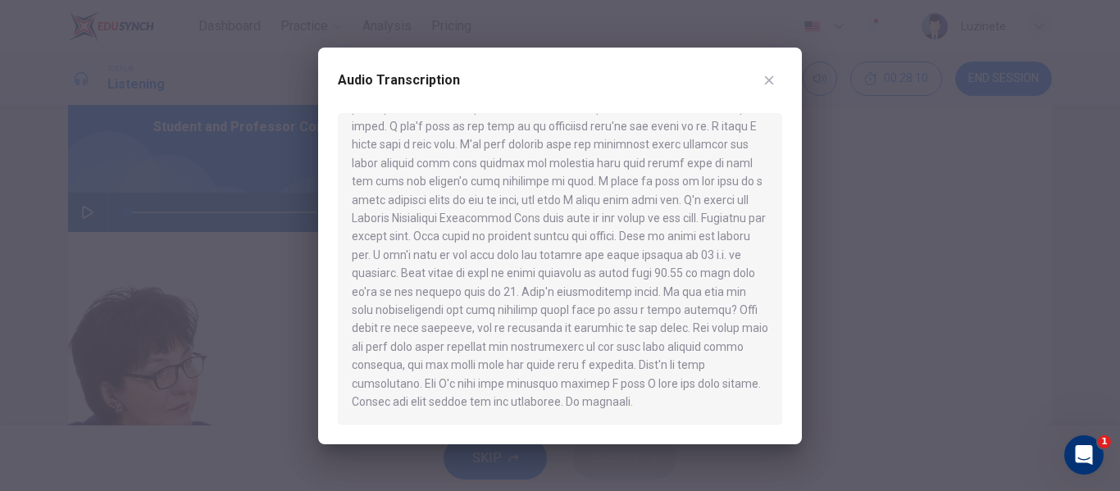
click at [769, 86] on icon "button" at bounding box center [769, 80] width 13 height 13
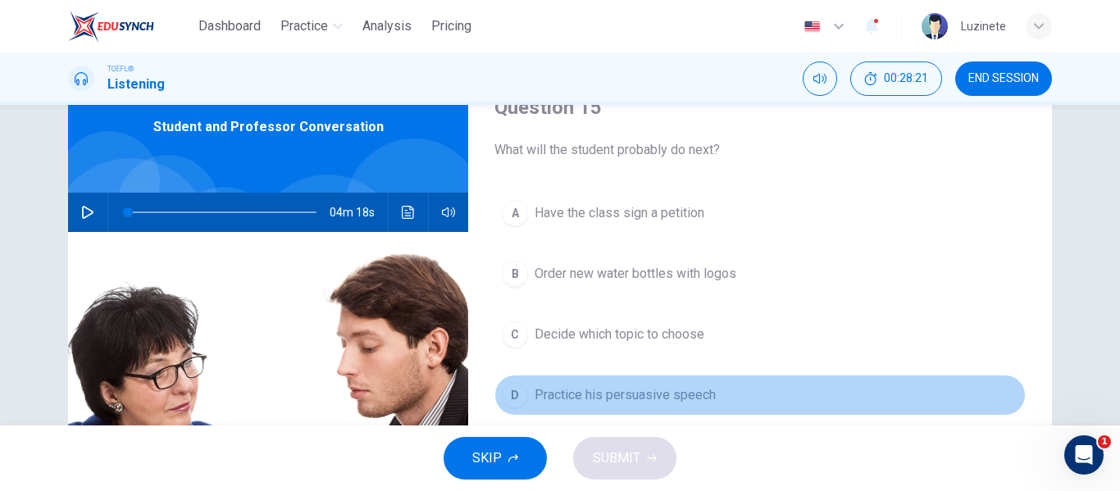
click at [560, 390] on span "Practice his persuasive speech" at bounding box center [625, 395] width 181 height 20
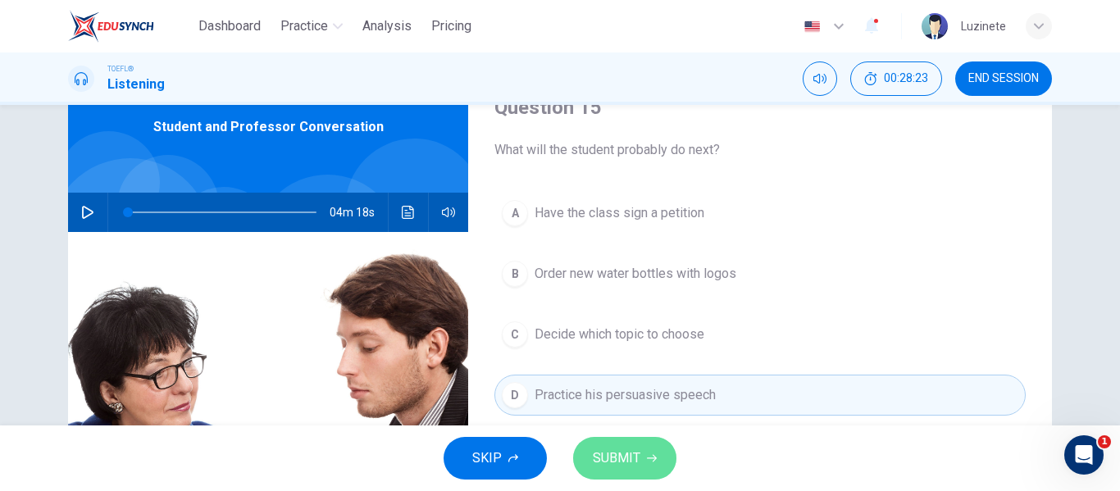
click at [606, 458] on span "SUBMIT" at bounding box center [617, 458] width 48 height 23
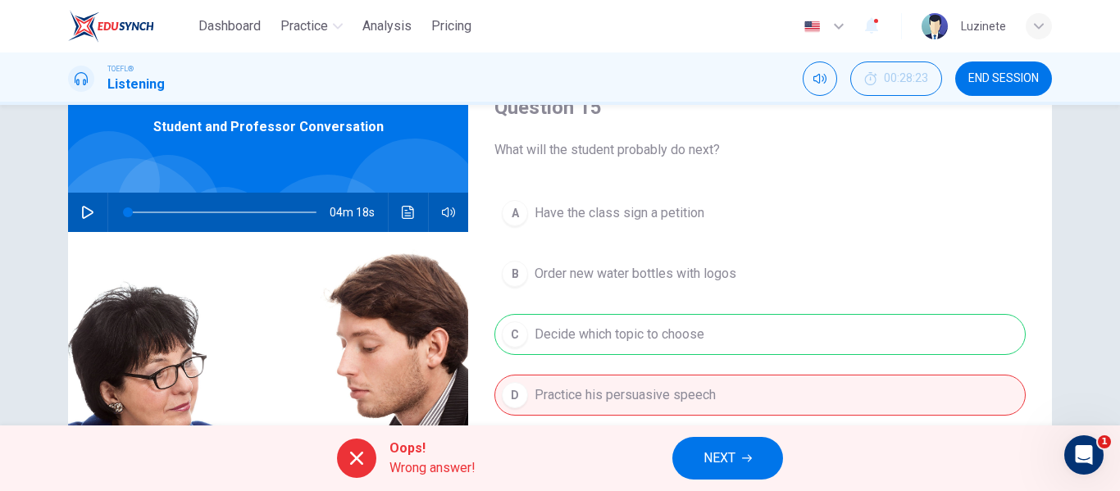
click at [716, 447] on span "NEXT" at bounding box center [720, 458] width 32 height 23
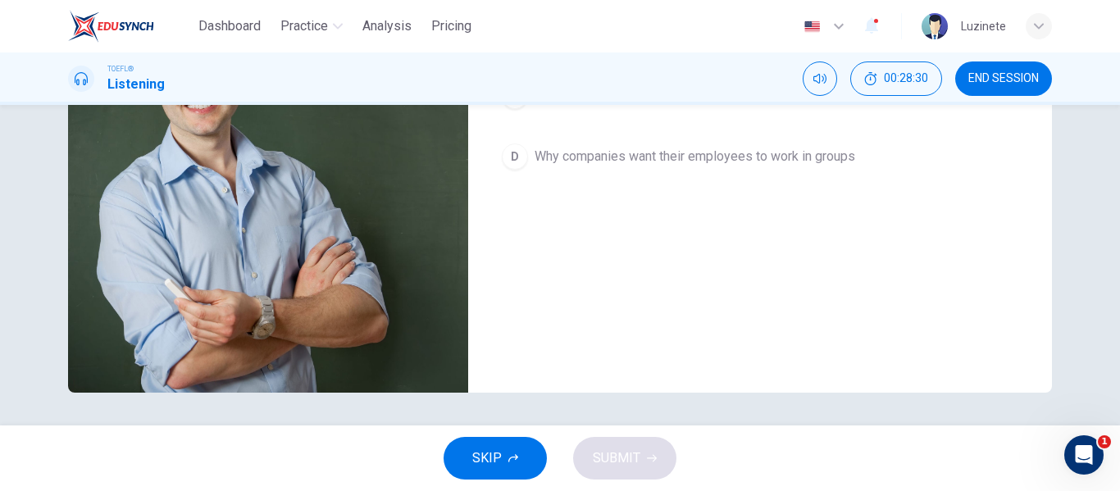
scroll to position [0, 0]
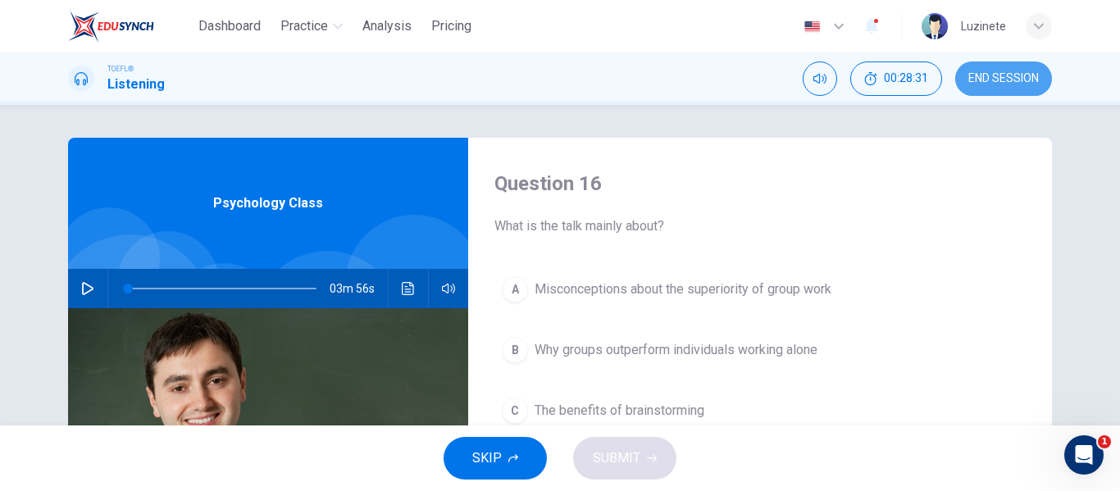
click at [1006, 72] on span "END SESSION" at bounding box center [1004, 78] width 71 height 13
